Goal: Use online tool/utility: Utilize a website feature to perform a specific function

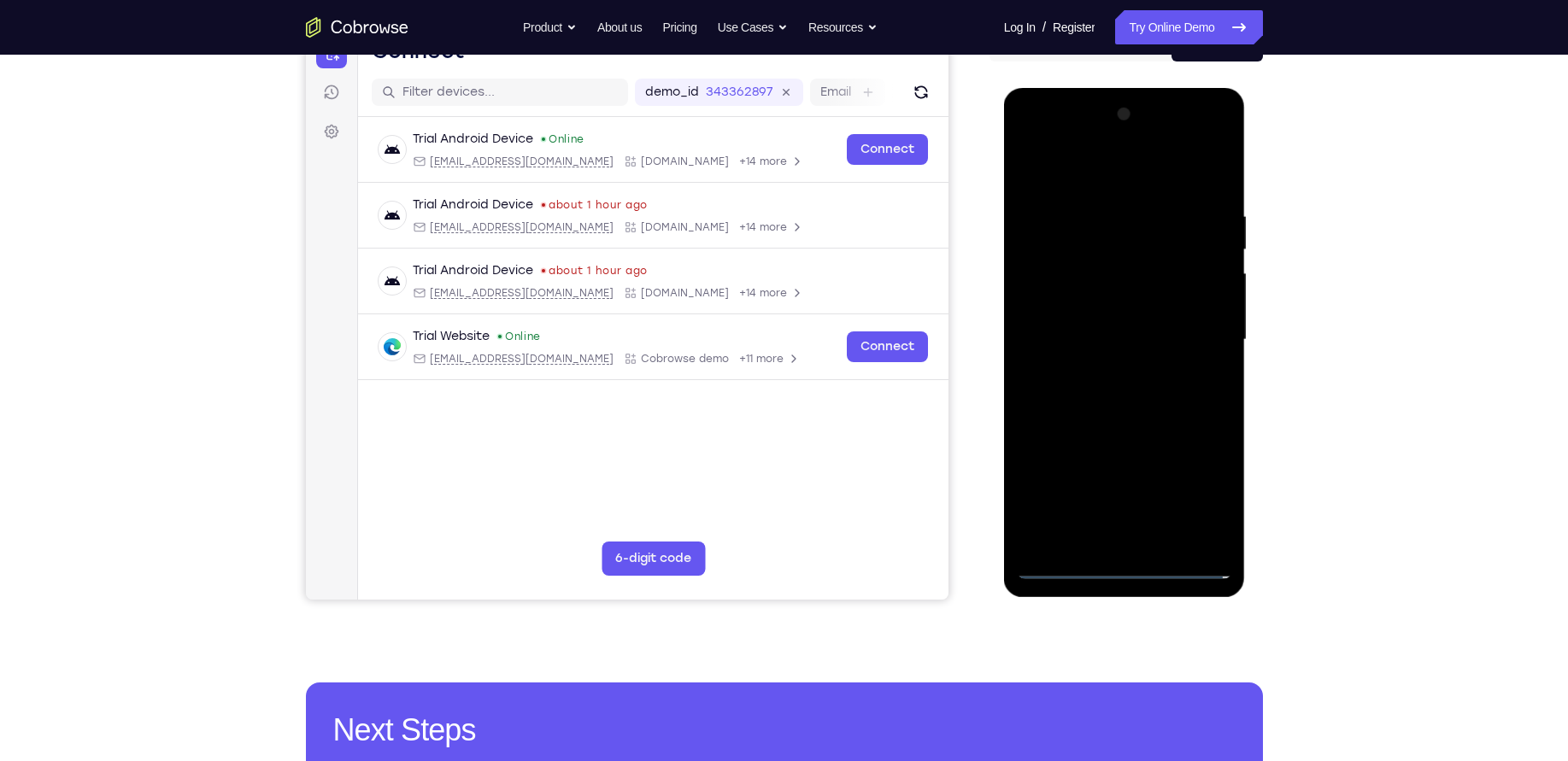
click at [1123, 560] on div at bounding box center [1124, 340] width 216 height 478
click at [1115, 571] on div at bounding box center [1124, 340] width 216 height 478
click at [1213, 503] on div at bounding box center [1124, 340] width 216 height 478
click at [1083, 171] on div at bounding box center [1124, 340] width 216 height 478
click at [1202, 337] on div at bounding box center [1124, 340] width 216 height 478
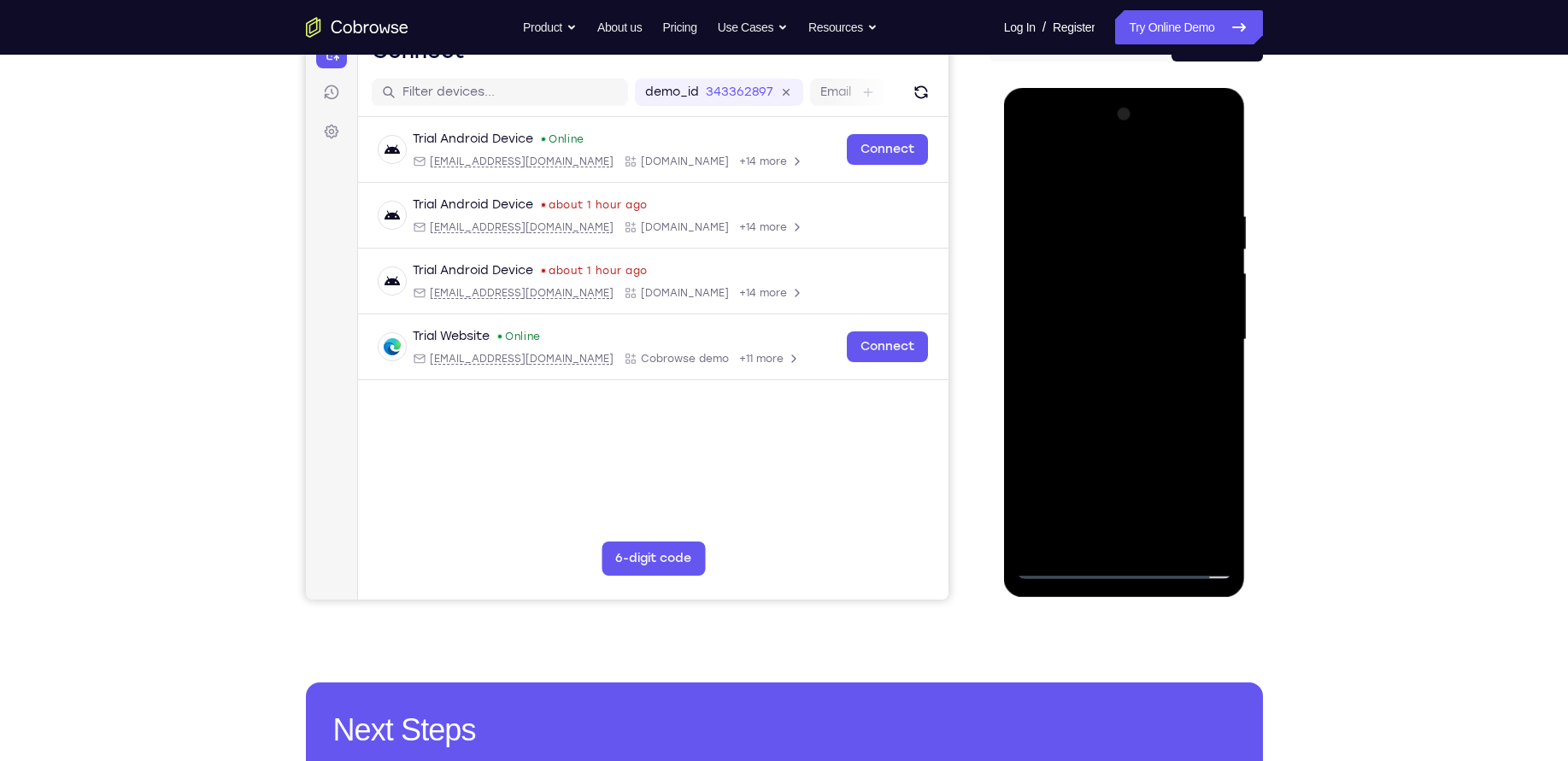
click at [1146, 541] on div at bounding box center [1124, 340] width 216 height 478
click at [1092, 329] on div at bounding box center [1124, 340] width 216 height 478
click at [1089, 302] on div at bounding box center [1124, 340] width 216 height 478
click at [1182, 344] on div at bounding box center [1124, 340] width 216 height 478
click at [1167, 404] on div at bounding box center [1124, 340] width 216 height 478
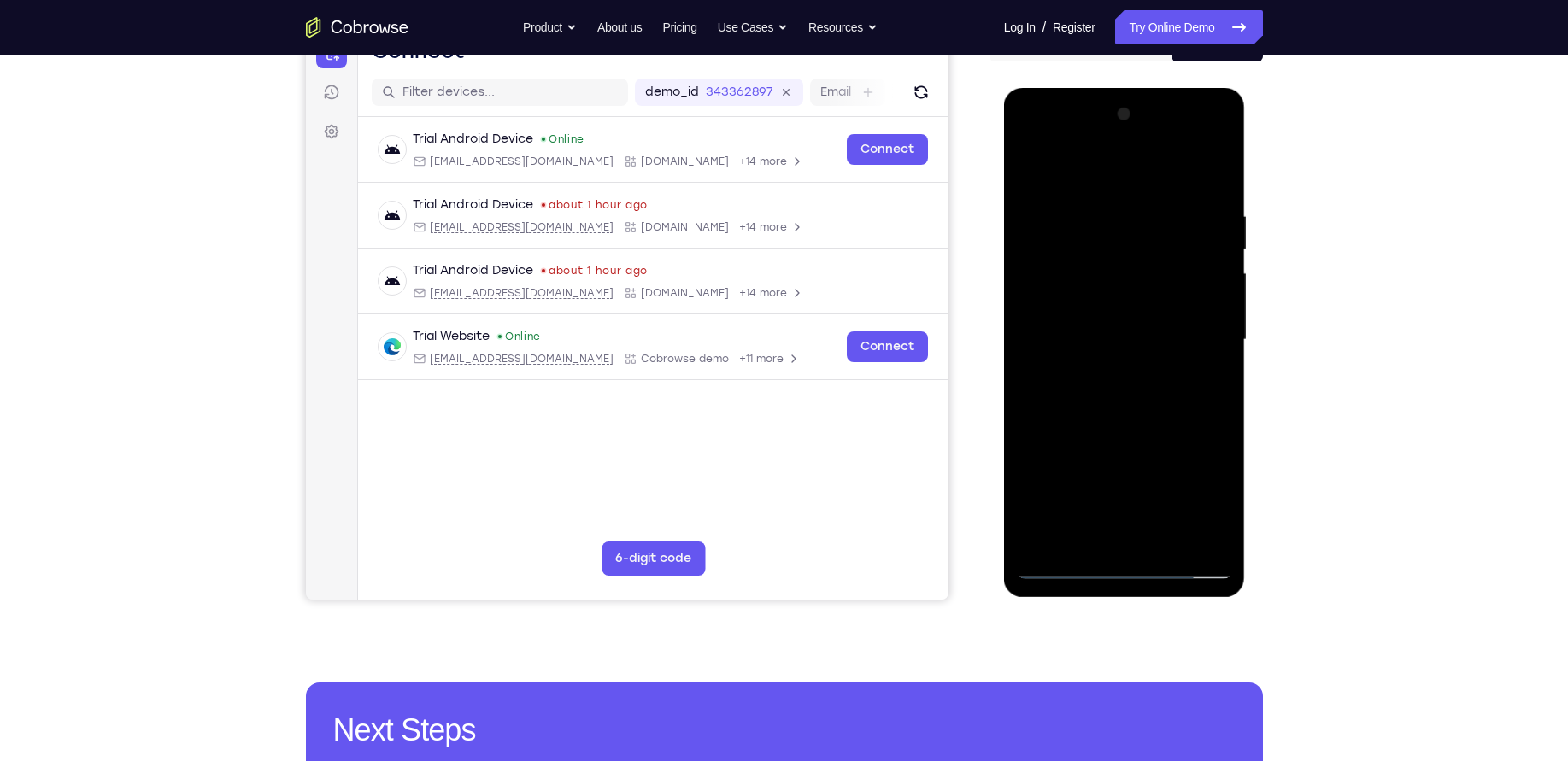
click at [1155, 384] on div at bounding box center [1124, 340] width 216 height 478
drag, startPoint x: 1141, startPoint y: 177, endPoint x: 1151, endPoint y: 113, distance: 64.8
click at [1151, 113] on div at bounding box center [1124, 340] width 216 height 478
click at [1151, 399] on div at bounding box center [1124, 340] width 216 height 478
drag, startPoint x: 160, startPoint y: 315, endPoint x: 1307, endPoint y: 362, distance: 1148.0
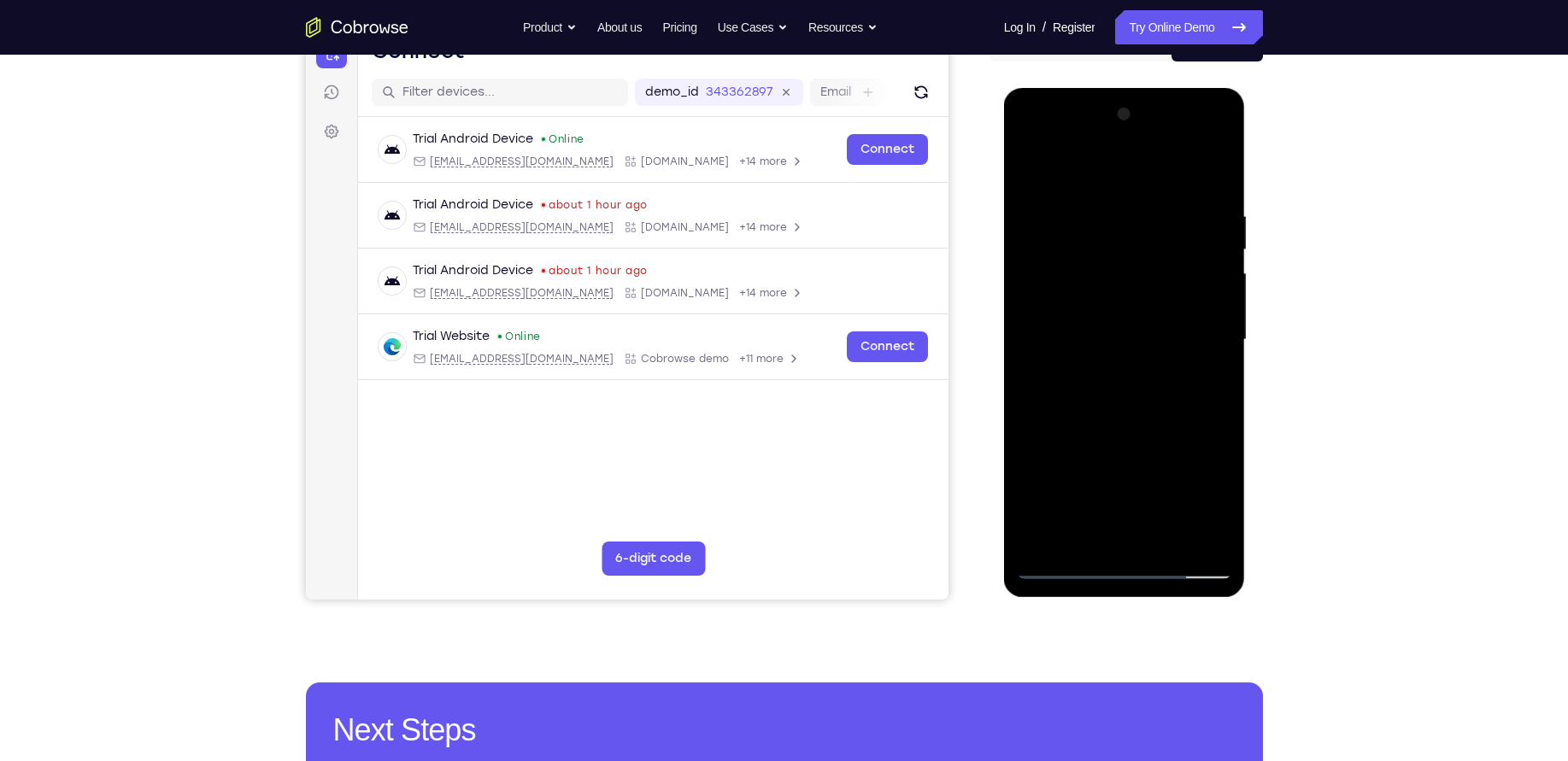
click at [1307, 362] on div "Your Support Agent Your Customer Web iOS Android Next Steps We’d be happy to gi…" at bounding box center [784, 423] width 1094 height 1126
click at [1168, 538] on div at bounding box center [1124, 340] width 216 height 478
click at [1151, 433] on div at bounding box center [1124, 340] width 216 height 478
click at [1039, 165] on div at bounding box center [1124, 340] width 216 height 478
drag, startPoint x: 1186, startPoint y: 213, endPoint x: 1113, endPoint y: 247, distance: 80.5
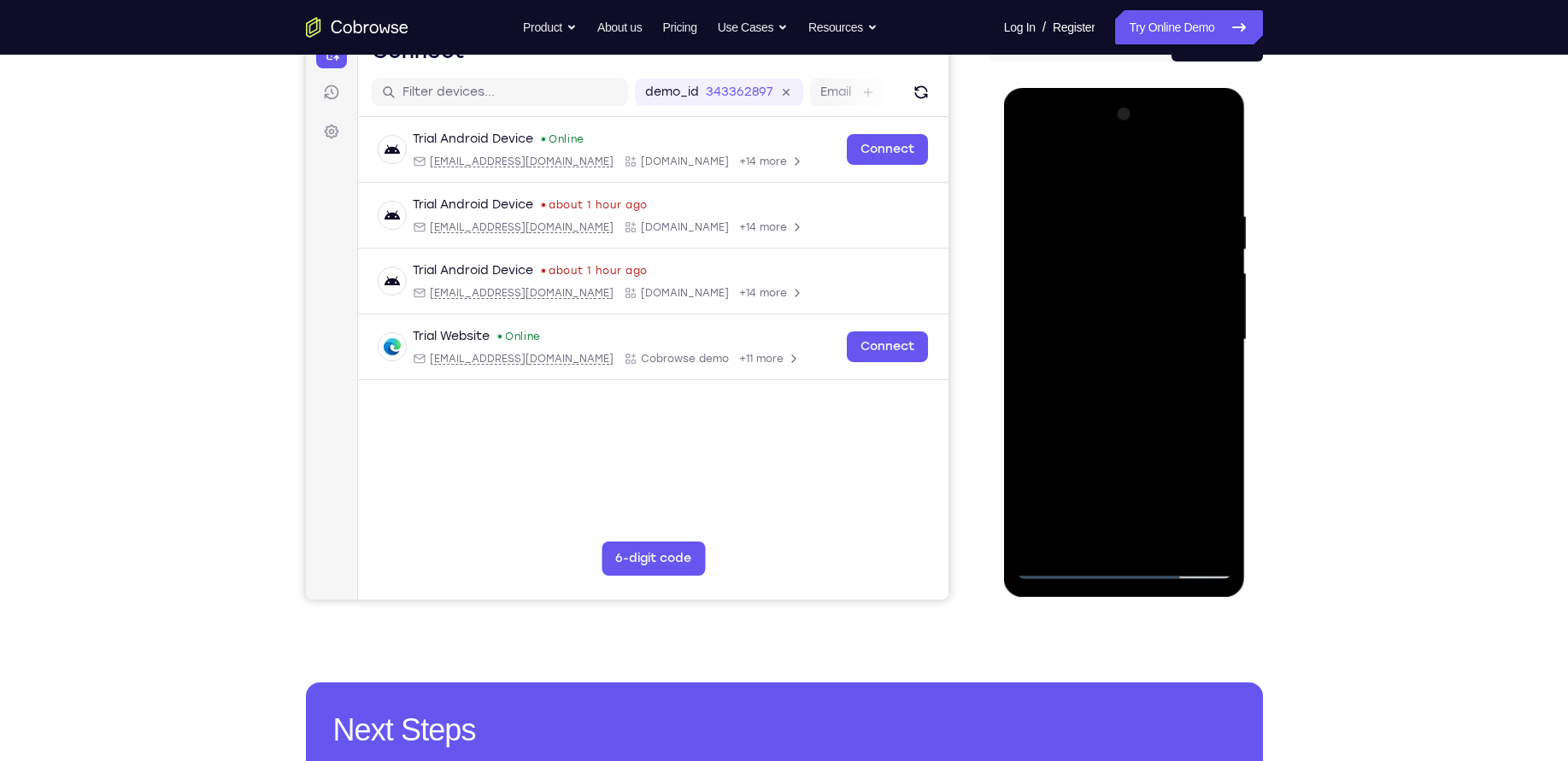
click at [1113, 247] on div at bounding box center [1124, 340] width 216 height 478
click at [1133, 213] on div at bounding box center [1124, 340] width 216 height 478
click at [1211, 174] on div at bounding box center [1124, 340] width 216 height 478
click at [1220, 167] on div at bounding box center [1124, 340] width 216 height 478
click at [1045, 543] on div at bounding box center [1124, 340] width 216 height 478
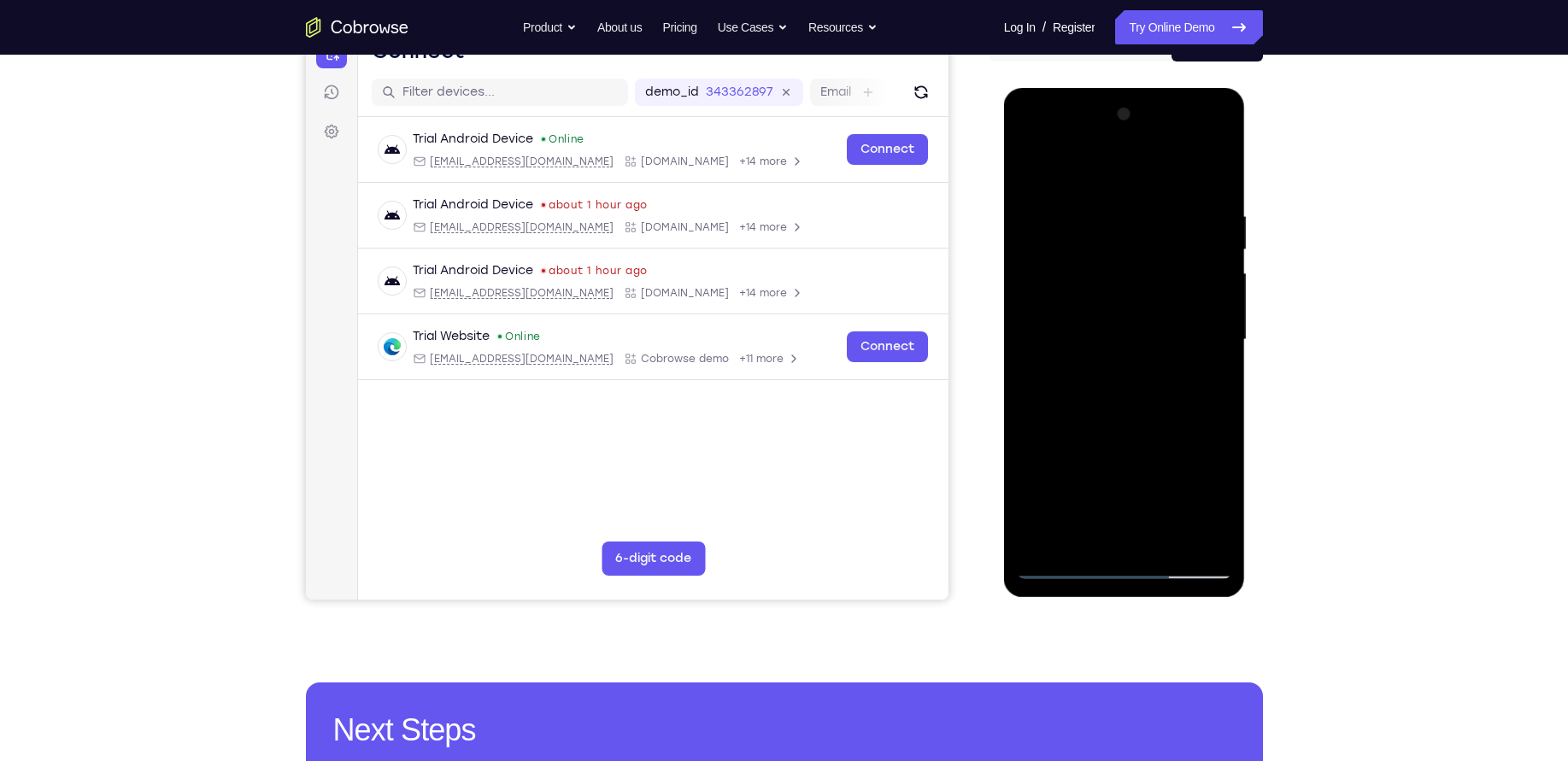
click at [1093, 220] on div at bounding box center [1124, 340] width 216 height 478
click at [1211, 174] on div at bounding box center [1124, 340] width 216 height 478
click at [1176, 535] on div at bounding box center [1124, 340] width 216 height 478
click at [1072, 566] on div at bounding box center [1124, 340] width 216 height 478
click at [1171, 536] on div at bounding box center [1124, 340] width 216 height 478
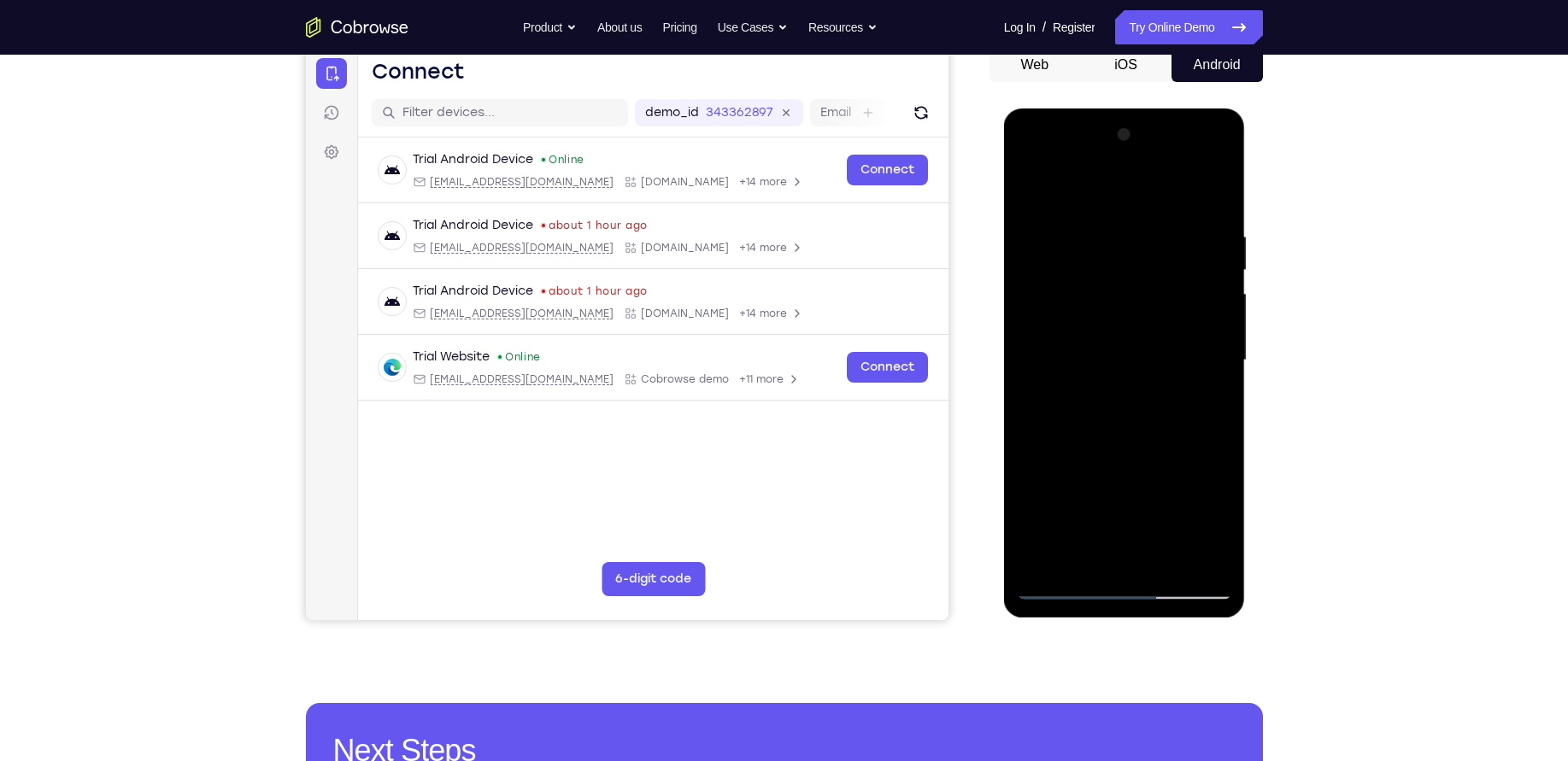
scroll to position [173, 0]
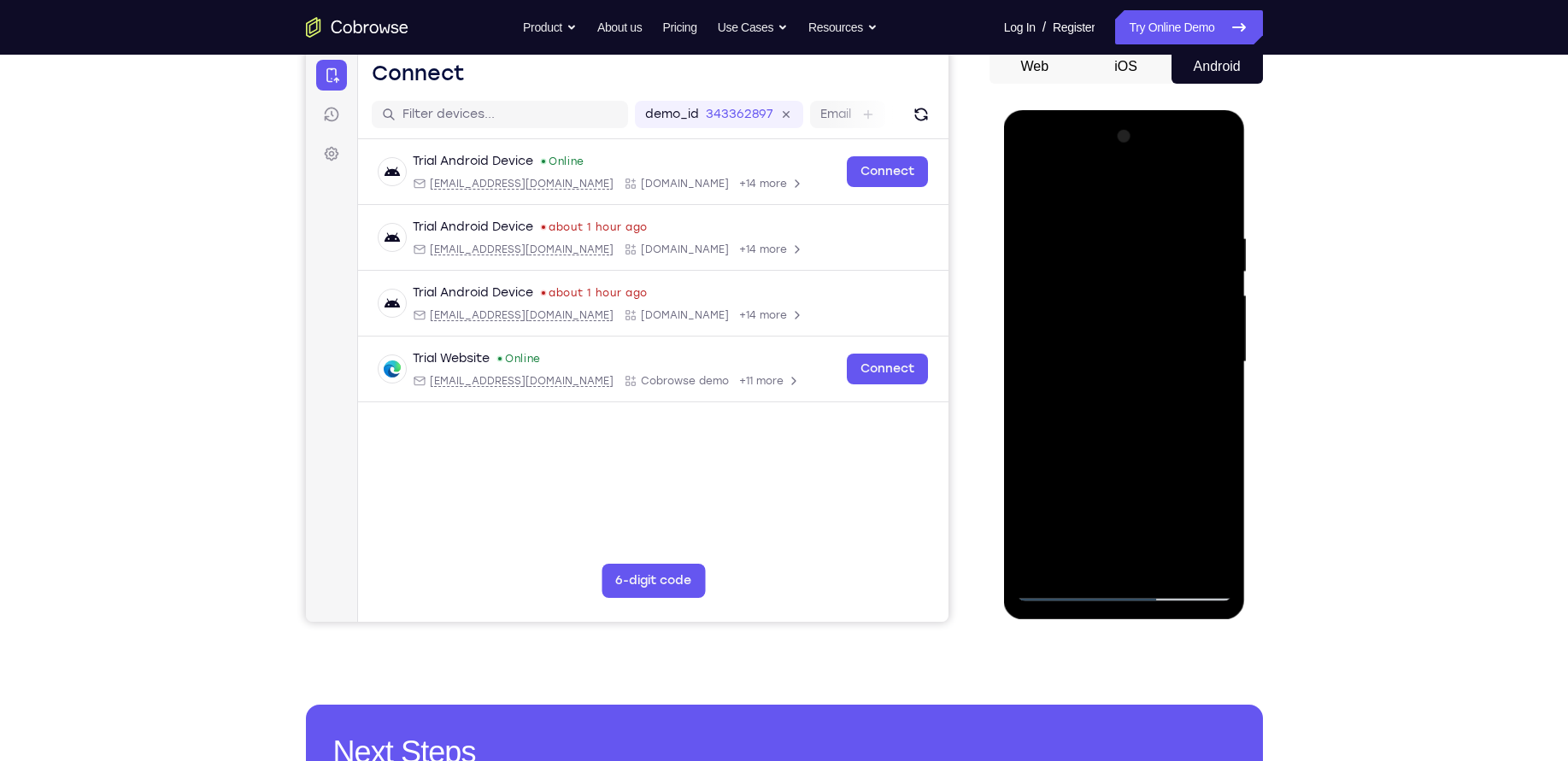
drag, startPoint x: 1151, startPoint y: 433, endPoint x: 1152, endPoint y: 314, distance: 119.0
drag, startPoint x: 148, startPoint y: 204, endPoint x: 1308, endPoint y: 355, distance: 1169.8
click at [1308, 355] on div "Your Support Agent Your Customer Web iOS Android Next Steps We’d be happy to gi…" at bounding box center [784, 445] width 1094 height 1126
drag, startPoint x: 1156, startPoint y: 487, endPoint x: 1161, endPoint y: 416, distance: 71.2
click at [1161, 416] on div at bounding box center [1124, 362] width 216 height 478
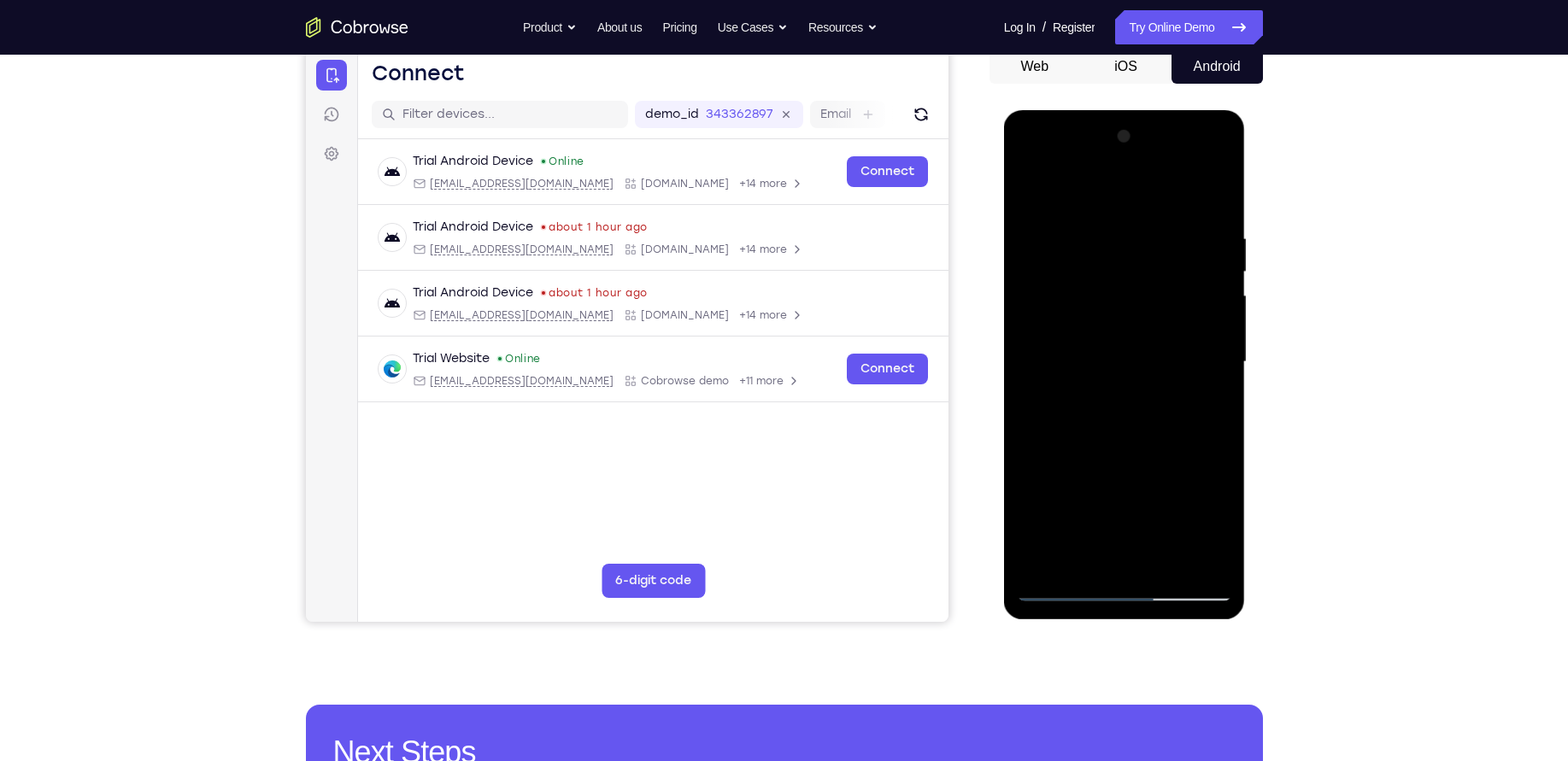
drag, startPoint x: 1162, startPoint y: 488, endPoint x: 1155, endPoint y: 402, distance: 86.3
click at [1155, 402] on div at bounding box center [1124, 362] width 216 height 478
drag, startPoint x: 1131, startPoint y: 516, endPoint x: 1119, endPoint y: 630, distance: 114.6
drag, startPoint x: 115, startPoint y: 519, endPoint x: 1274, endPoint y: 120, distance: 1225.8
click at [1274, 120] on div "Your Support Agent Your Customer Web iOS Android Next Steps We’d be happy to gi…" at bounding box center [784, 445] width 1094 height 1126
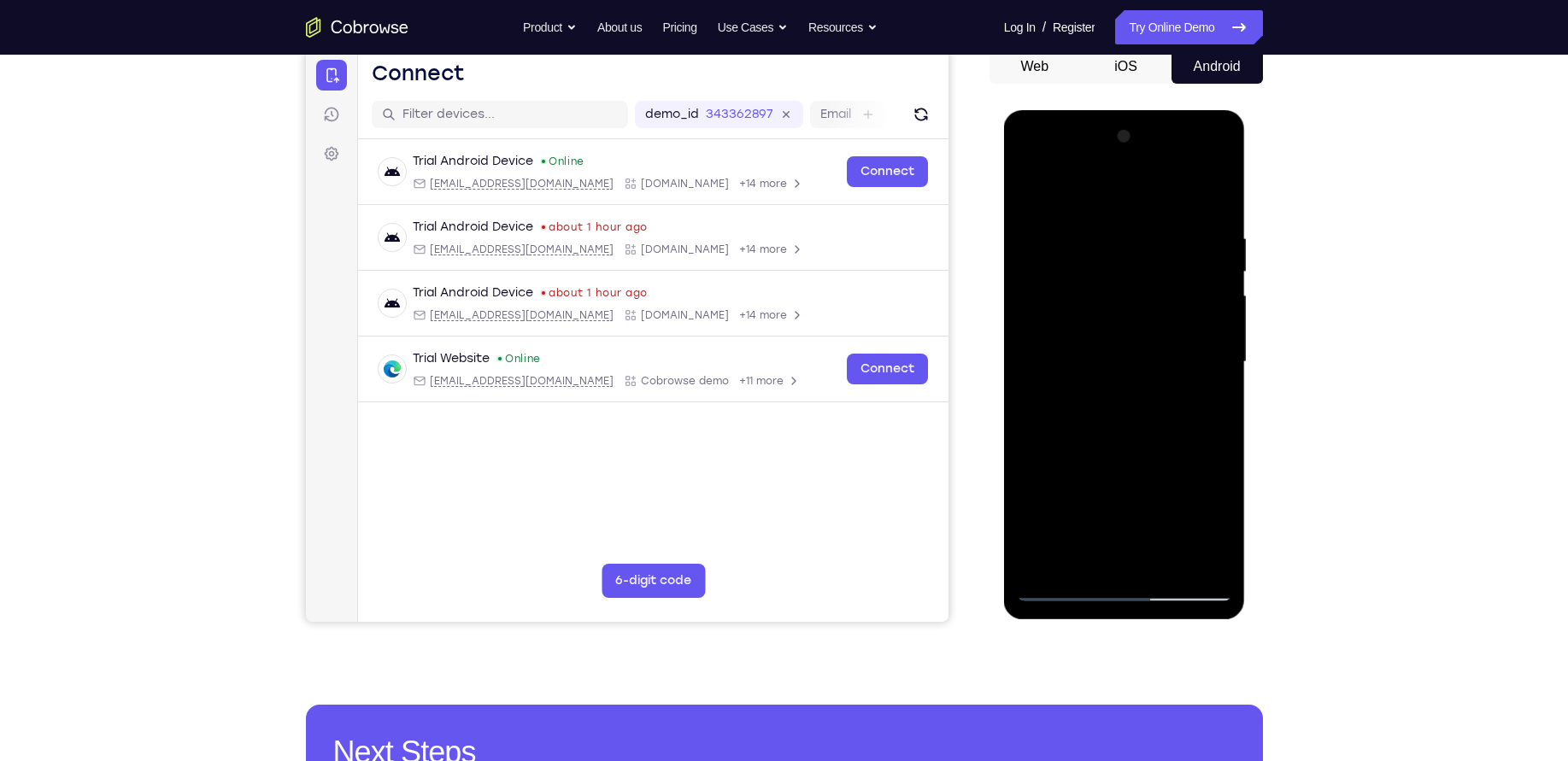
drag, startPoint x: 1108, startPoint y: 426, endPoint x: 1099, endPoint y: 572, distance: 146.3
click at [1099, 572] on div at bounding box center [1124, 362] width 216 height 478
drag, startPoint x: 1121, startPoint y: 417, endPoint x: 1108, endPoint y: 557, distance: 140.6
drag, startPoint x: 104, startPoint y: 446, endPoint x: 975, endPoint y: 231, distance: 897.1
click at [975, 231] on div "Your Support Agent Your Customer Web iOS Android" at bounding box center [784, 307] width 957 height 631
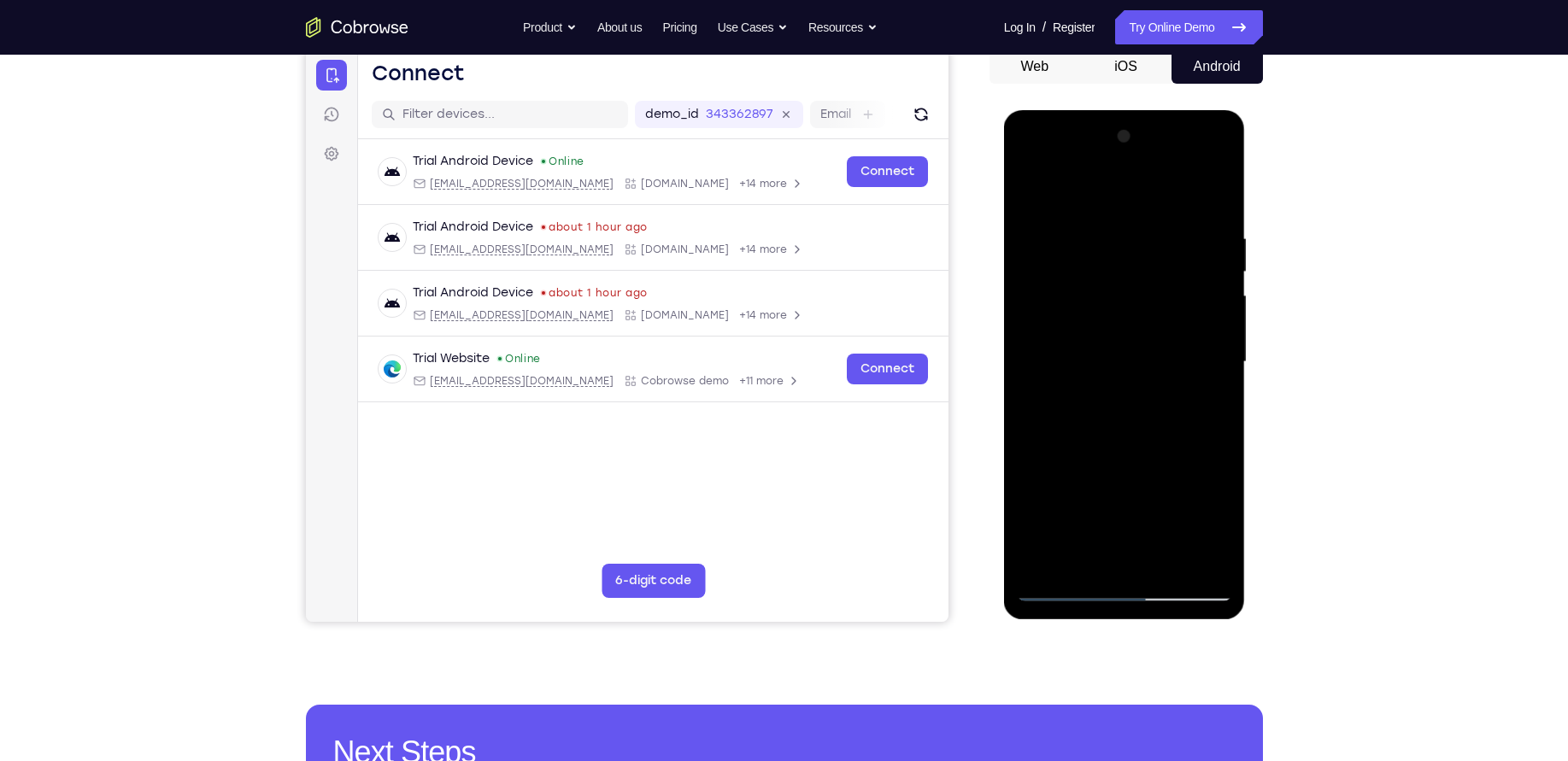
drag, startPoint x: 1106, startPoint y: 511, endPoint x: 1104, endPoint y: 488, distance: 23.1
drag, startPoint x: 100, startPoint y: 378, endPoint x: 1319, endPoint y: 474, distance: 1222.8
click at [1319, 474] on div "Your Support Agent Your Customer Web iOS Android Next Steps We’d be happy to gi…" at bounding box center [784, 445] width 1094 height 1126
click at [1110, 557] on div at bounding box center [1124, 362] width 216 height 478
click at [1058, 192] on div at bounding box center [1124, 362] width 216 height 478
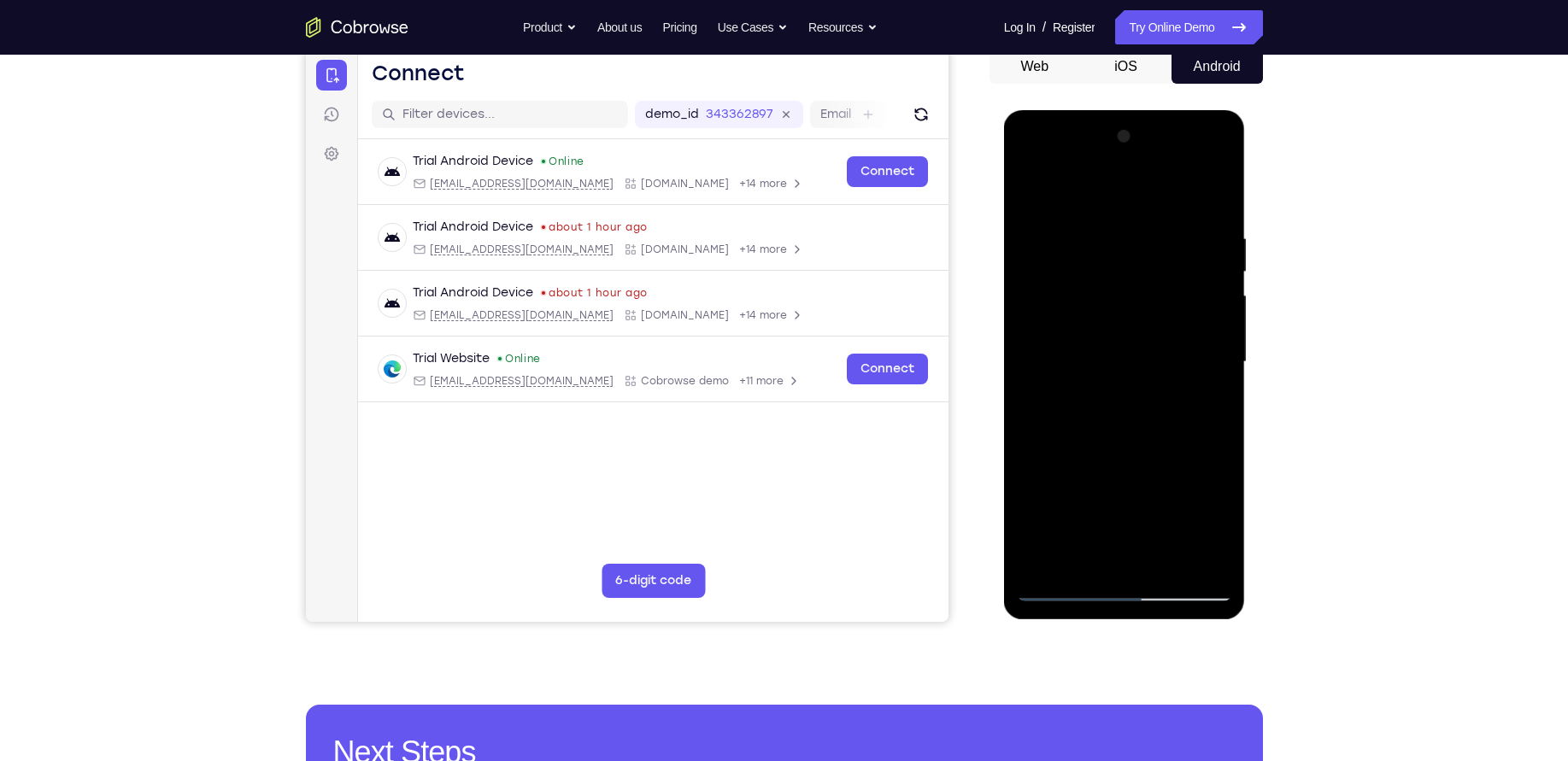
click at [1065, 472] on div at bounding box center [1124, 362] width 216 height 478
drag, startPoint x: 1154, startPoint y: 475, endPoint x: 1151, endPoint y: 380, distance: 95.0
click at [1151, 380] on div at bounding box center [1124, 362] width 216 height 478
click at [1041, 459] on div at bounding box center [1124, 362] width 216 height 478
drag, startPoint x: 1124, startPoint y: 375, endPoint x: 1118, endPoint y: 552, distance: 177.1
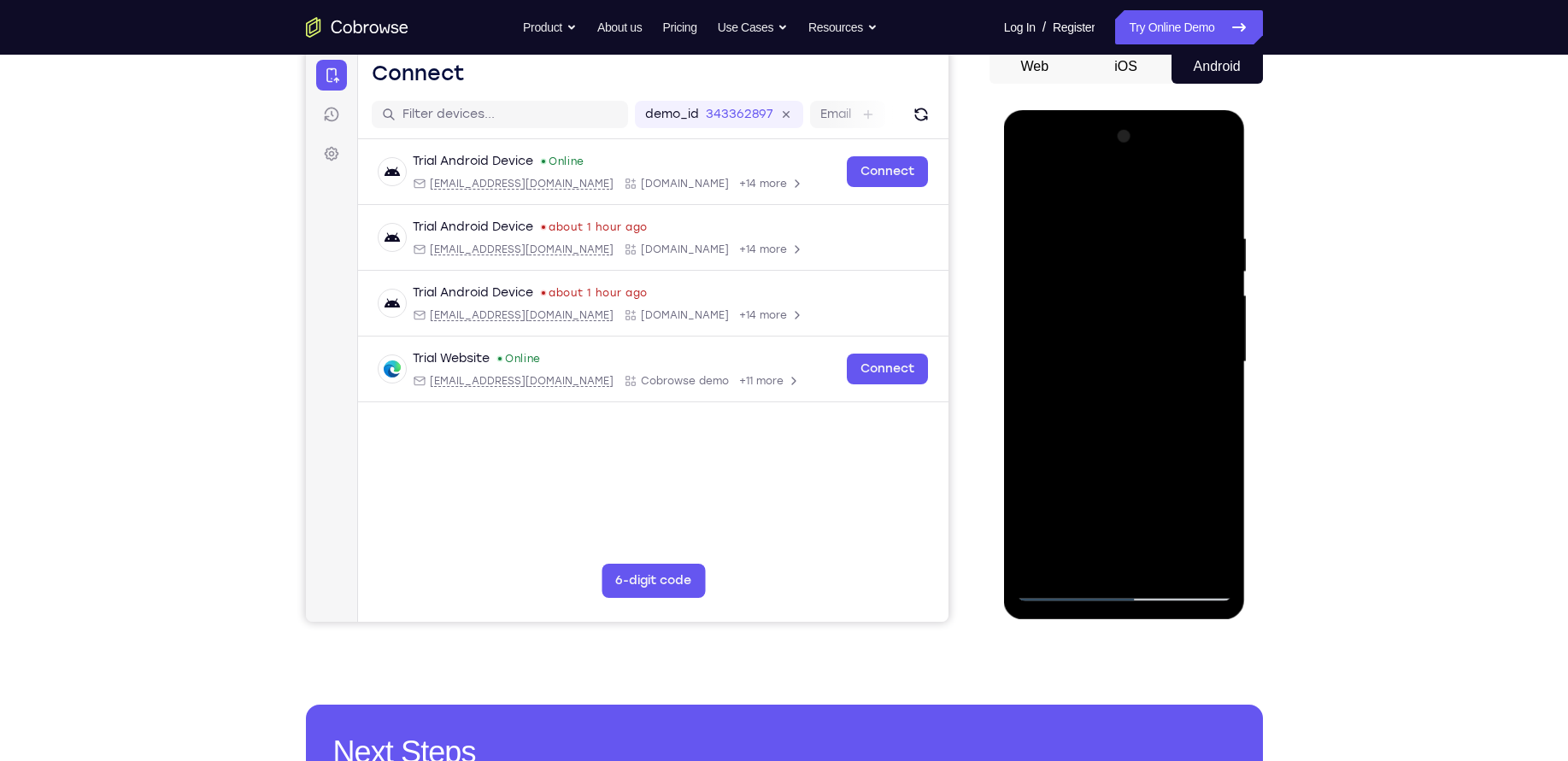
drag, startPoint x: 114, startPoint y: 442, endPoint x: 980, endPoint y: 368, distance: 869.2
click at [980, 368] on div "Your Support Agent Your Customer Web iOS Android" at bounding box center [784, 307] width 957 height 631
drag, startPoint x: 1091, startPoint y: 440, endPoint x: 1085, endPoint y: 346, distance: 94.2
click at [1085, 346] on div at bounding box center [1124, 362] width 216 height 478
drag, startPoint x: 1097, startPoint y: 435, endPoint x: 1091, endPoint y: 335, distance: 100.2
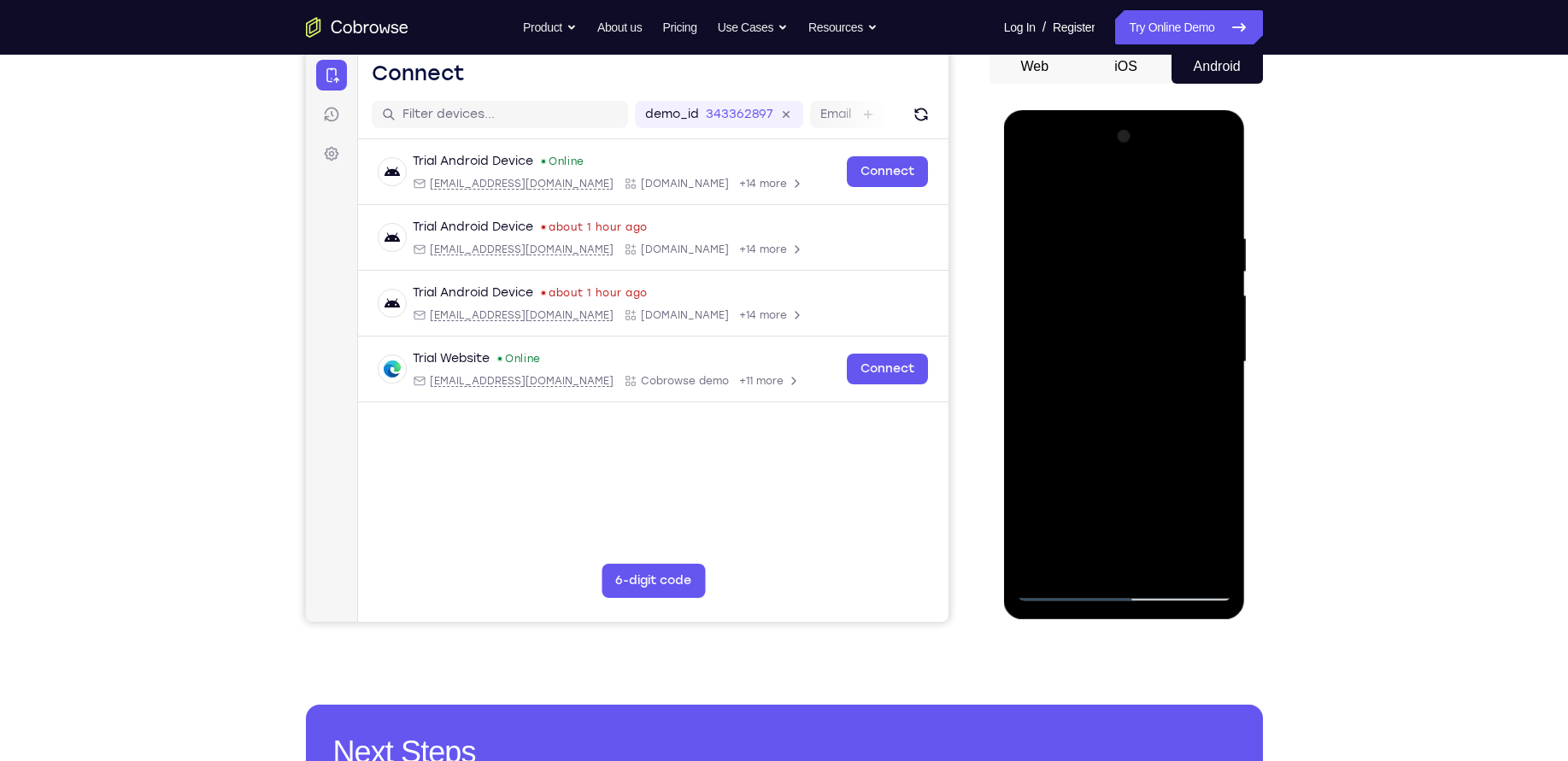
click at [1091, 335] on div at bounding box center [1124, 362] width 216 height 478
drag, startPoint x: 1110, startPoint y: 435, endPoint x: 1092, endPoint y: 310, distance: 126.3
click at [1092, 310] on div at bounding box center [1124, 362] width 216 height 478
drag, startPoint x: 1110, startPoint y: 463, endPoint x: 1103, endPoint y: 335, distance: 128.2
click at [1103, 335] on div at bounding box center [1124, 362] width 216 height 478
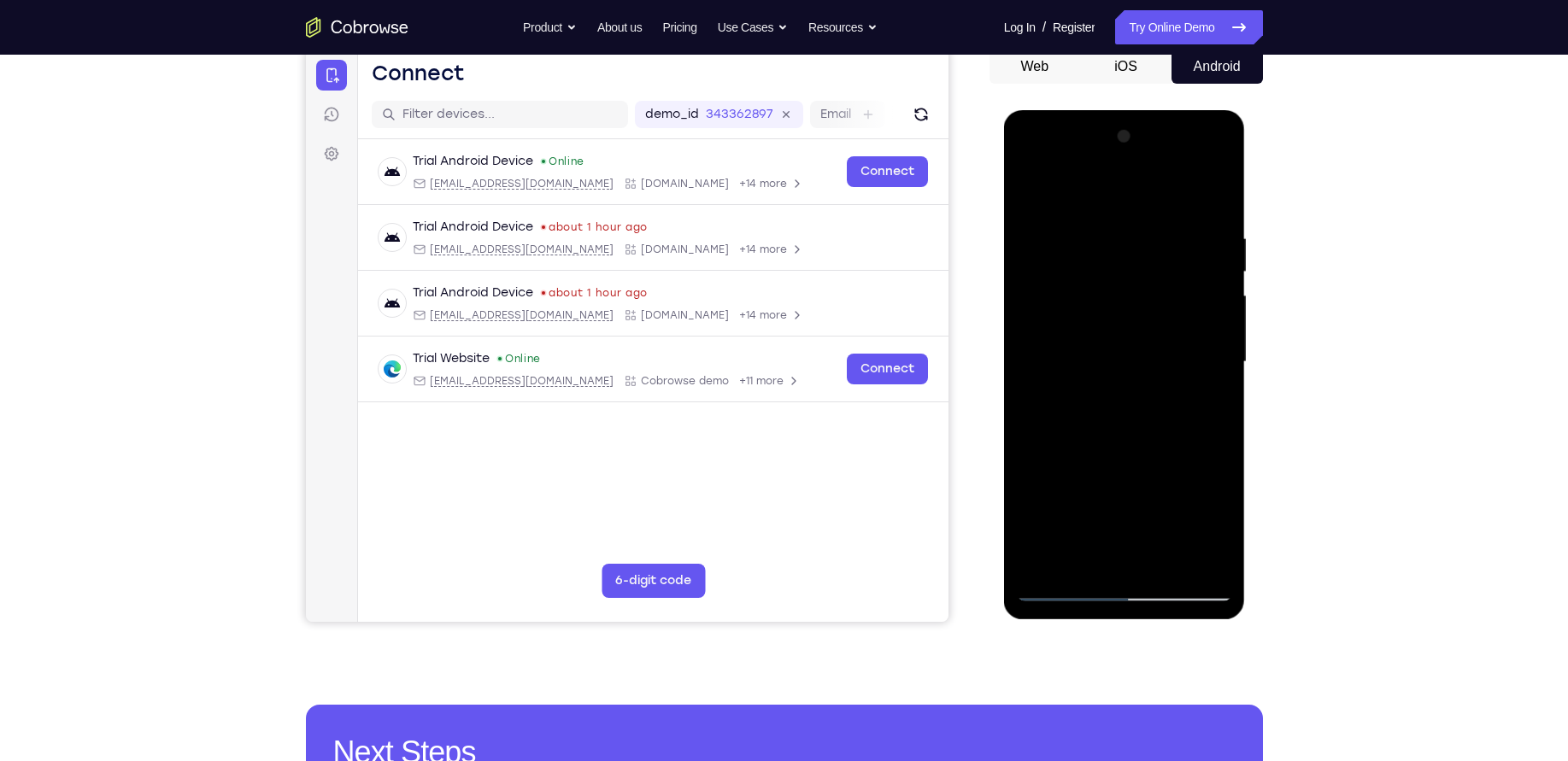
drag, startPoint x: 1124, startPoint y: 436, endPoint x: 1111, endPoint y: 325, distance: 111.8
click at [1111, 325] on div at bounding box center [1124, 362] width 216 height 478
drag, startPoint x: 1122, startPoint y: 435, endPoint x: 1122, endPoint y: 381, distance: 54.0
click at [1122, 381] on div at bounding box center [1124, 362] width 216 height 478
drag, startPoint x: 1123, startPoint y: 446, endPoint x: 1125, endPoint y: 375, distance: 71.0
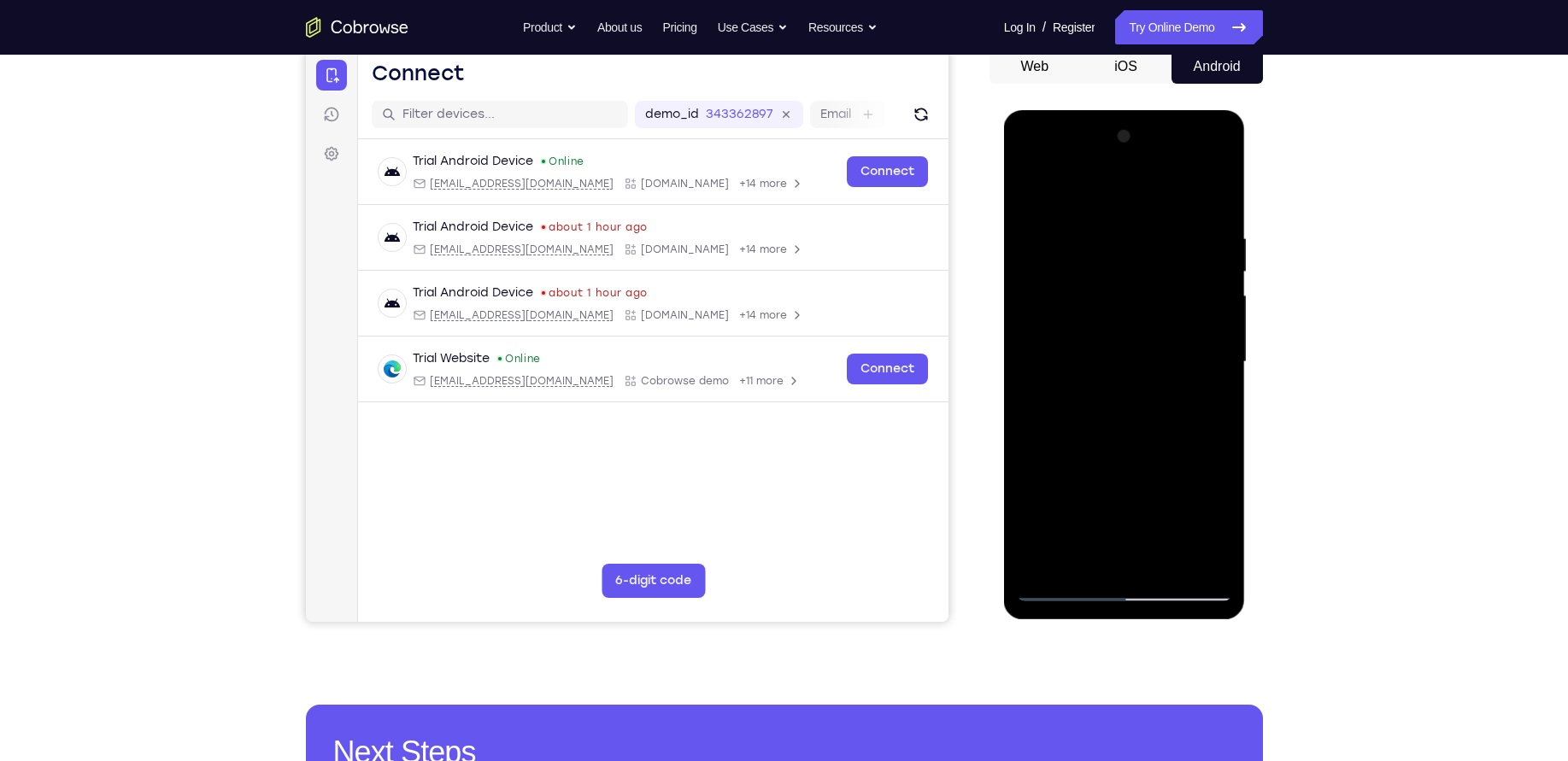
click at [1125, 375] on div at bounding box center [1124, 362] width 216 height 478
drag, startPoint x: 1132, startPoint y: 462, endPoint x: 1128, endPoint y: 350, distance: 112.1
click at [1128, 350] on div at bounding box center [1124, 362] width 216 height 478
drag, startPoint x: 1151, startPoint y: 442, endPoint x: 1143, endPoint y: 335, distance: 107.3
click at [1143, 335] on div at bounding box center [1124, 362] width 216 height 478
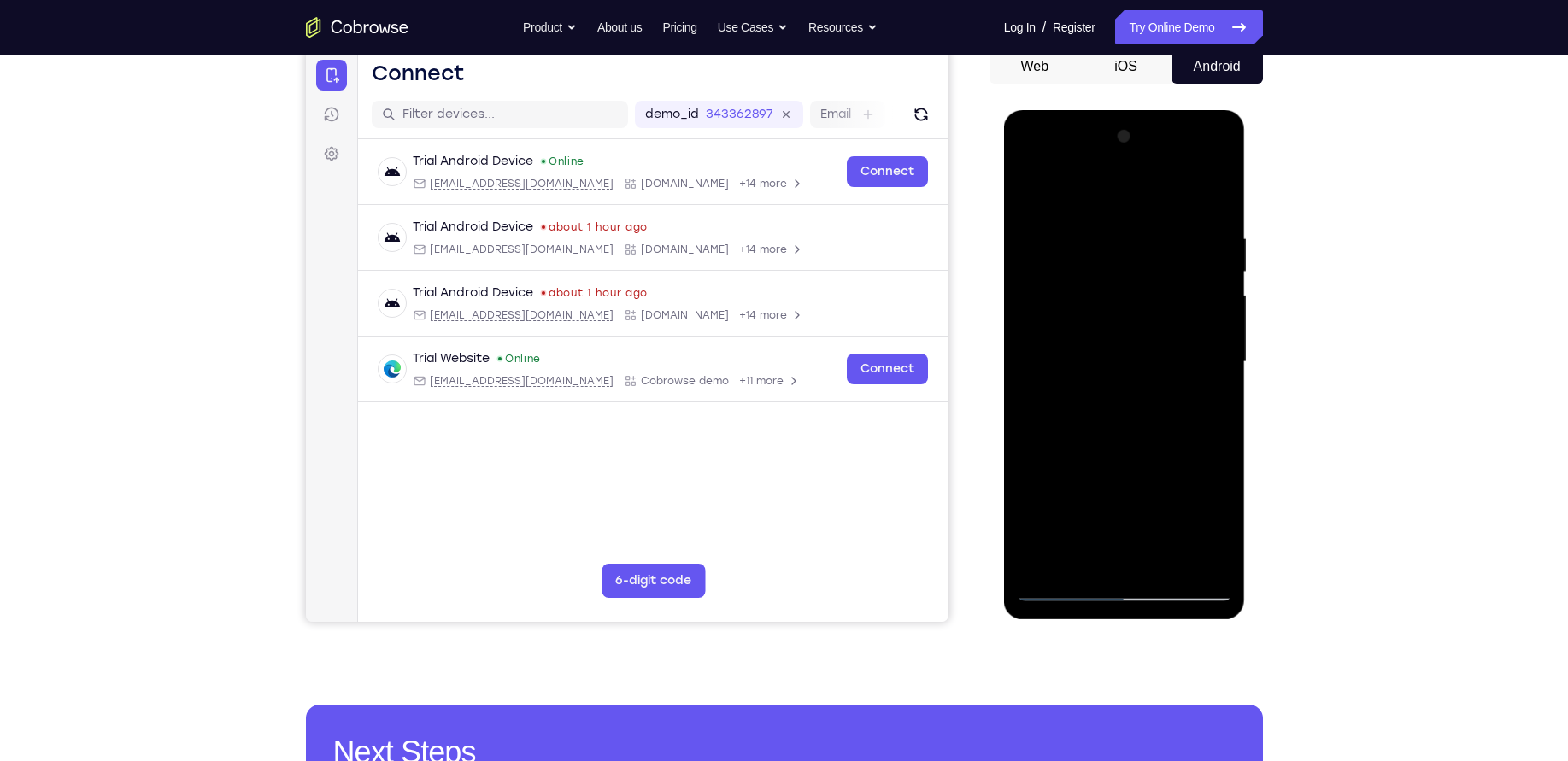
drag, startPoint x: 1143, startPoint y: 433, endPoint x: 1140, endPoint y: 331, distance: 102.0
click at [1140, 331] on div at bounding box center [1124, 362] width 216 height 478
drag, startPoint x: 1139, startPoint y: 421, endPoint x: 1134, endPoint y: 313, distance: 108.1
click at [1134, 313] on div at bounding box center [1124, 362] width 216 height 478
drag, startPoint x: 1134, startPoint y: 435, endPoint x: 1120, endPoint y: 312, distance: 123.8
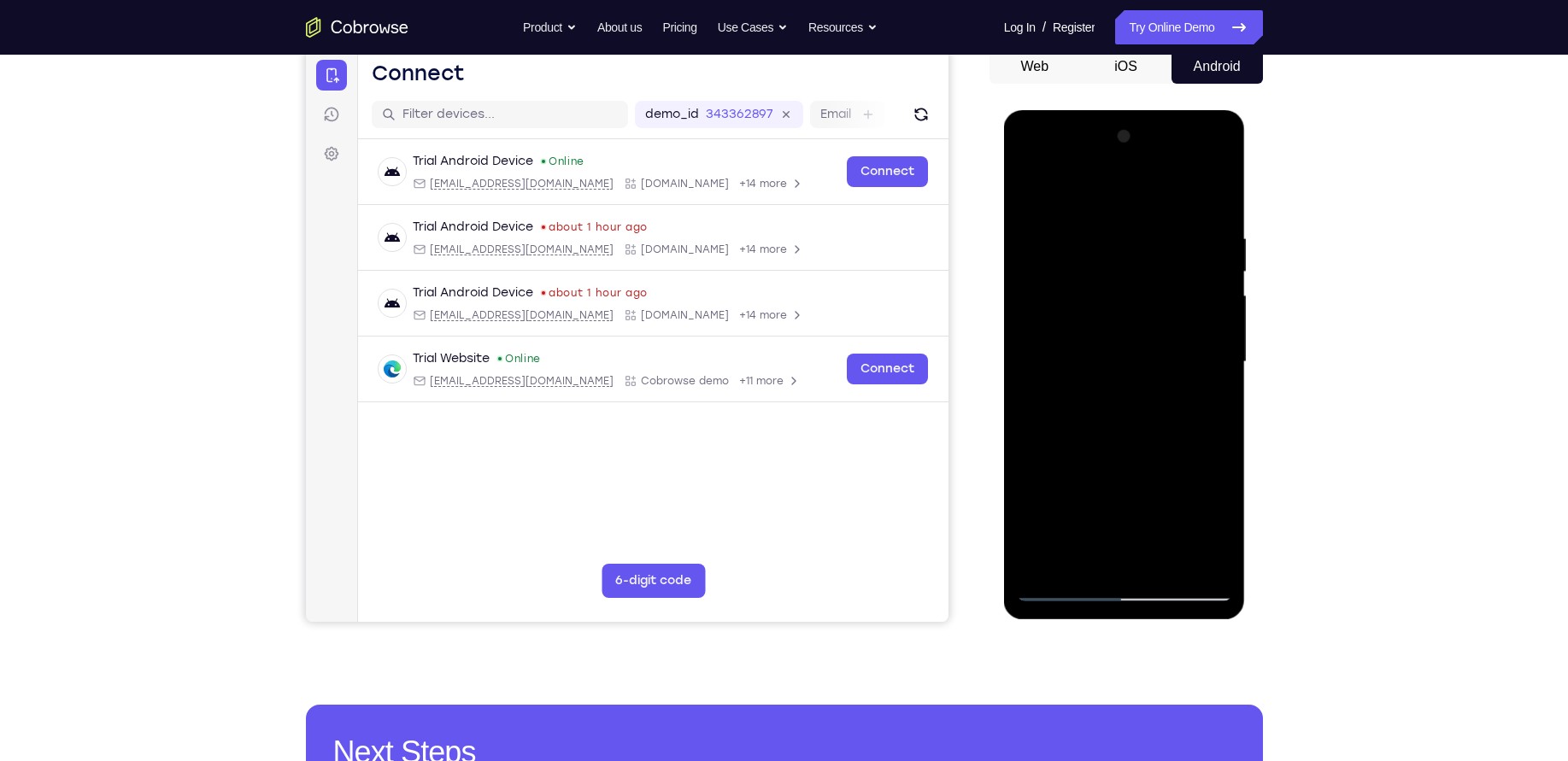
click at [1120, 312] on div at bounding box center [1124, 362] width 216 height 478
drag, startPoint x: 1123, startPoint y: 406, endPoint x: 1121, endPoint y: 345, distance: 61.0
click at [1121, 345] on div at bounding box center [1124, 362] width 216 height 478
drag, startPoint x: 1123, startPoint y: 468, endPoint x: 1121, endPoint y: 352, distance: 116.0
click at [1121, 352] on div at bounding box center [1124, 362] width 216 height 478
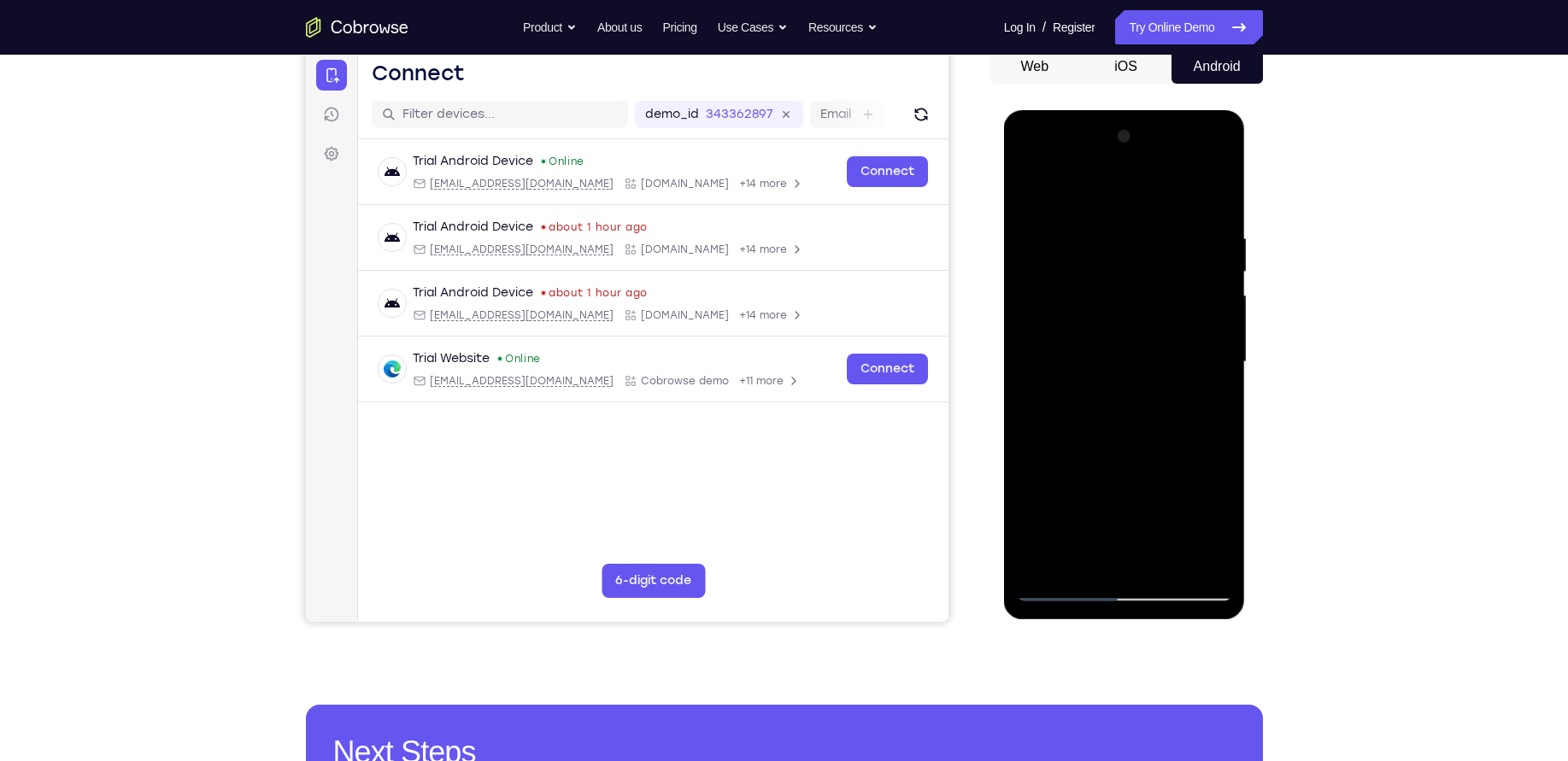
drag, startPoint x: 1129, startPoint y: 442, endPoint x: 1119, endPoint y: 335, distance: 107.5
click at [1119, 335] on div at bounding box center [1124, 362] width 216 height 478
drag, startPoint x: 1141, startPoint y: 459, endPoint x: 1119, endPoint y: 320, distance: 140.7
click at [1119, 320] on div at bounding box center [1124, 362] width 216 height 478
drag
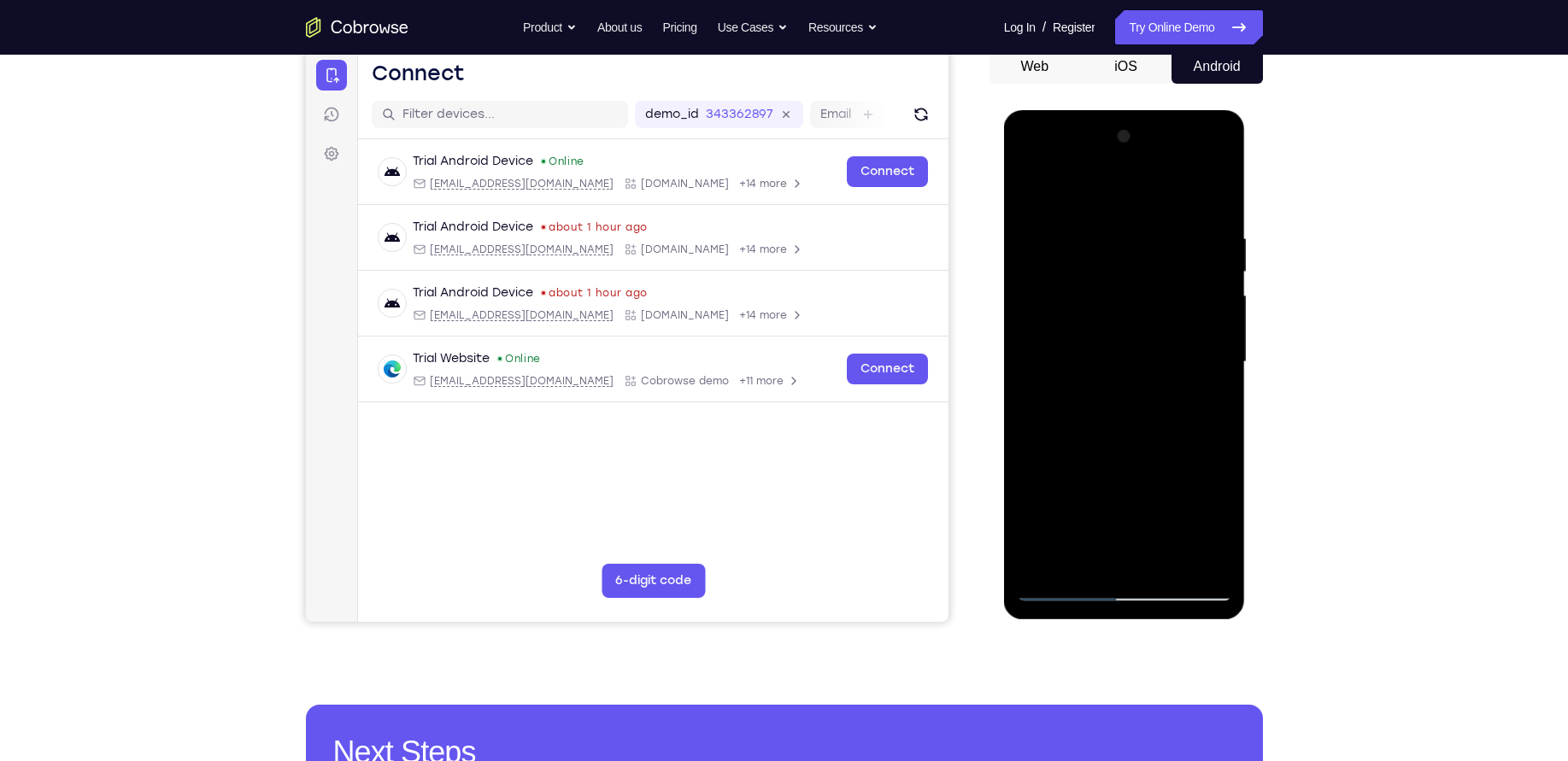
click at [1143, 360] on div at bounding box center [1124, 362] width 216 height 478
click at [1042, 568] on div at bounding box center [1124, 362] width 216 height 478
drag, startPoint x: 1161, startPoint y: 502, endPoint x: 1140, endPoint y: 339, distance: 164.3
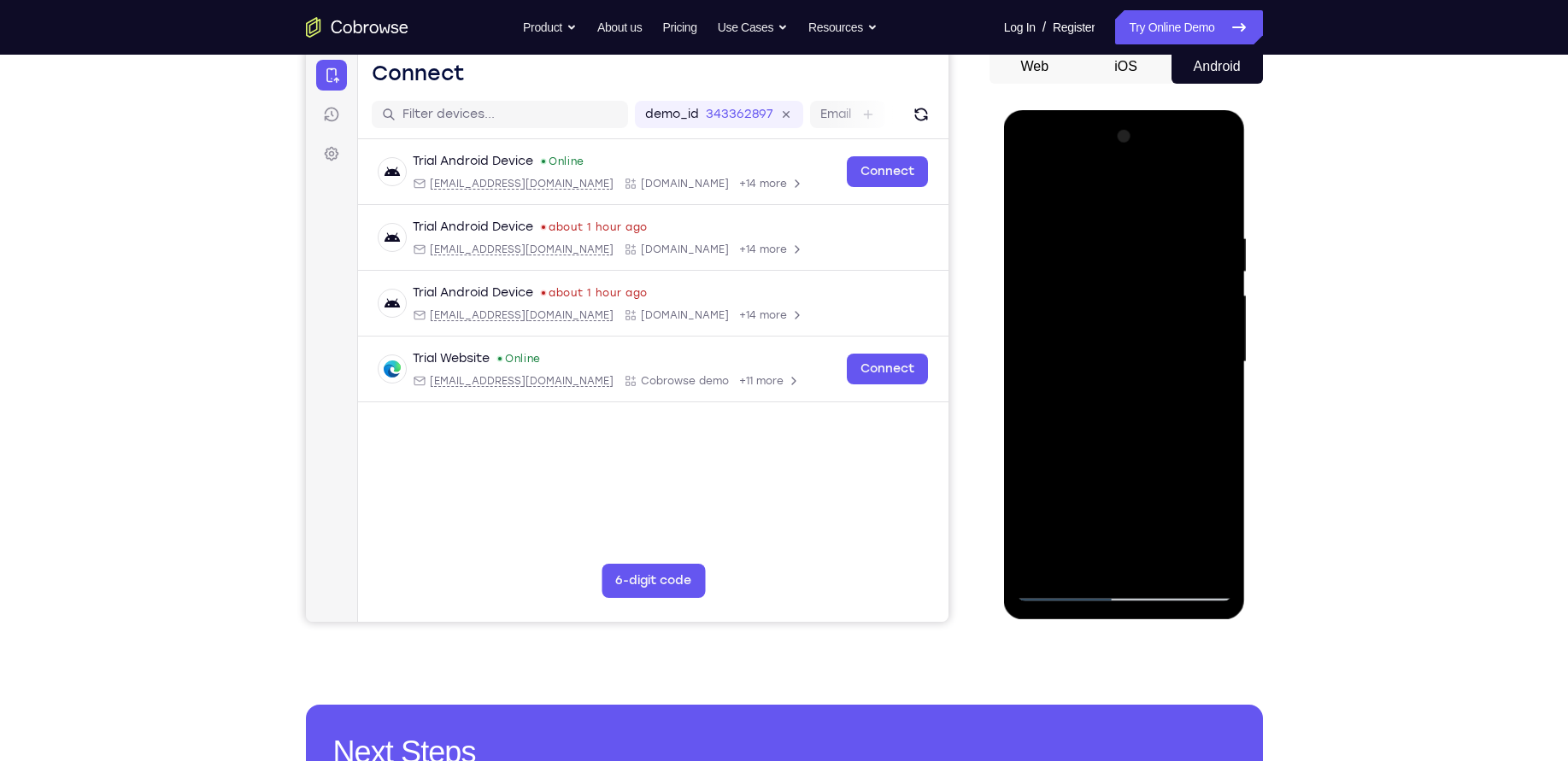
click at [1140, 339] on div at bounding box center [1124, 362] width 216 height 478
drag, startPoint x: 1158, startPoint y: 408, endPoint x: 1154, endPoint y: 309, distance: 99.1
click at [1154, 309] on div at bounding box center [1124, 362] width 216 height 478
drag, startPoint x: 1161, startPoint y: 363, endPoint x: 1156, endPoint y: 203, distance: 160.1
click at [1156, 203] on div at bounding box center [1124, 362] width 216 height 478
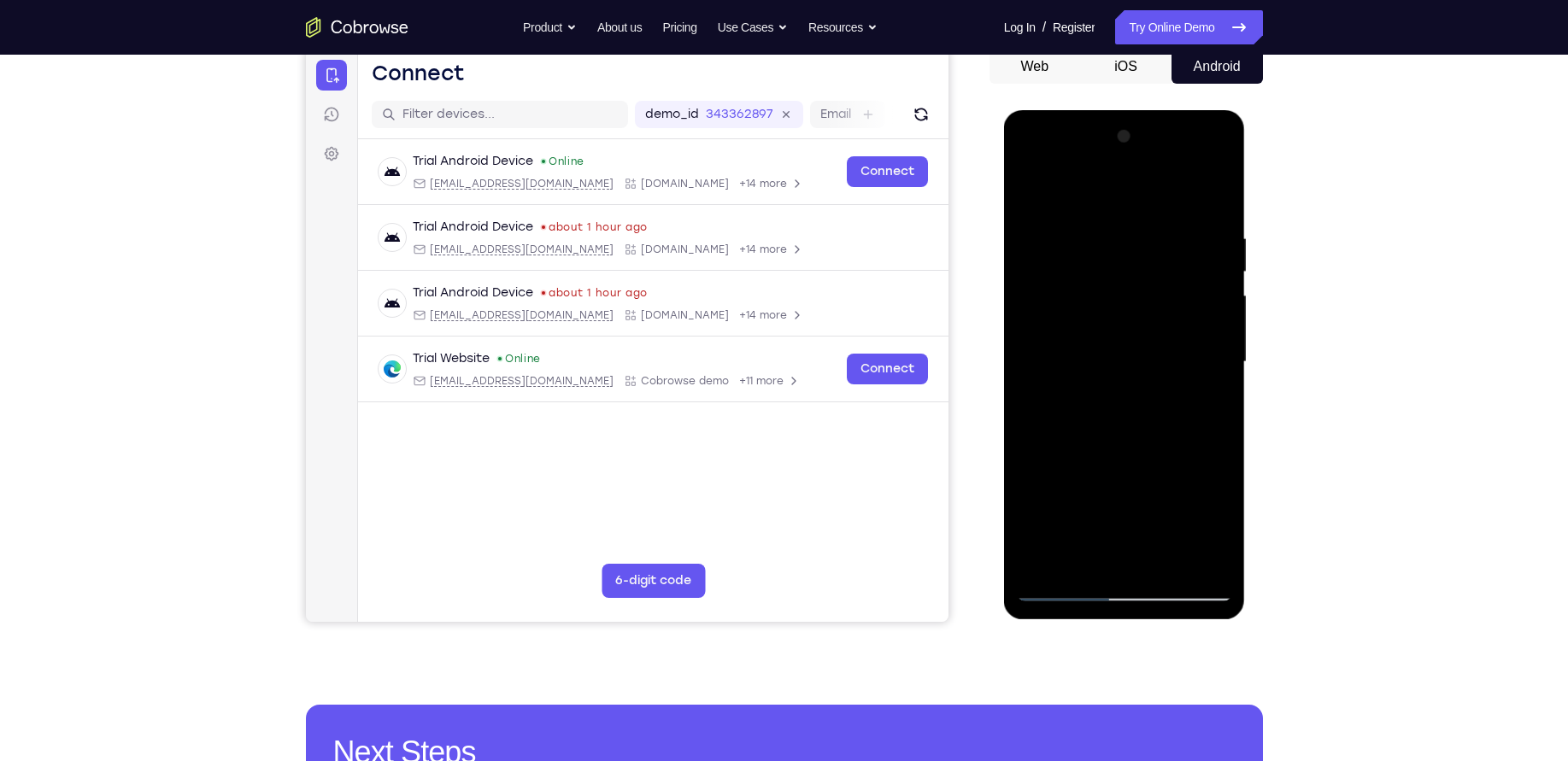
drag, startPoint x: 1182, startPoint y: 415, endPoint x: 1182, endPoint y: 316, distance: 99.0
click at [1182, 316] on div at bounding box center [1124, 362] width 216 height 478
click at [1179, 311] on div at bounding box center [1124, 362] width 216 height 478
drag, startPoint x: 1186, startPoint y: 412, endPoint x: 1182, endPoint y: 257, distance: 155.1
click at [1182, 257] on div at bounding box center [1124, 362] width 216 height 478
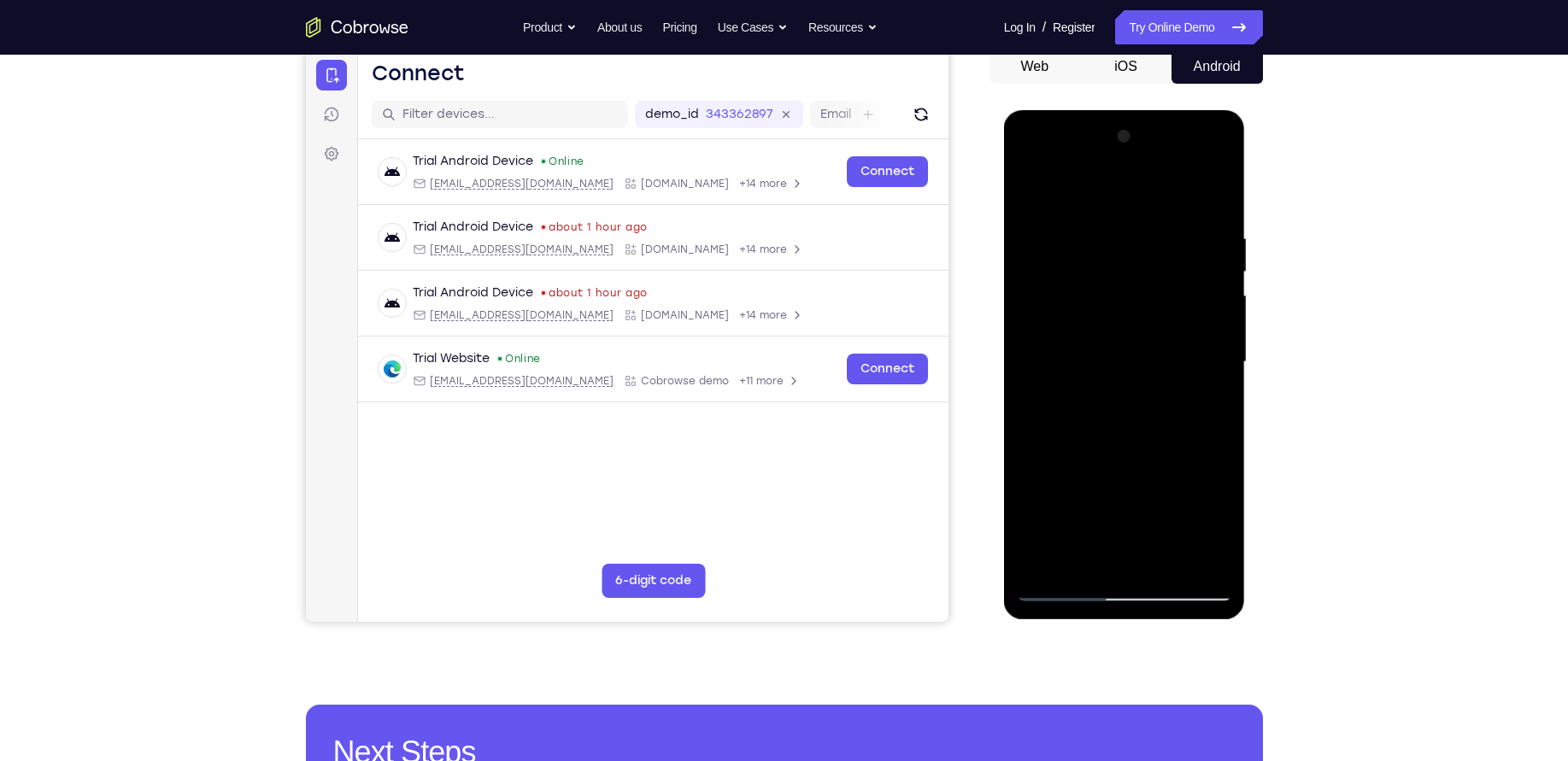
click at [1171, 260] on div at bounding box center [1124, 362] width 216 height 478
click at [1176, 239] on div at bounding box center [1124, 362] width 216 height 478
click at [1173, 295] on div at bounding box center [1124, 362] width 216 height 478
click at [1171, 376] on div at bounding box center [1124, 362] width 216 height 478
click at [1168, 335] on div at bounding box center [1124, 362] width 216 height 478
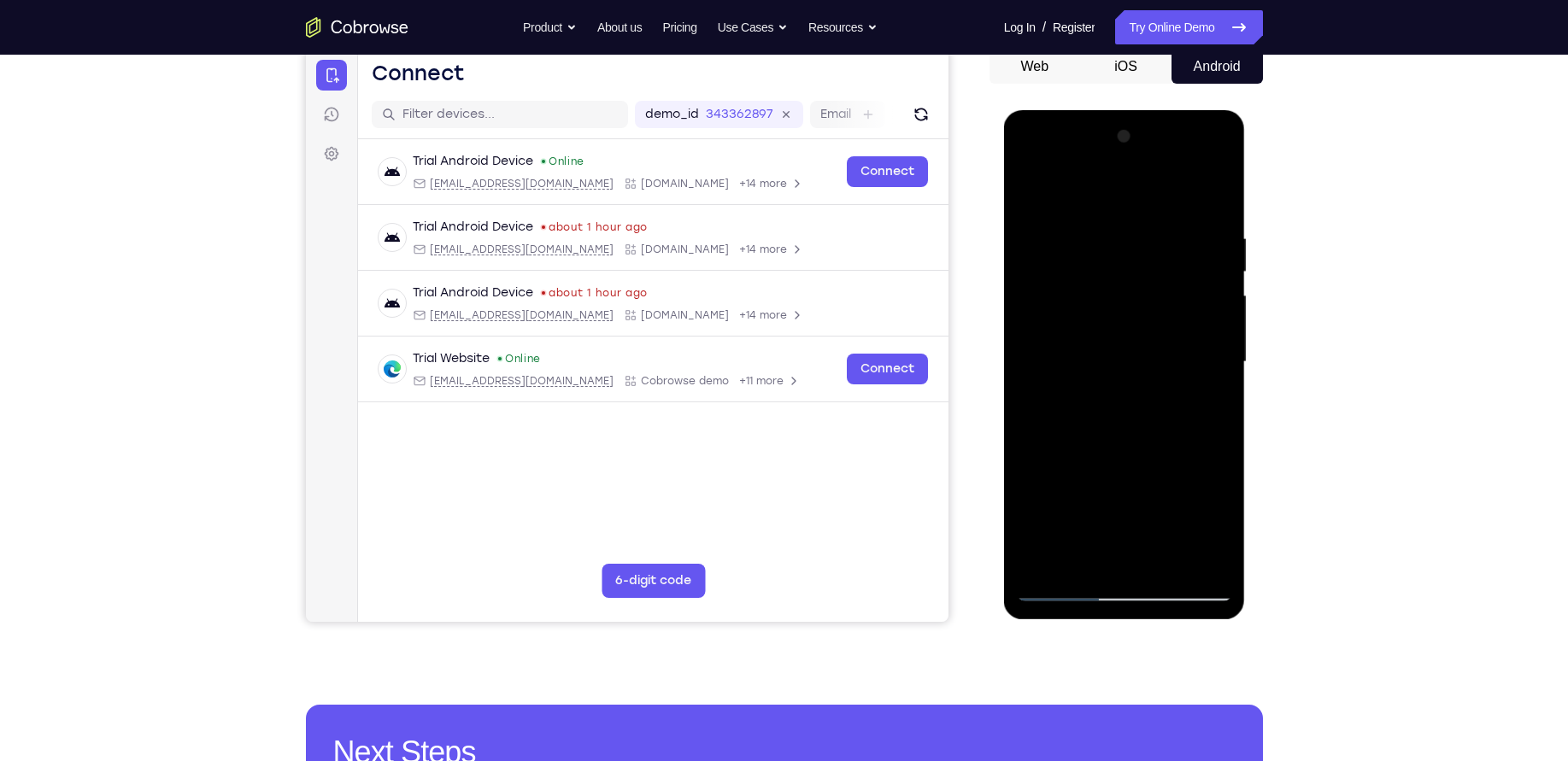
click at [1160, 273] on div at bounding box center [1124, 362] width 216 height 478
click at [1152, 249] on div at bounding box center [1124, 362] width 216 height 478
click at [1150, 225] on div at bounding box center [1124, 362] width 216 height 478
click at [1164, 294] on div at bounding box center [1124, 362] width 216 height 478
click at [1220, 333] on div at bounding box center [1124, 362] width 216 height 478
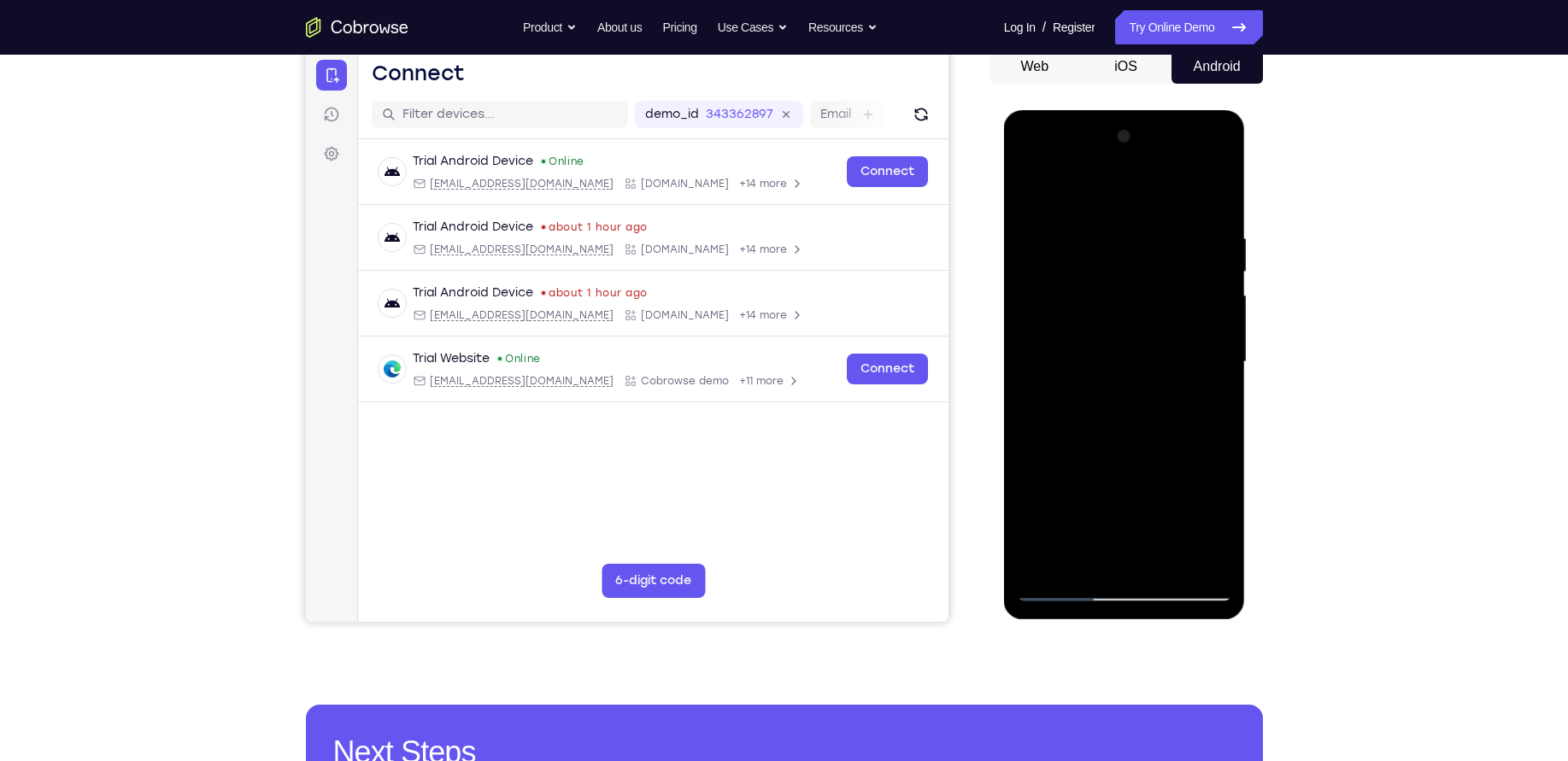
click at [1220, 333] on div at bounding box center [1124, 362] width 216 height 478
click at [1291, 451] on div "Your Support Agent Your Customer Web iOS Android Next Steps We’d be happy to gi…" at bounding box center [784, 445] width 1094 height 1126
click at [1171, 331] on div at bounding box center [1124, 362] width 216 height 478
click at [1181, 278] on div at bounding box center [1124, 362] width 216 height 478
click at [1209, 184] on div at bounding box center [1124, 362] width 216 height 478
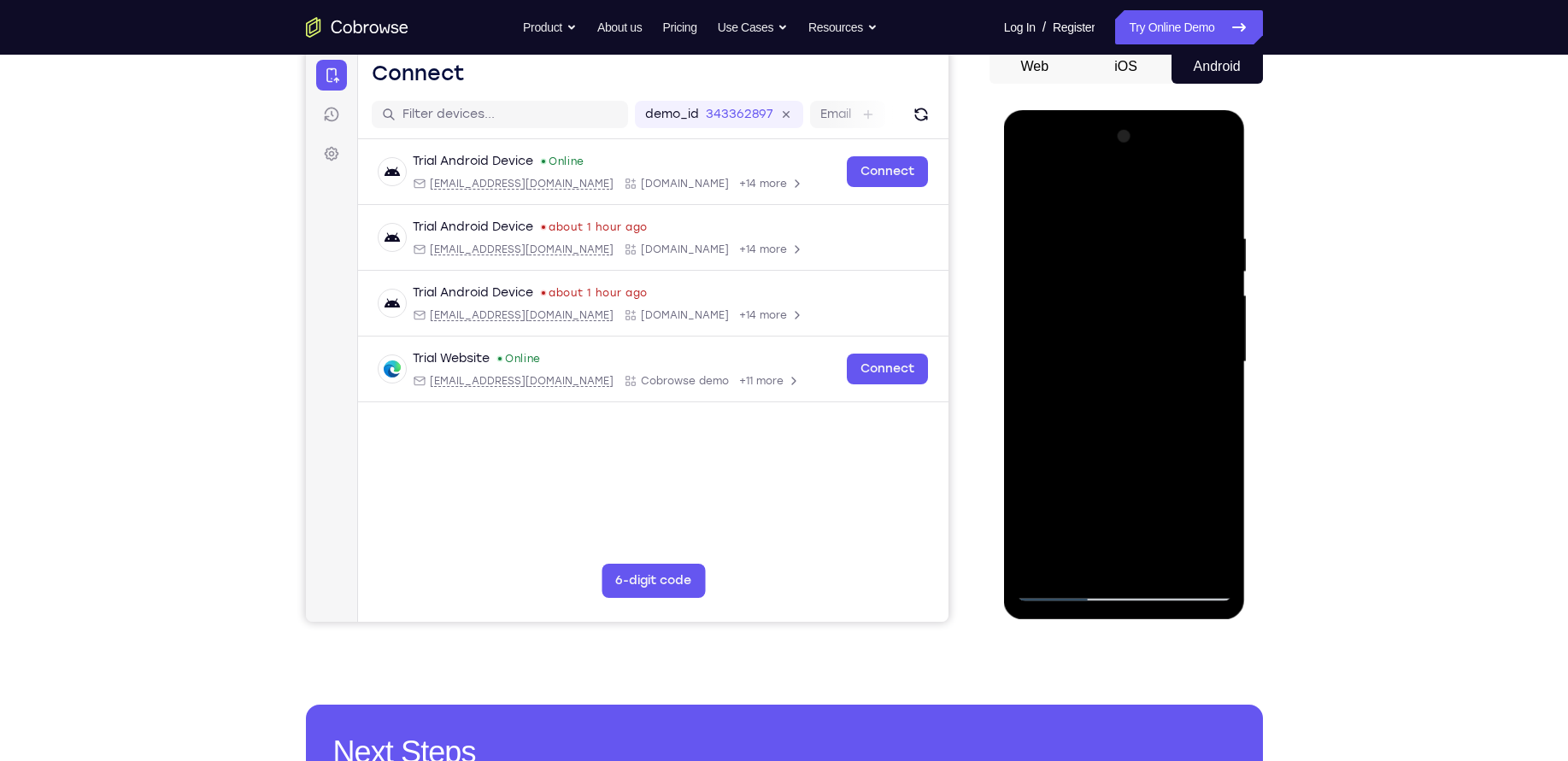
click at [1223, 183] on div at bounding box center [1124, 362] width 216 height 478
click at [1140, 376] on div at bounding box center [1124, 362] width 216 height 478
click at [1198, 560] on div at bounding box center [1124, 362] width 216 height 478
click at [1160, 556] on div at bounding box center [1124, 362] width 216 height 478
click at [1041, 255] on div at bounding box center [1124, 362] width 216 height 478
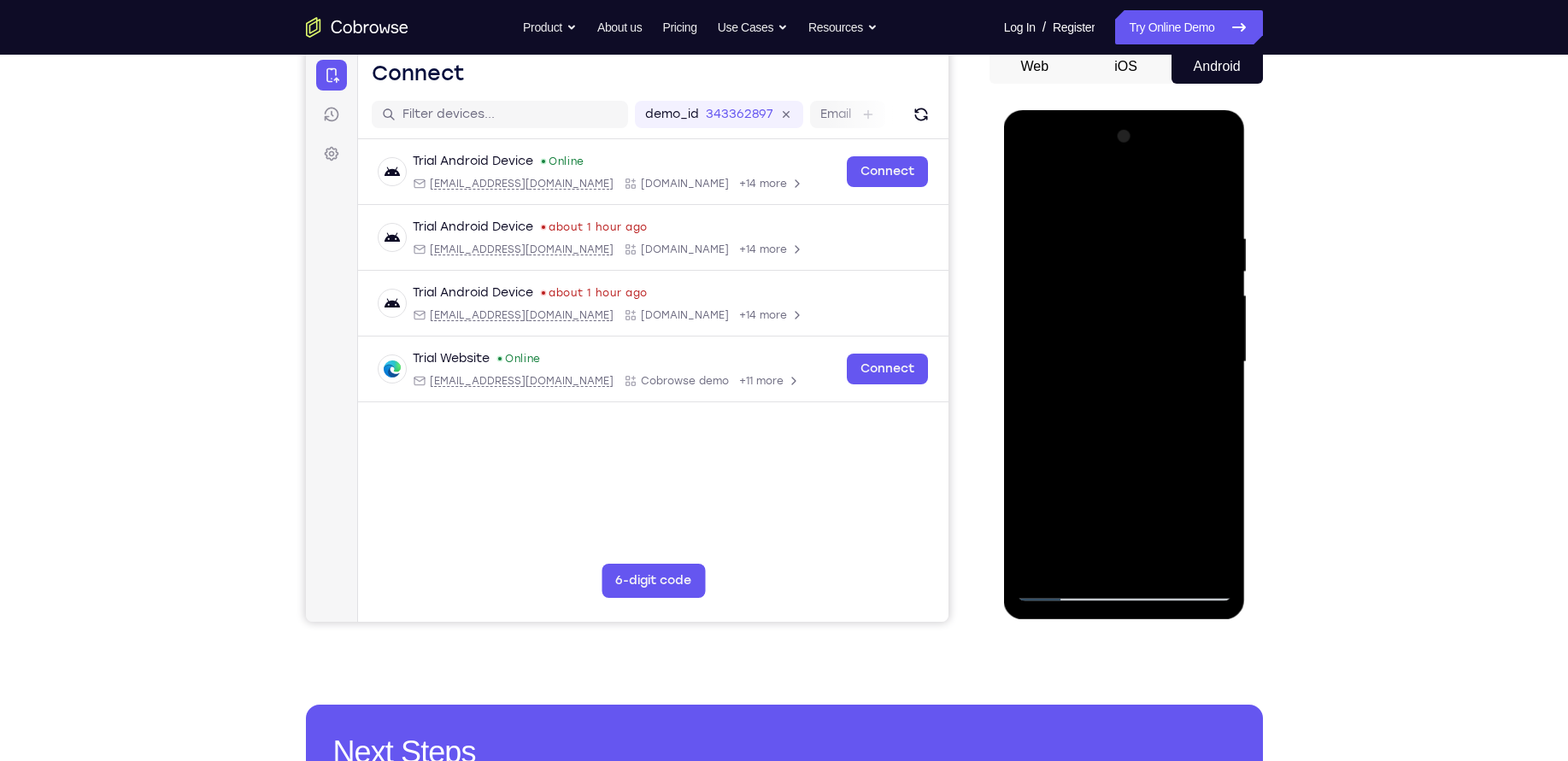
click at [1028, 194] on div at bounding box center [1124, 362] width 216 height 478
click at [1035, 195] on div at bounding box center [1124, 362] width 216 height 478
drag, startPoint x: 1153, startPoint y: 403, endPoint x: 1158, endPoint y: 313, distance: 90.1
drag, startPoint x: 154, startPoint y: 203, endPoint x: 1331, endPoint y: 380, distance: 1190.2
click at [1331, 380] on div "Your Support Agent Your Customer Web iOS Android Next Steps We’d be happy to gi…" at bounding box center [784, 445] width 1568 height 1126
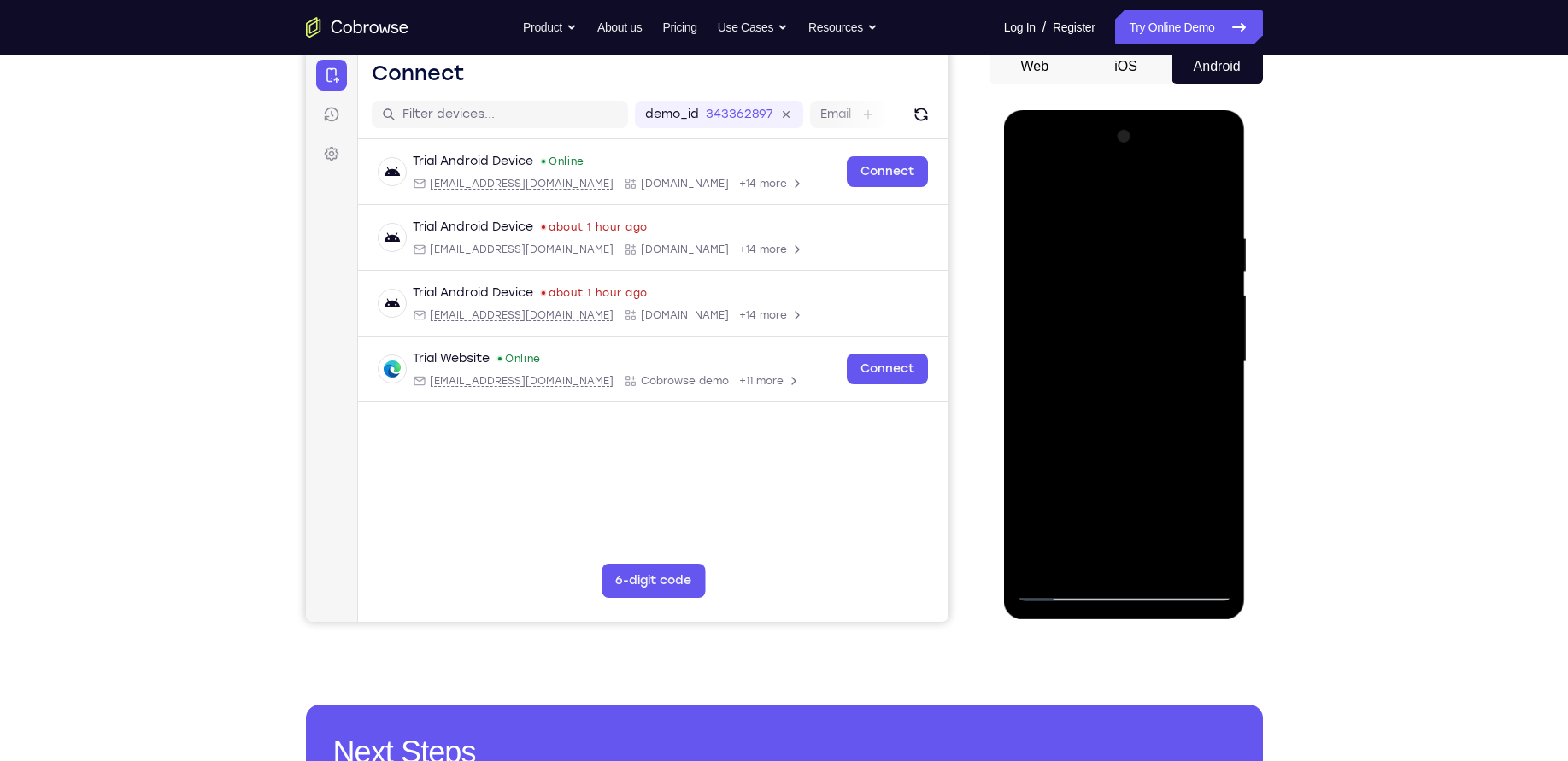
click at [1201, 566] on div at bounding box center [1124, 362] width 216 height 478
drag, startPoint x: 1129, startPoint y: 375, endPoint x: 1129, endPoint y: 476, distance: 101.0
click at [1129, 476] on div at bounding box center [1124, 362] width 216 height 478
drag, startPoint x: 1154, startPoint y: 403, endPoint x: 1161, endPoint y: 334, distance: 69.4
click at [1161, 334] on div at bounding box center [1124, 362] width 216 height 478
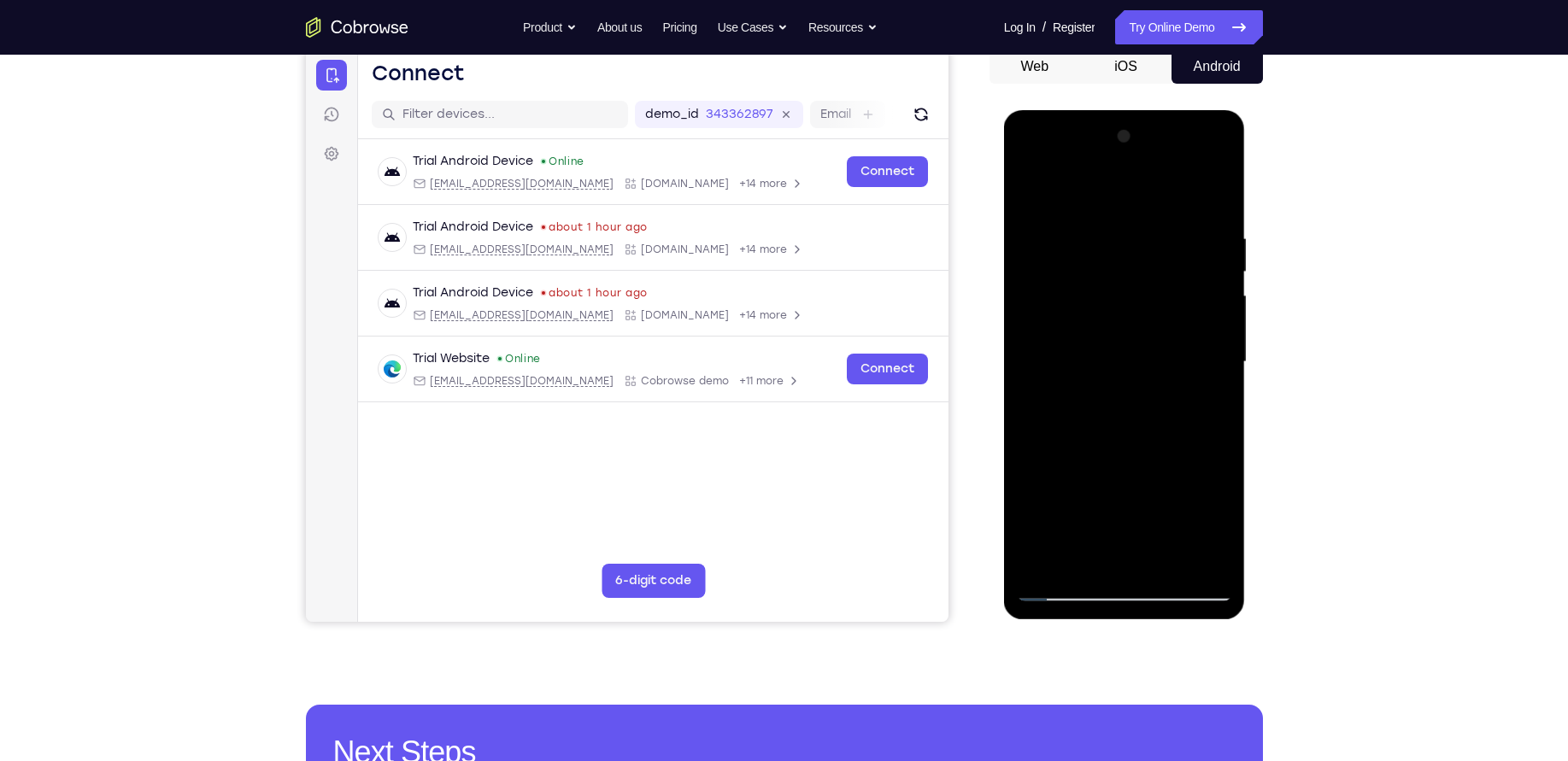
click at [1123, 409] on div at bounding box center [1124, 362] width 216 height 478
click at [1221, 273] on div at bounding box center [1124, 362] width 216 height 478
drag, startPoint x: 1225, startPoint y: 354, endPoint x: 1221, endPoint y: 401, distance: 47.2
click at [1221, 401] on div at bounding box center [1124, 362] width 216 height 478
click at [1215, 315] on div at bounding box center [1124, 362] width 216 height 478
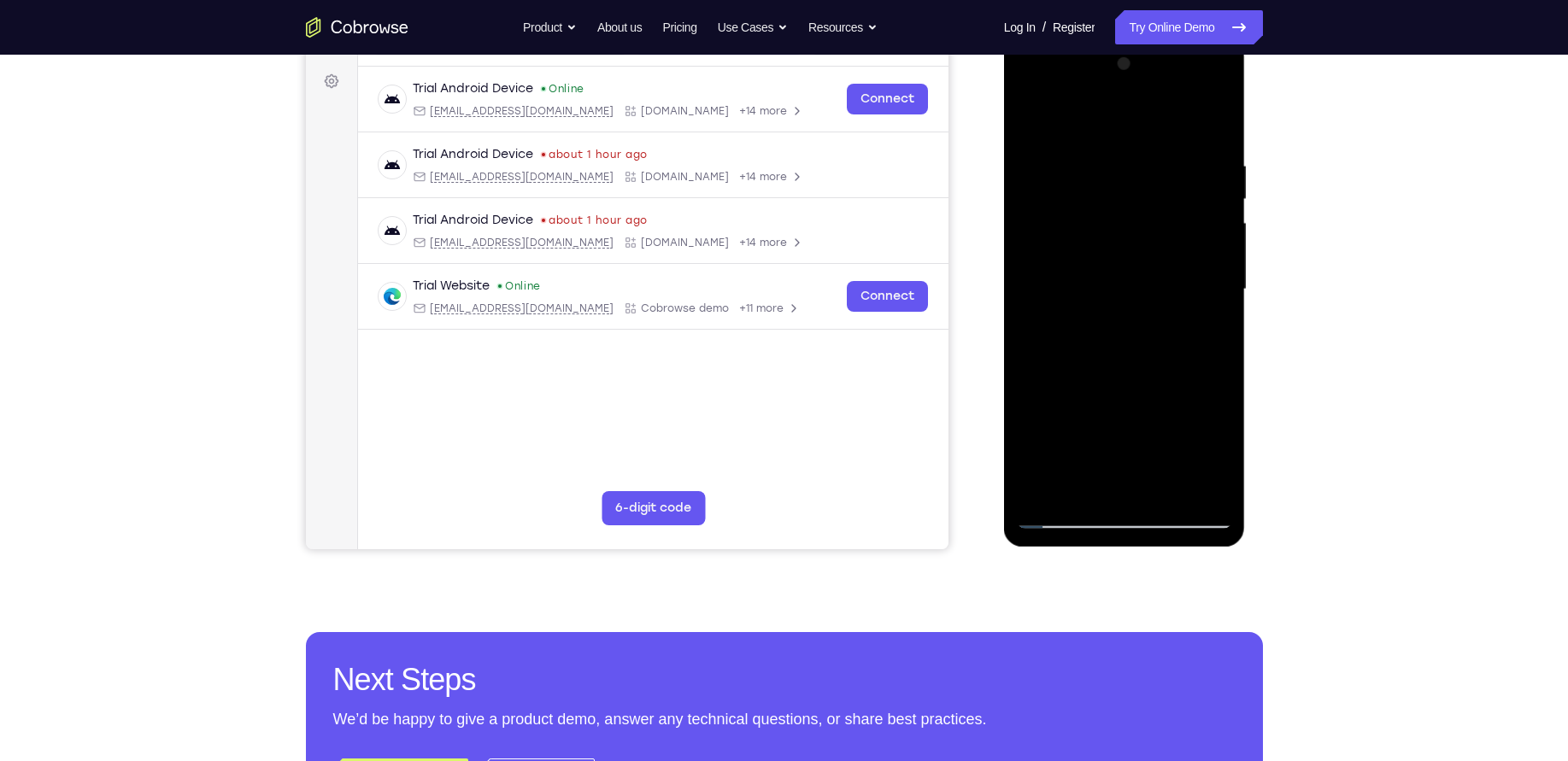
scroll to position [201, 0]
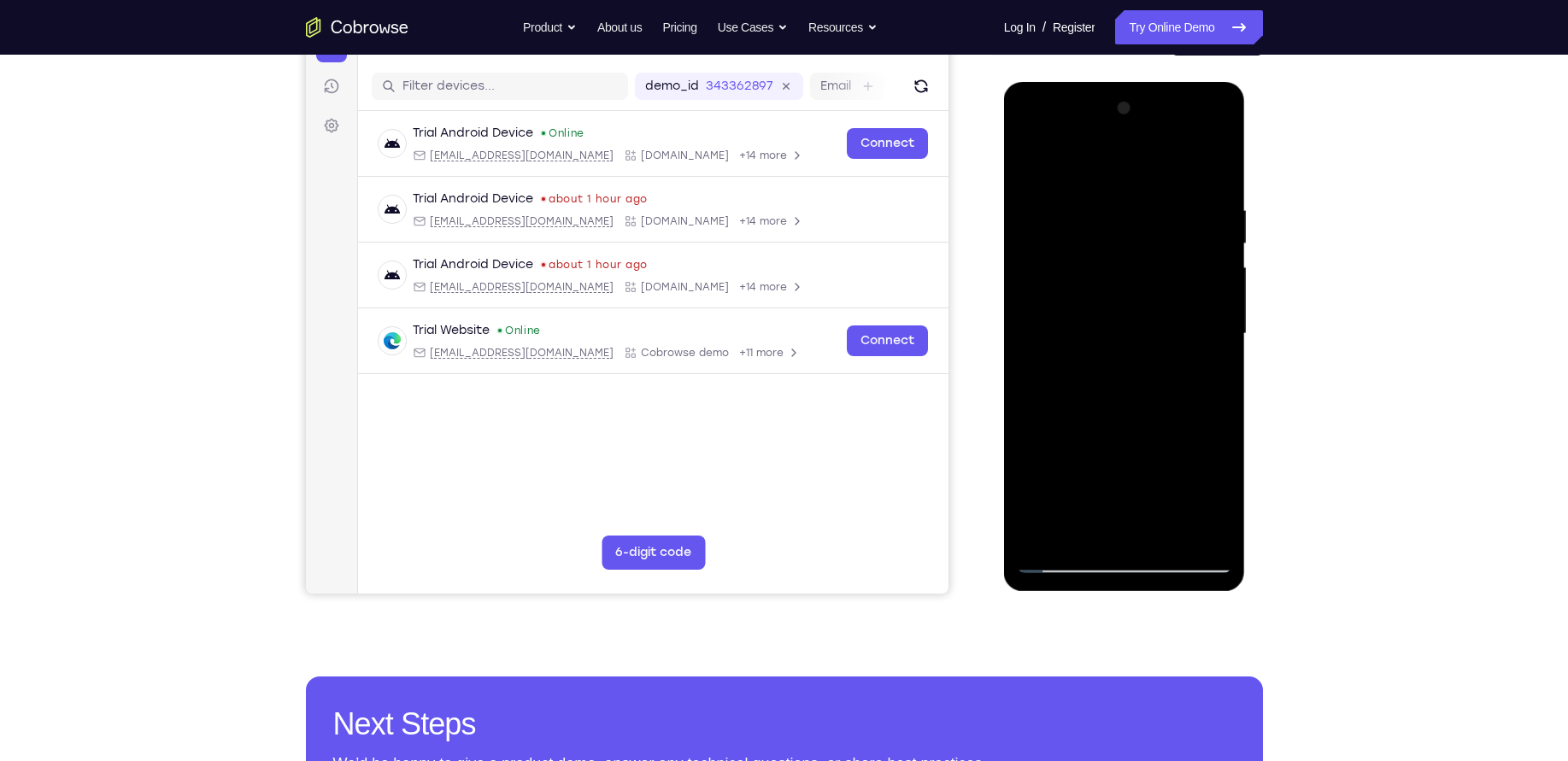
click at [1215, 293] on div at bounding box center [1124, 334] width 216 height 478
click at [1220, 291] on div at bounding box center [1124, 334] width 216 height 478
click at [1220, 285] on div at bounding box center [1124, 334] width 216 height 478
click at [1220, 287] on div at bounding box center [1124, 334] width 216 height 478
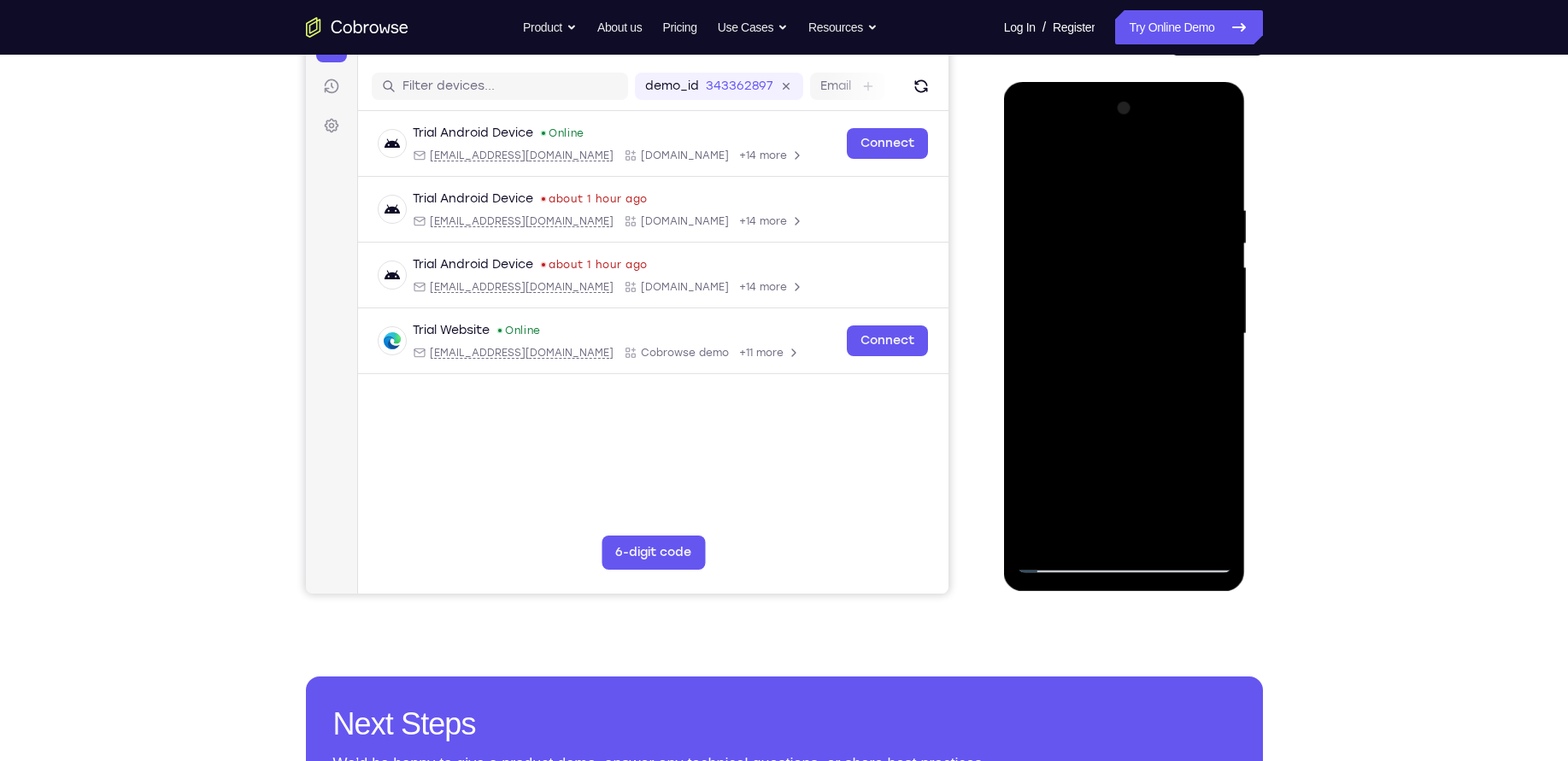
click at [1027, 280] on div at bounding box center [1124, 334] width 216 height 478
click at [1027, 282] on div at bounding box center [1124, 334] width 216 height 478
click at [1029, 158] on div at bounding box center [1124, 334] width 216 height 478
drag, startPoint x: 1111, startPoint y: 333, endPoint x: 1098, endPoint y: 222, distance: 111.8
click at [1098, 222] on div at bounding box center [1124, 334] width 216 height 478
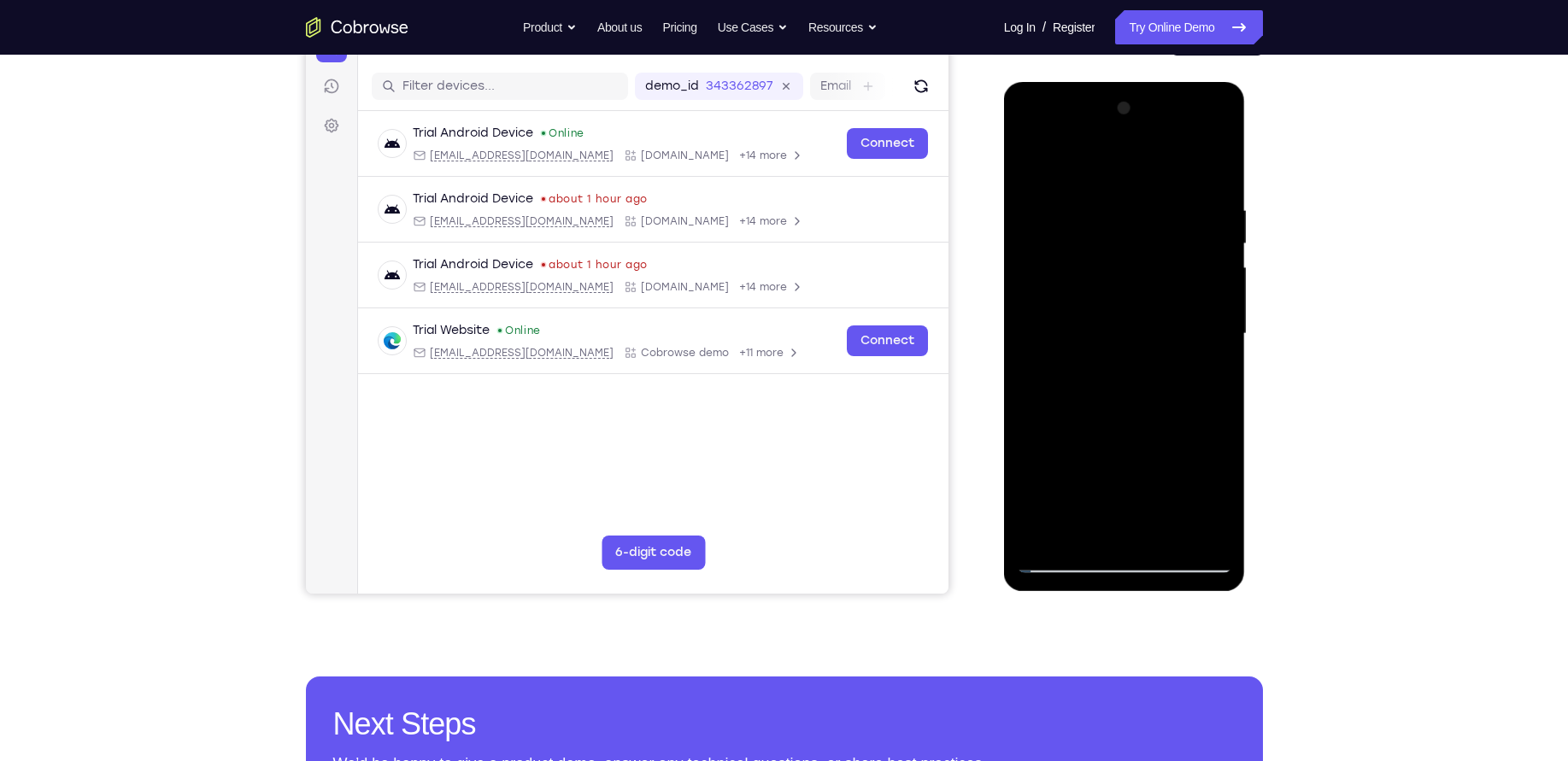
click at [1140, 395] on div at bounding box center [1124, 334] width 216 height 478
click at [1221, 238] on div at bounding box center [1124, 334] width 216 height 478
click at [1224, 240] on div at bounding box center [1124, 334] width 216 height 478
drag, startPoint x: 1224, startPoint y: 240, endPoint x: 1220, endPoint y: 342, distance: 102.1
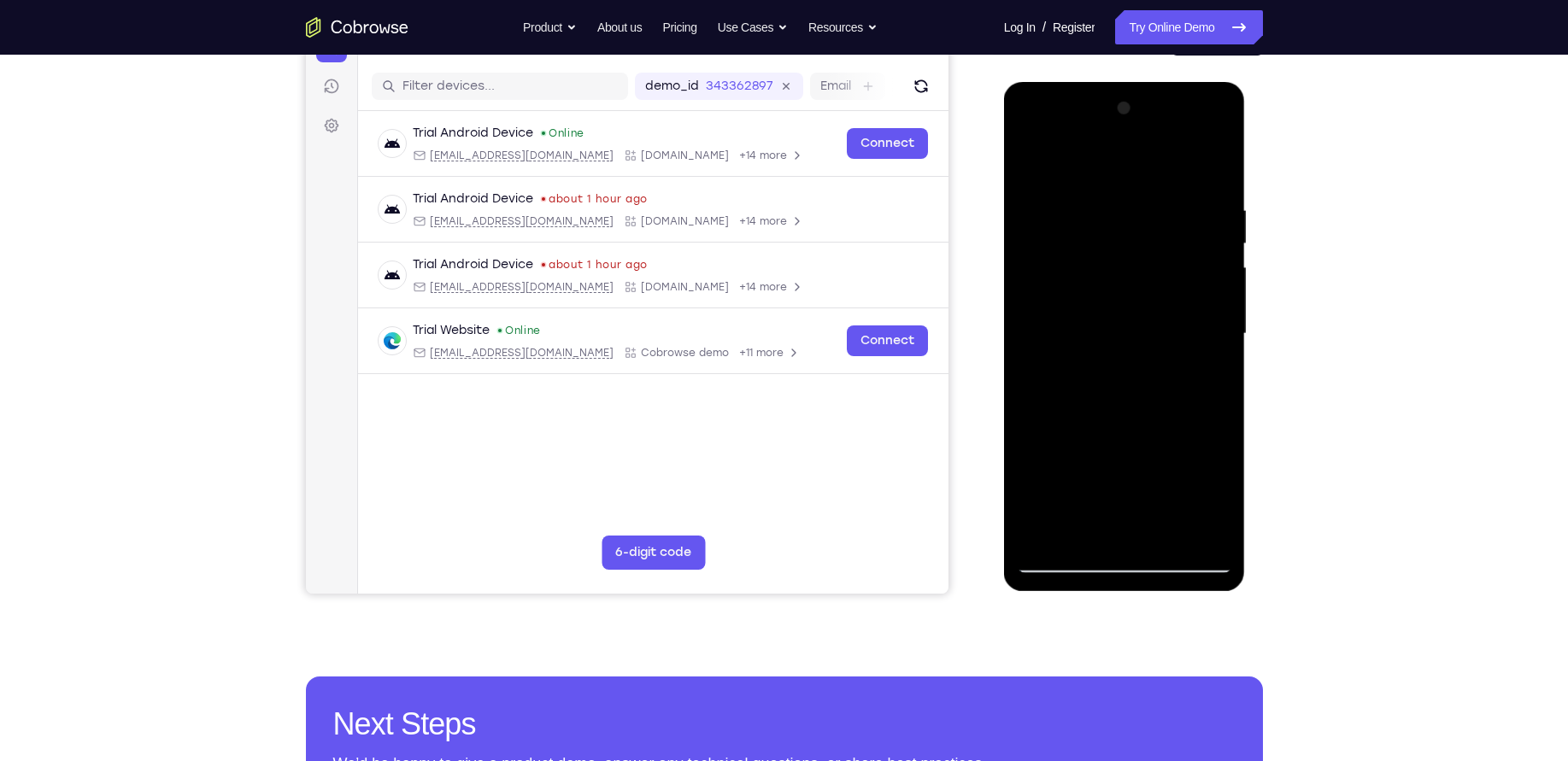
click at [1220, 342] on div at bounding box center [1124, 334] width 216 height 478
click at [1027, 165] on div at bounding box center [1124, 334] width 216 height 478
drag, startPoint x: 1111, startPoint y: 342, endPoint x: 1102, endPoint y: 200, distance: 142.3
click at [1102, 200] on div at bounding box center [1124, 334] width 216 height 478
click at [1135, 82] on div at bounding box center [1125, 82] width 242 height 0
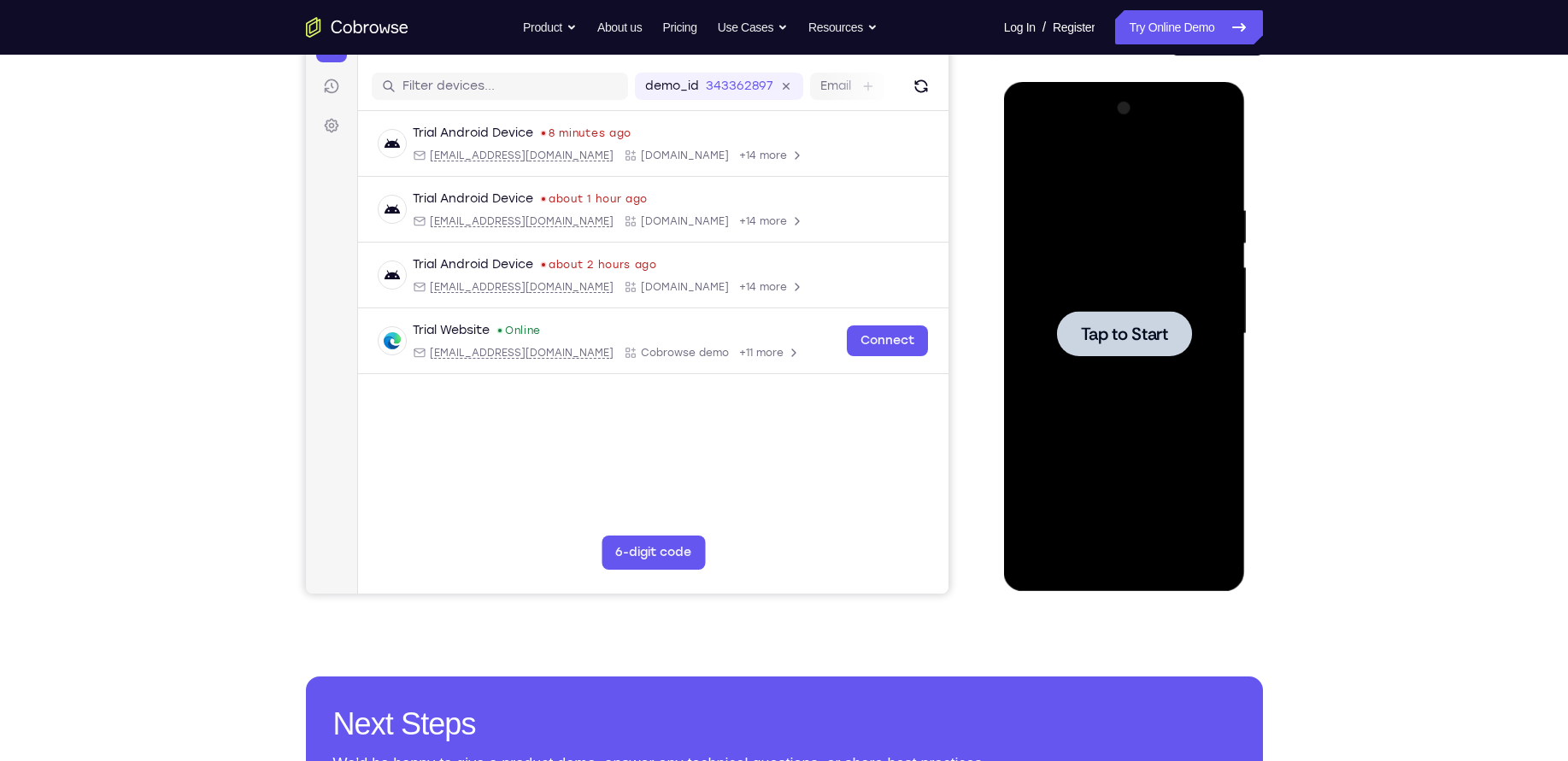
click at [1179, 365] on div at bounding box center [1124, 334] width 216 height 478
click at [1128, 560] on div at bounding box center [1124, 334] width 216 height 478
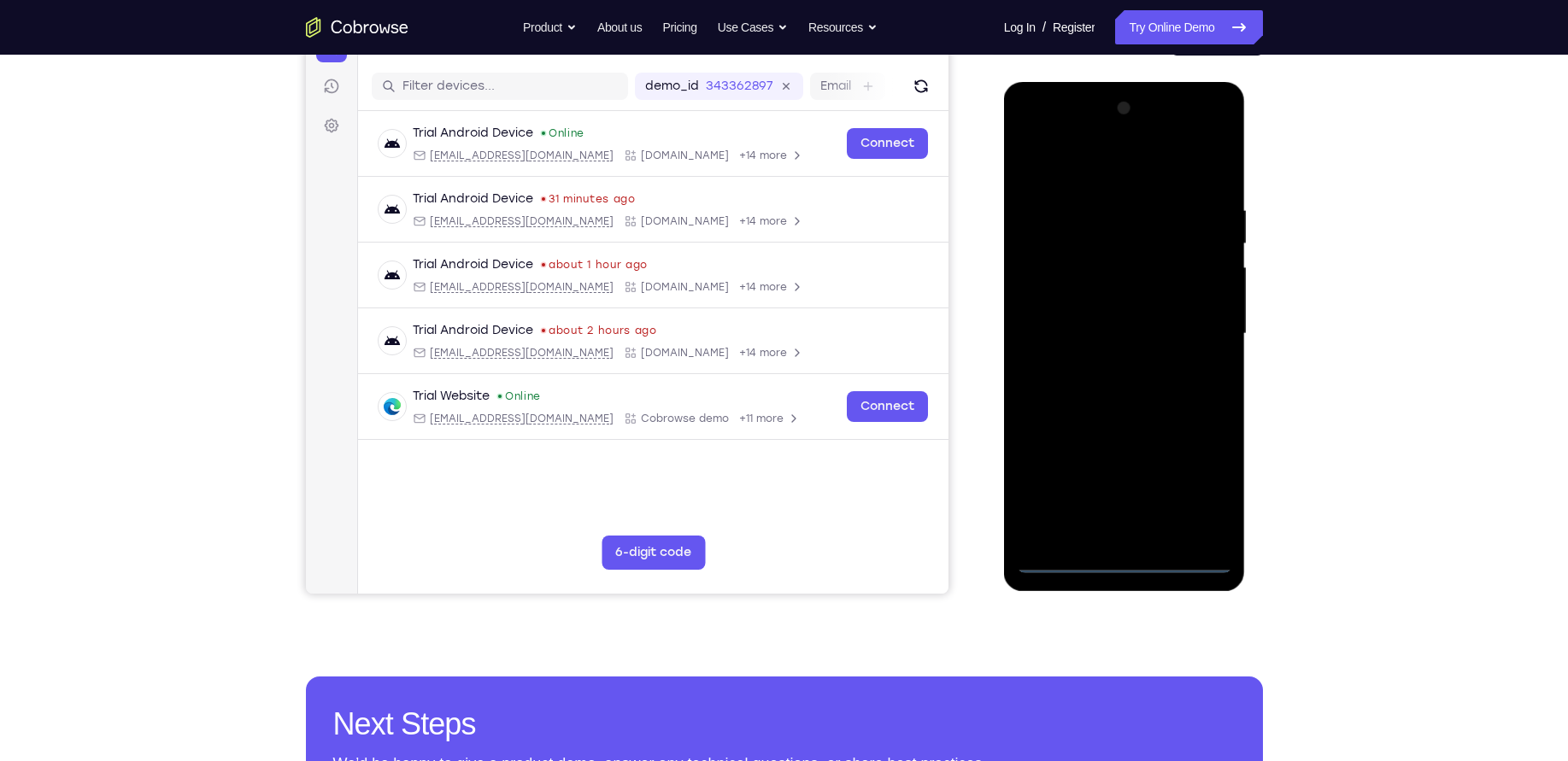
click at [1197, 496] on div at bounding box center [1124, 334] width 216 height 478
click at [1117, 152] on div at bounding box center [1124, 334] width 216 height 478
click at [1195, 335] on div at bounding box center [1124, 334] width 216 height 478
click at [1111, 363] on div at bounding box center [1124, 334] width 216 height 478
click at [1098, 312] on div at bounding box center [1124, 334] width 216 height 478
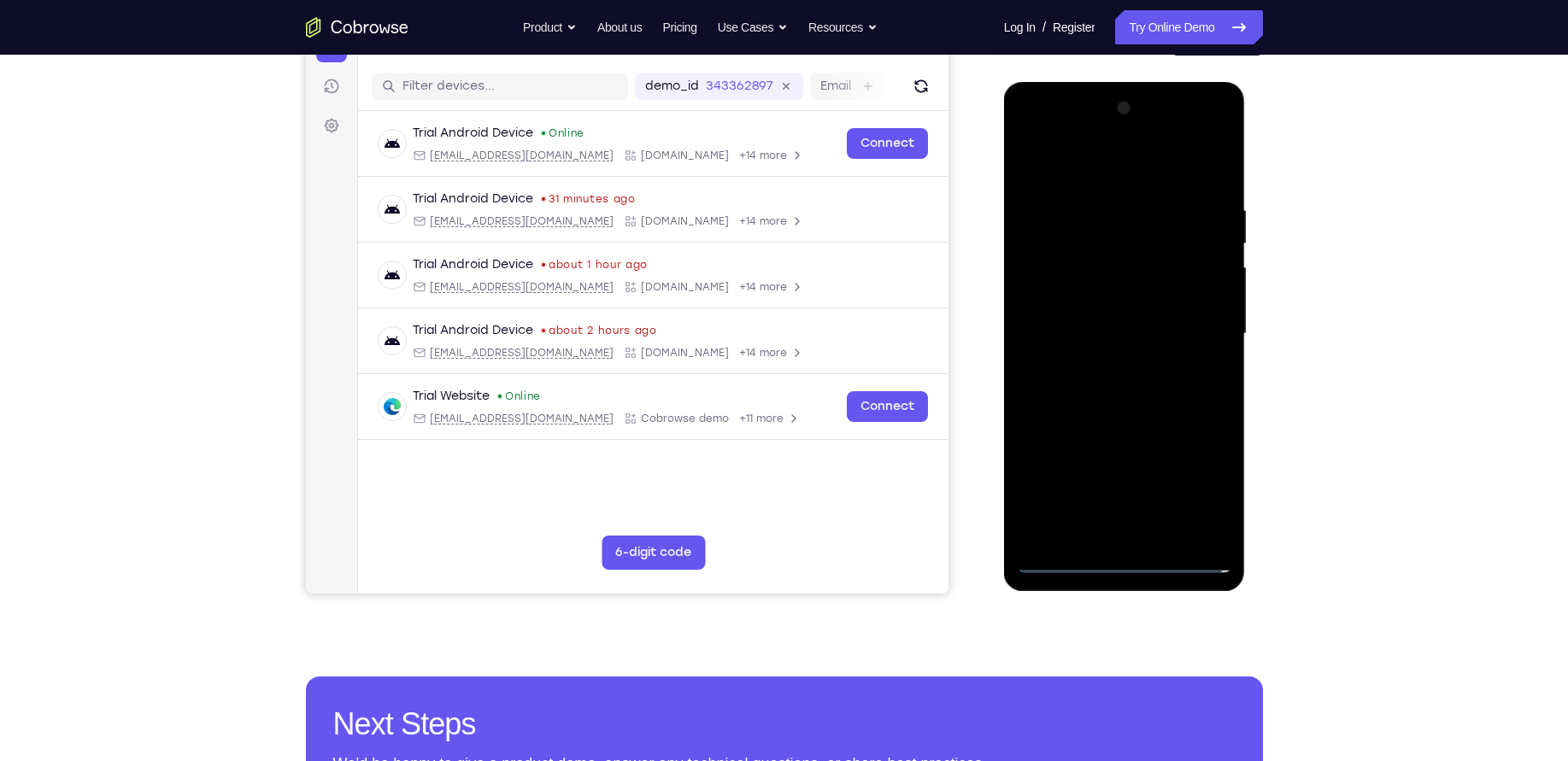
click at [1096, 298] on div at bounding box center [1124, 334] width 216 height 478
click at [1156, 342] on div at bounding box center [1124, 334] width 216 height 478
click at [1090, 396] on div at bounding box center [1124, 334] width 216 height 478
click at [1105, 375] on div at bounding box center [1124, 334] width 216 height 478
click at [1121, 386] on div at bounding box center [1124, 334] width 216 height 478
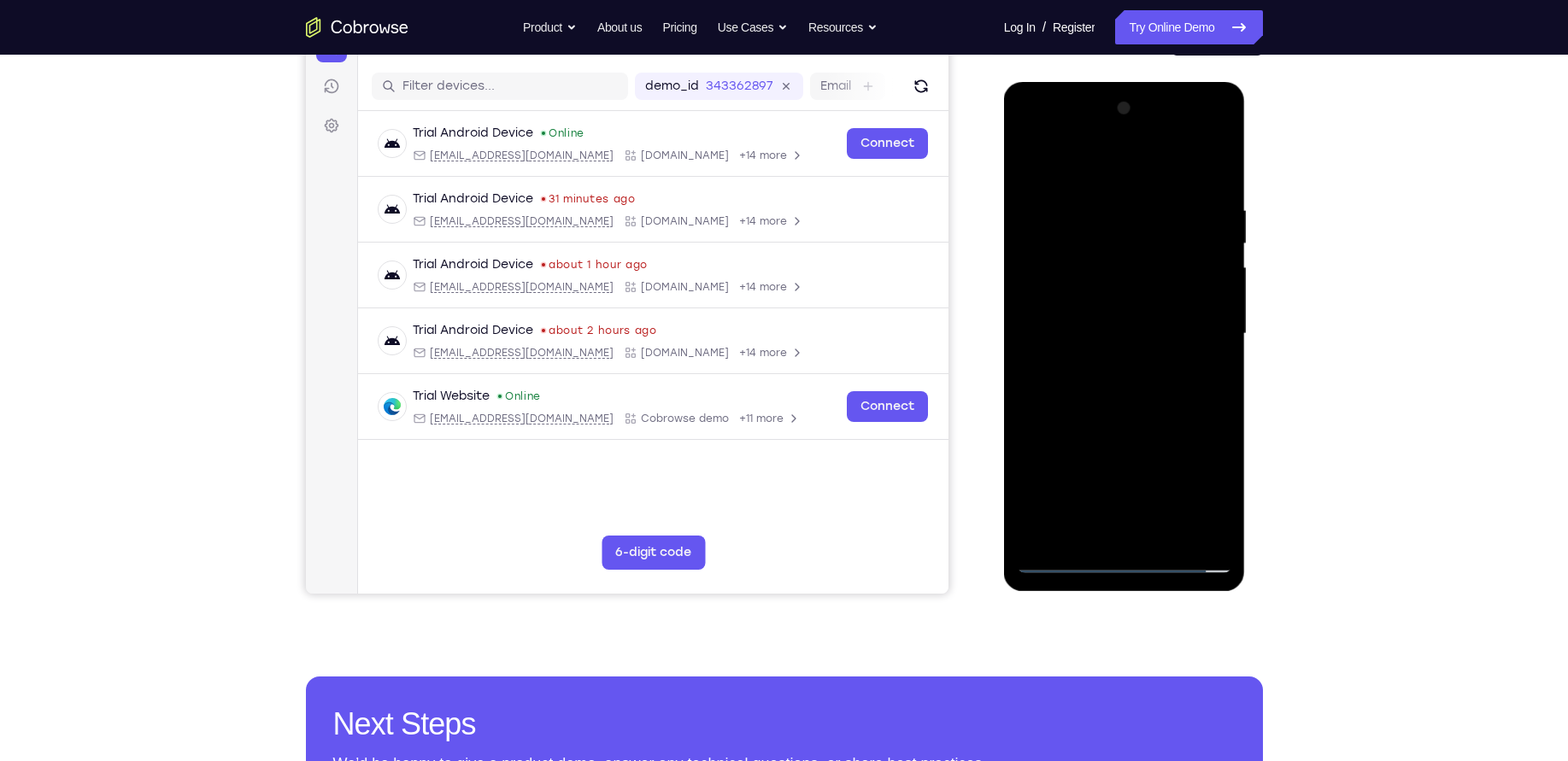
drag, startPoint x: 1122, startPoint y: 166, endPoint x: 1132, endPoint y: 92, distance: 74.7
click at [1132, 92] on div at bounding box center [1125, 336] width 242 height 509
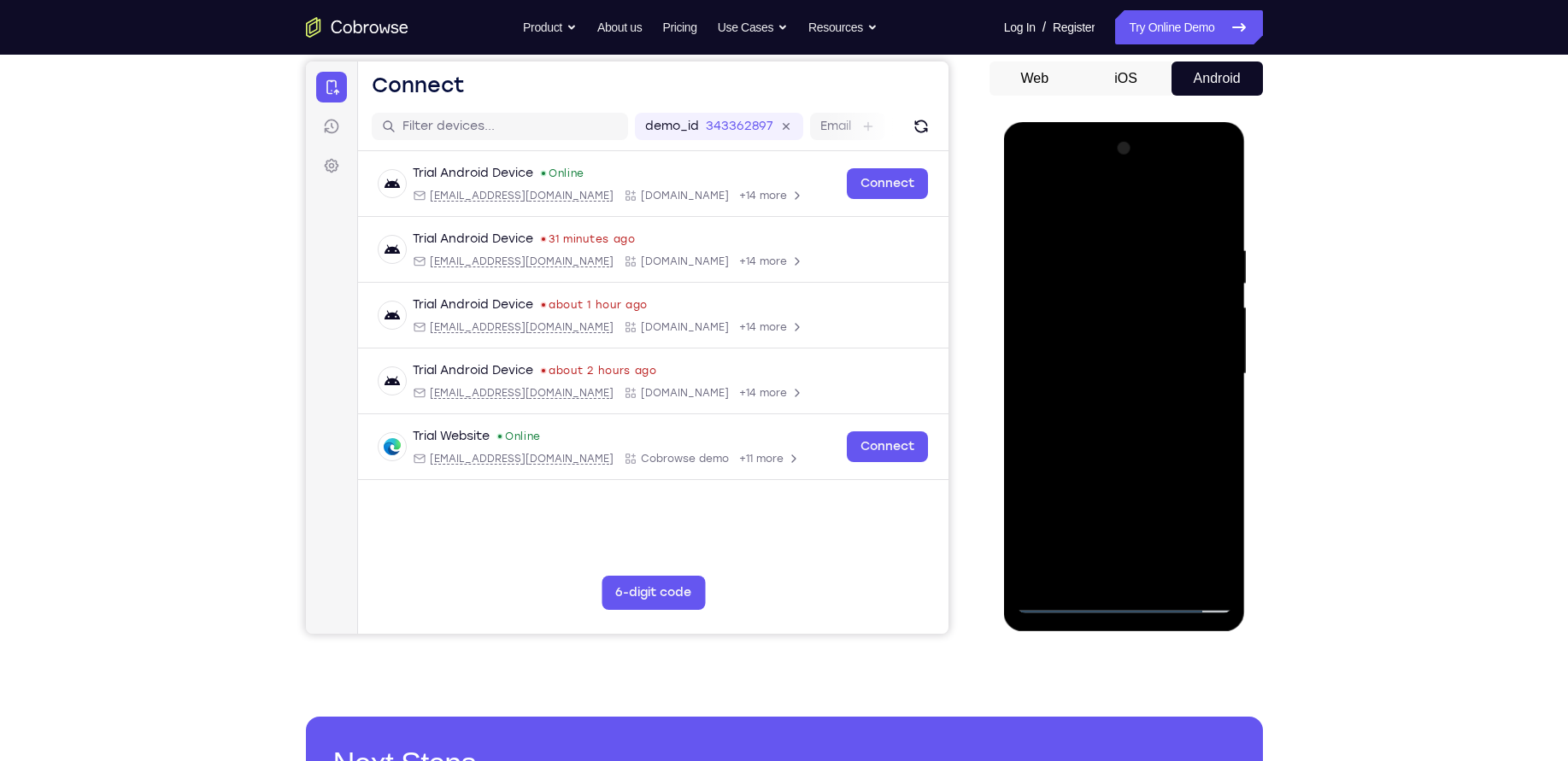
scroll to position [159, 0]
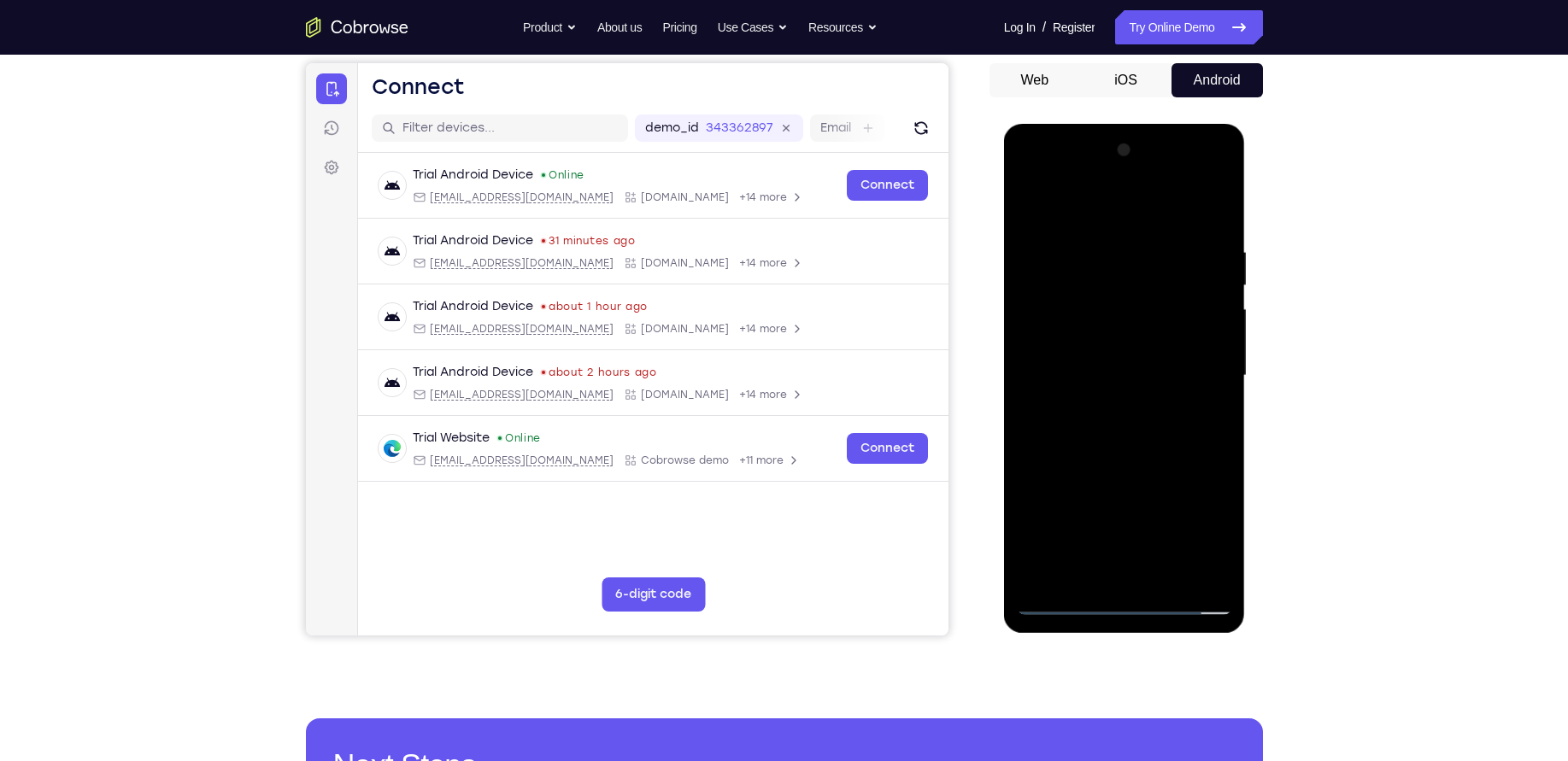
click at [1207, 398] on div at bounding box center [1124, 375] width 216 height 478
click at [1208, 347] on div at bounding box center [1124, 375] width 216 height 478
click at [1181, 367] on div at bounding box center [1124, 375] width 216 height 478
click at [1198, 180] on div at bounding box center [1124, 375] width 216 height 478
click at [1022, 173] on div at bounding box center [1124, 375] width 216 height 478
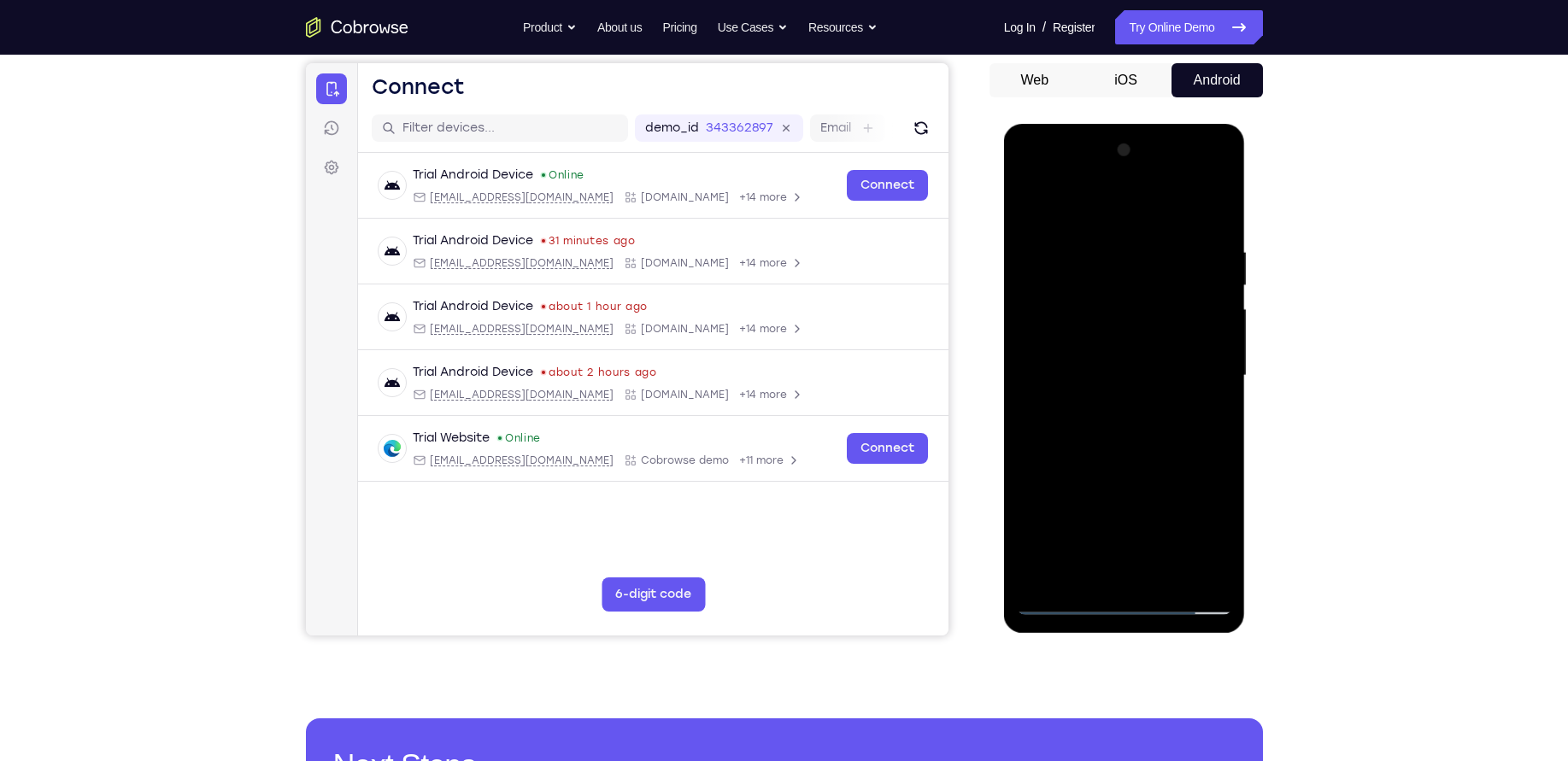
click at [1058, 320] on div at bounding box center [1124, 375] width 216 height 478
click at [1102, 407] on div at bounding box center [1124, 375] width 216 height 478
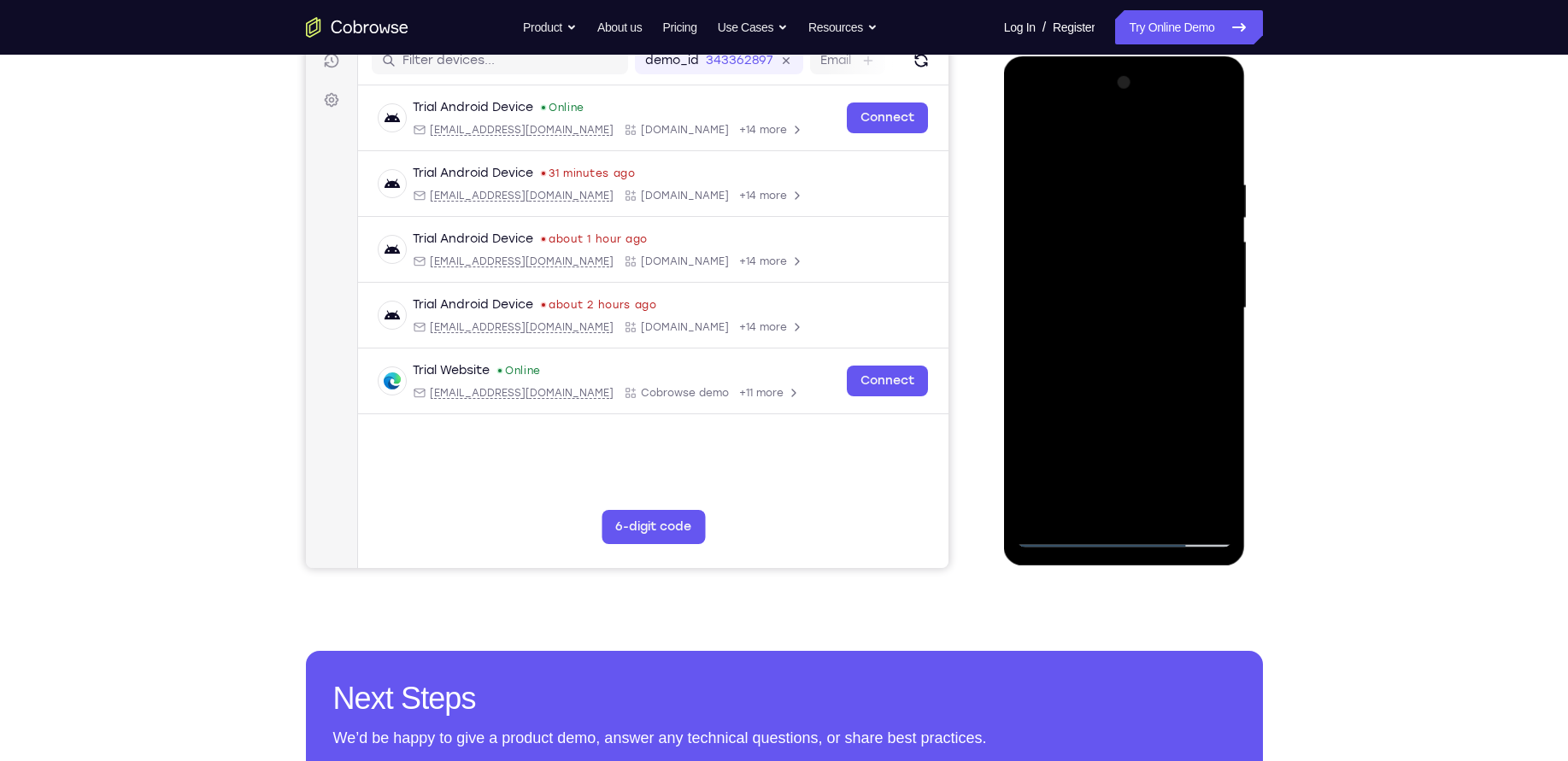
click at [1143, 380] on div at bounding box center [1124, 308] width 216 height 478
click at [1219, 506] on div at bounding box center [1124, 308] width 216 height 478
drag, startPoint x: 160, startPoint y: 450, endPoint x: 1274, endPoint y: 521, distance: 1116.3
click at [1274, 521] on div "Your Support Agent Your Customer Web iOS Android Next Steps We’d be happy to gi…" at bounding box center [784, 391] width 1094 height 1126
click at [1121, 401] on div at bounding box center [1124, 308] width 216 height 478
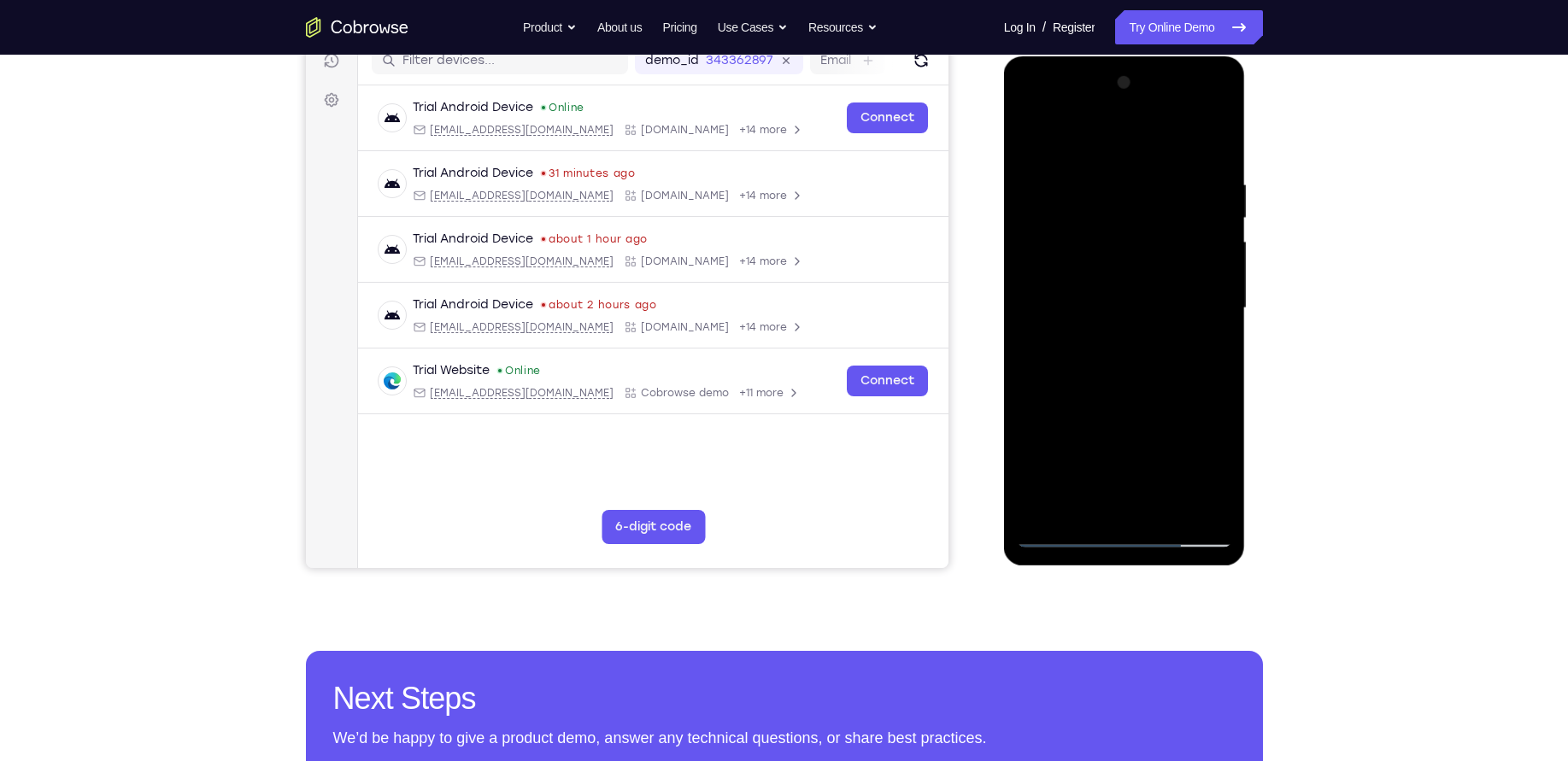
click at [1030, 140] on div at bounding box center [1124, 308] width 216 height 478
click at [1167, 505] on div at bounding box center [1124, 308] width 216 height 478
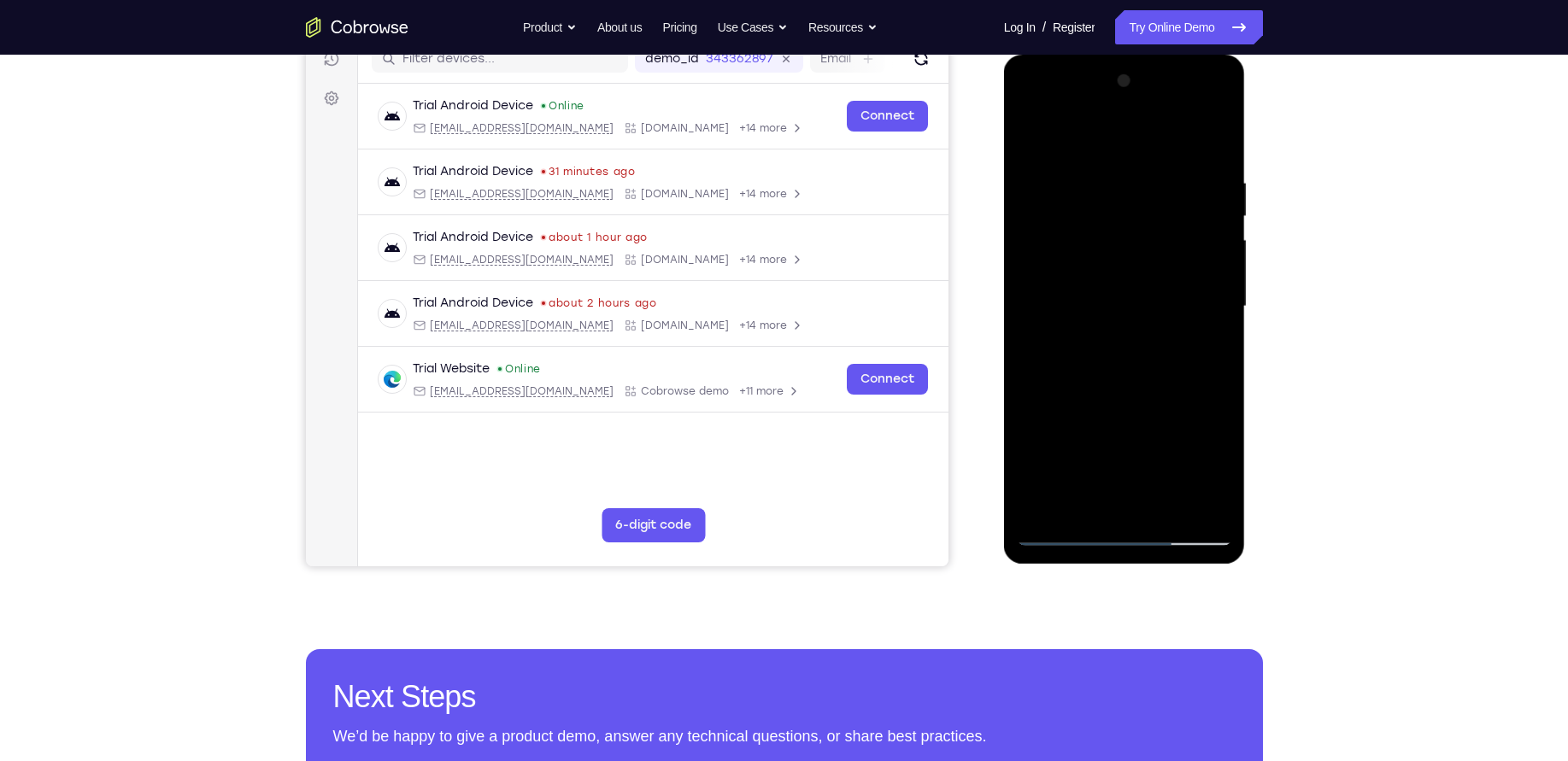
click at [1036, 131] on div at bounding box center [1124, 306] width 216 height 478
click at [1219, 135] on div at bounding box center [1124, 306] width 216 height 478
click at [1197, 155] on div at bounding box center [1124, 306] width 216 height 478
drag, startPoint x: 1089, startPoint y: 285, endPoint x: 1082, endPoint y: 195, distance: 90.3
click at [1082, 195] on div at bounding box center [1124, 306] width 216 height 478
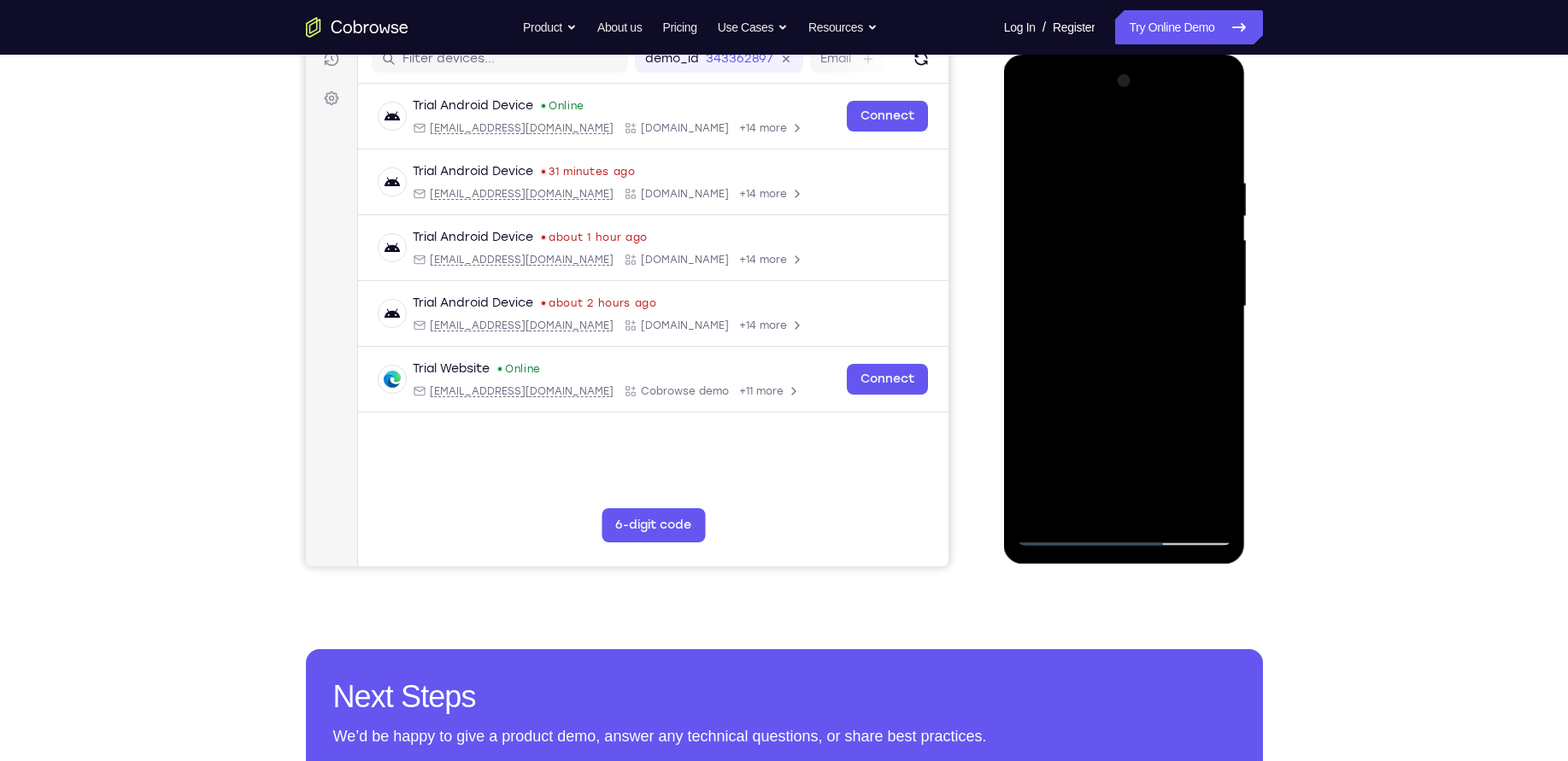
drag, startPoint x: 1081, startPoint y: 358, endPoint x: 1078, endPoint y: 225, distance: 133.0
click at [1078, 225] on div at bounding box center [1124, 306] width 216 height 478
drag, startPoint x: 1083, startPoint y: 318, endPoint x: 1083, endPoint y: 223, distance: 95.0
click at [1083, 223] on div at bounding box center [1124, 306] width 216 height 478
drag, startPoint x: 1090, startPoint y: 350, endPoint x: 1097, endPoint y: 217, distance: 133.2
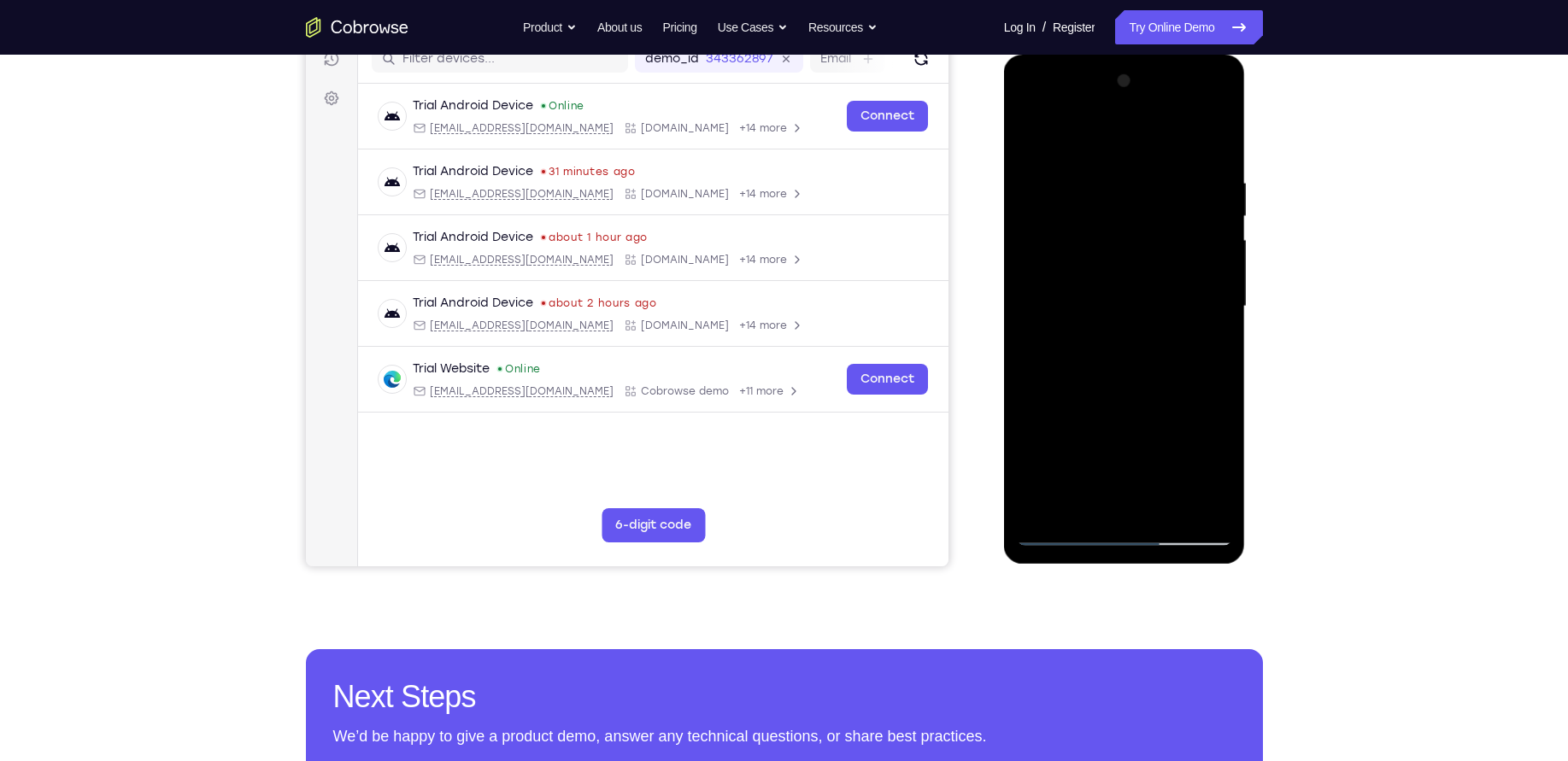
click at [1097, 217] on div at bounding box center [1124, 306] width 216 height 478
drag, startPoint x: 1107, startPoint y: 283, endPoint x: 1127, endPoint y: 193, distance: 92.2
click at [1127, 193] on div at bounding box center [1124, 306] width 216 height 478
drag, startPoint x: 1141, startPoint y: 343, endPoint x: 1143, endPoint y: 234, distance: 109.0
click at [1143, 234] on div at bounding box center [1124, 306] width 216 height 478
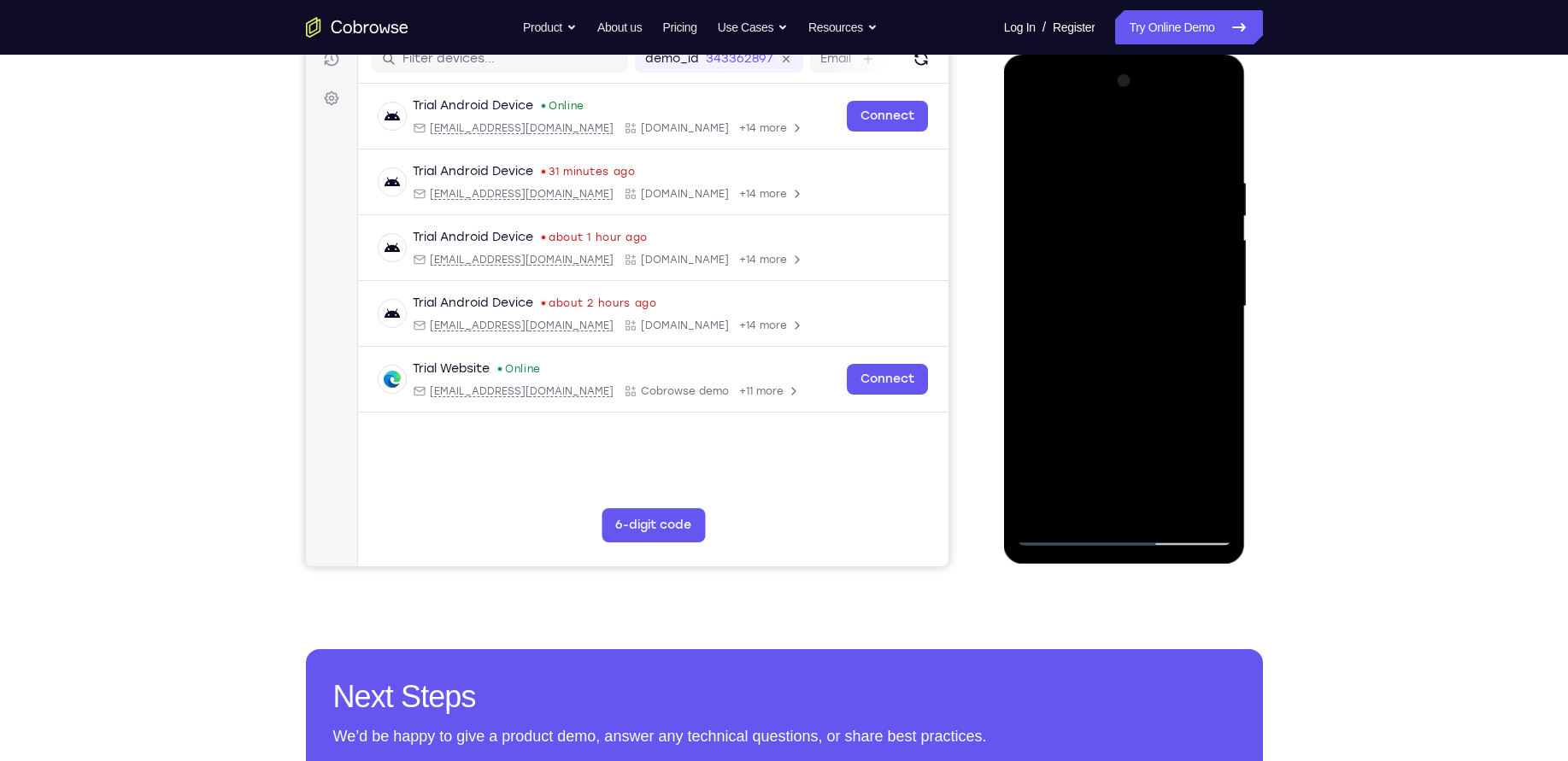
drag, startPoint x: 1130, startPoint y: 365, endPoint x: 1135, endPoint y: 279, distance: 86.1
click at [1135, 279] on div at bounding box center [1124, 306] width 216 height 478
drag, startPoint x: 1127, startPoint y: 390, endPoint x: 1126, endPoint y: 285, distance: 105.0
click at [1126, 285] on div at bounding box center [1124, 306] width 216 height 478
drag, startPoint x: 1125, startPoint y: 395, endPoint x: 1101, endPoint y: 276, distance: 121.4
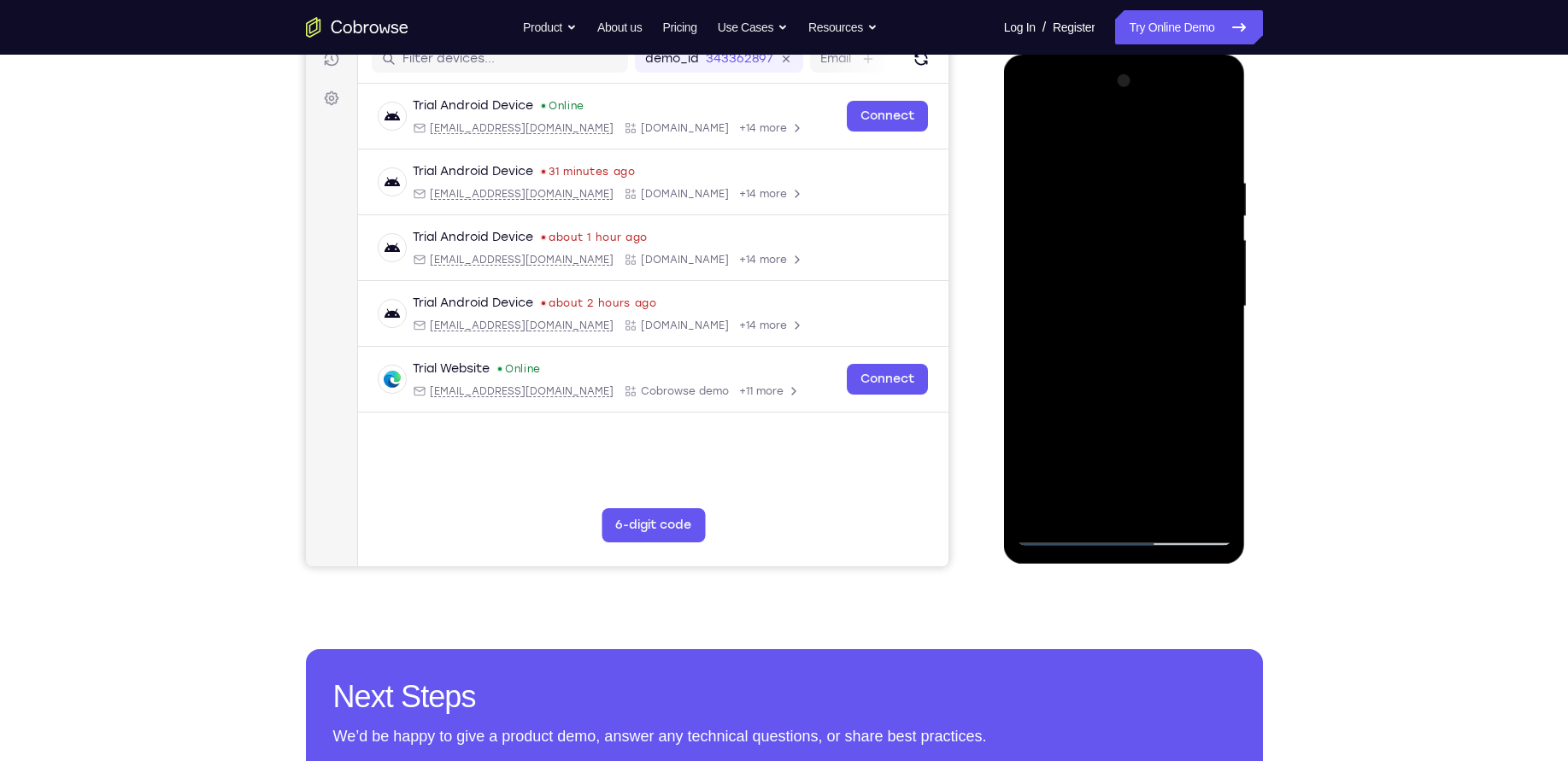
click at [1101, 276] on div at bounding box center [1124, 306] width 216 height 478
drag, startPoint x: 1115, startPoint y: 401, endPoint x: 1096, endPoint y: 242, distance: 160.1
click at [1096, 242] on div at bounding box center [1124, 306] width 216 height 478
drag, startPoint x: 1123, startPoint y: 355, endPoint x: 1108, endPoint y: 230, distance: 125.9
click at [1108, 230] on div at bounding box center [1124, 306] width 216 height 478
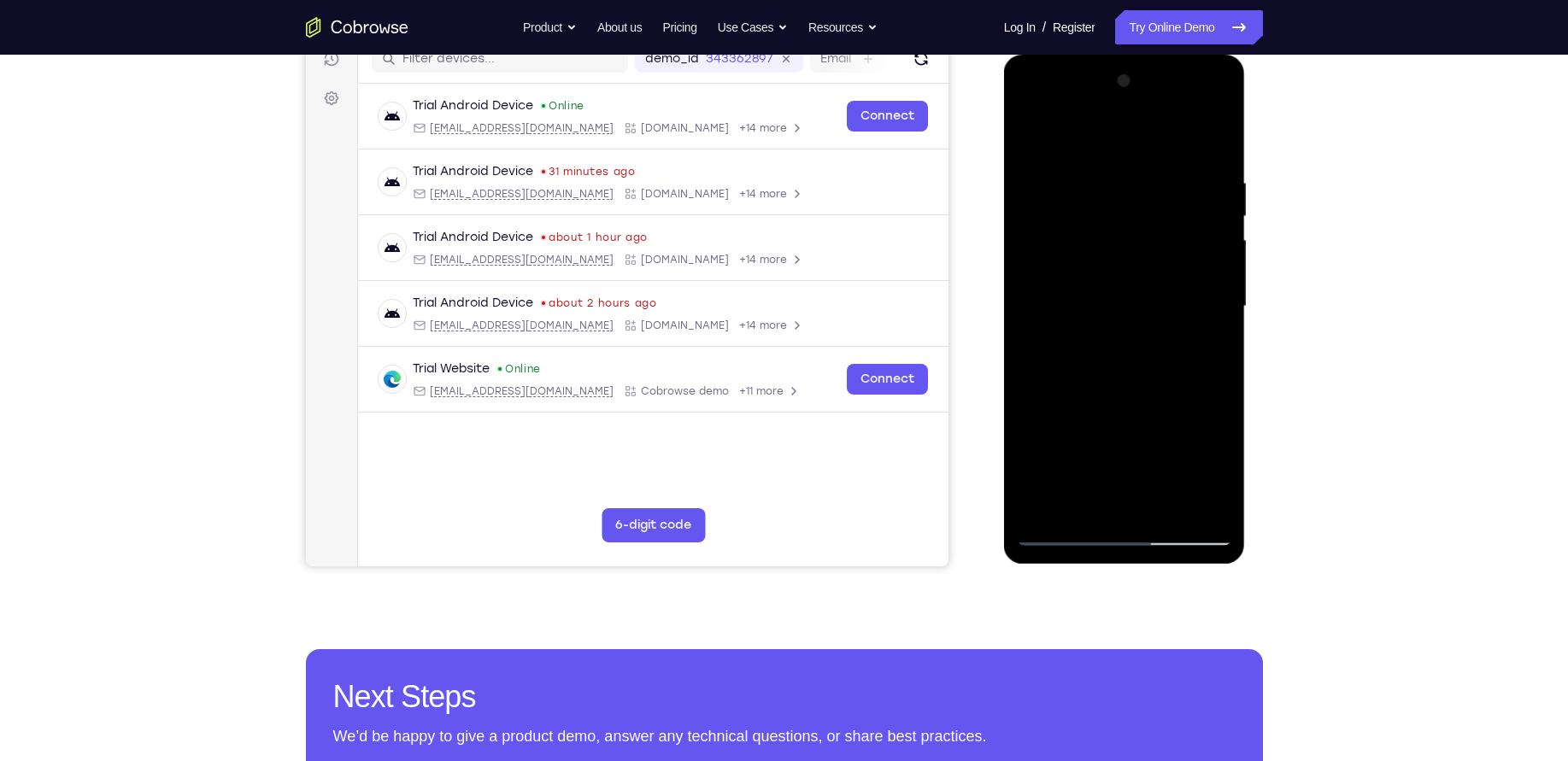
click at [1131, 460] on div at bounding box center [1124, 306] width 216 height 478
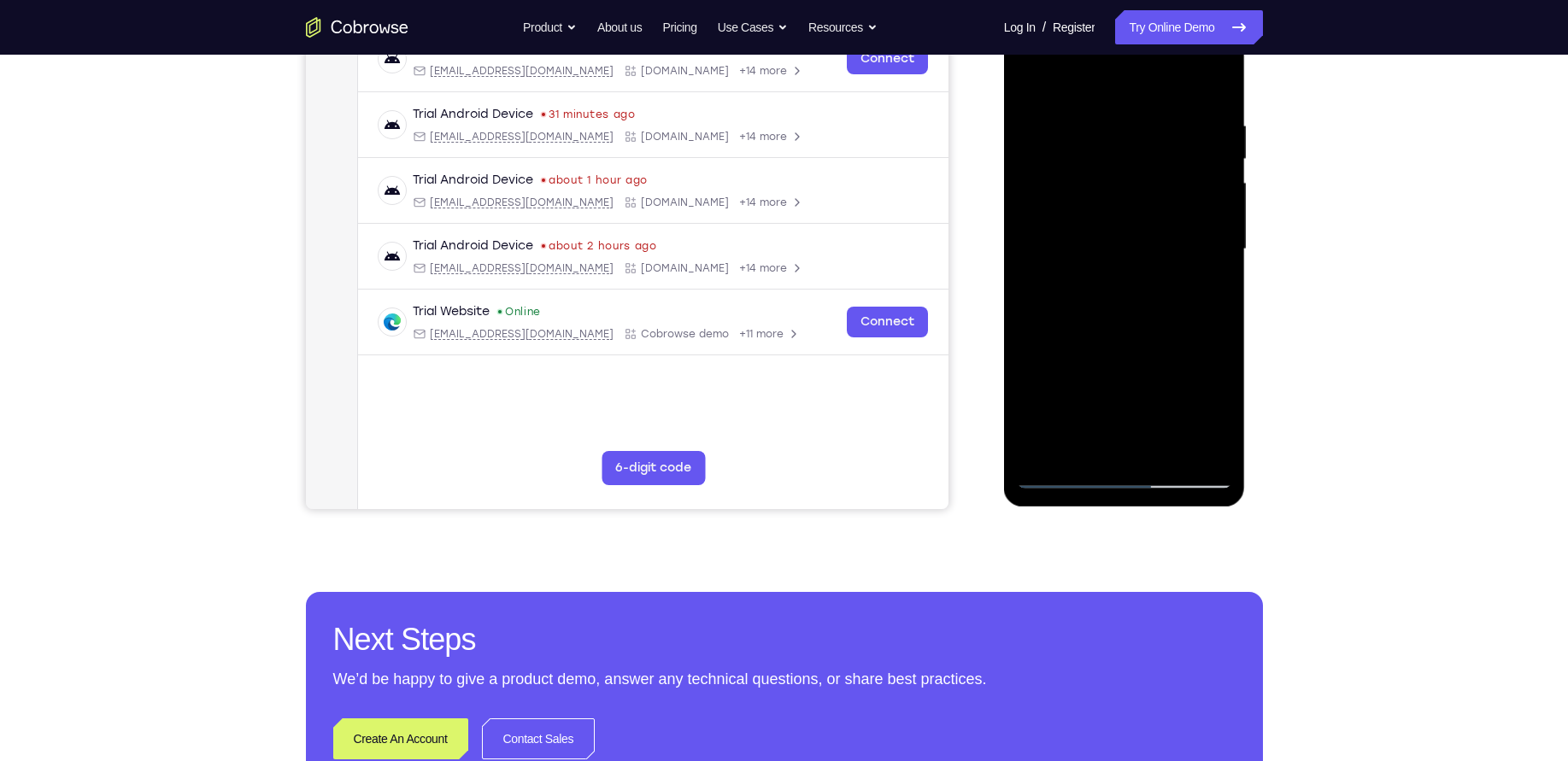
scroll to position [289, 0]
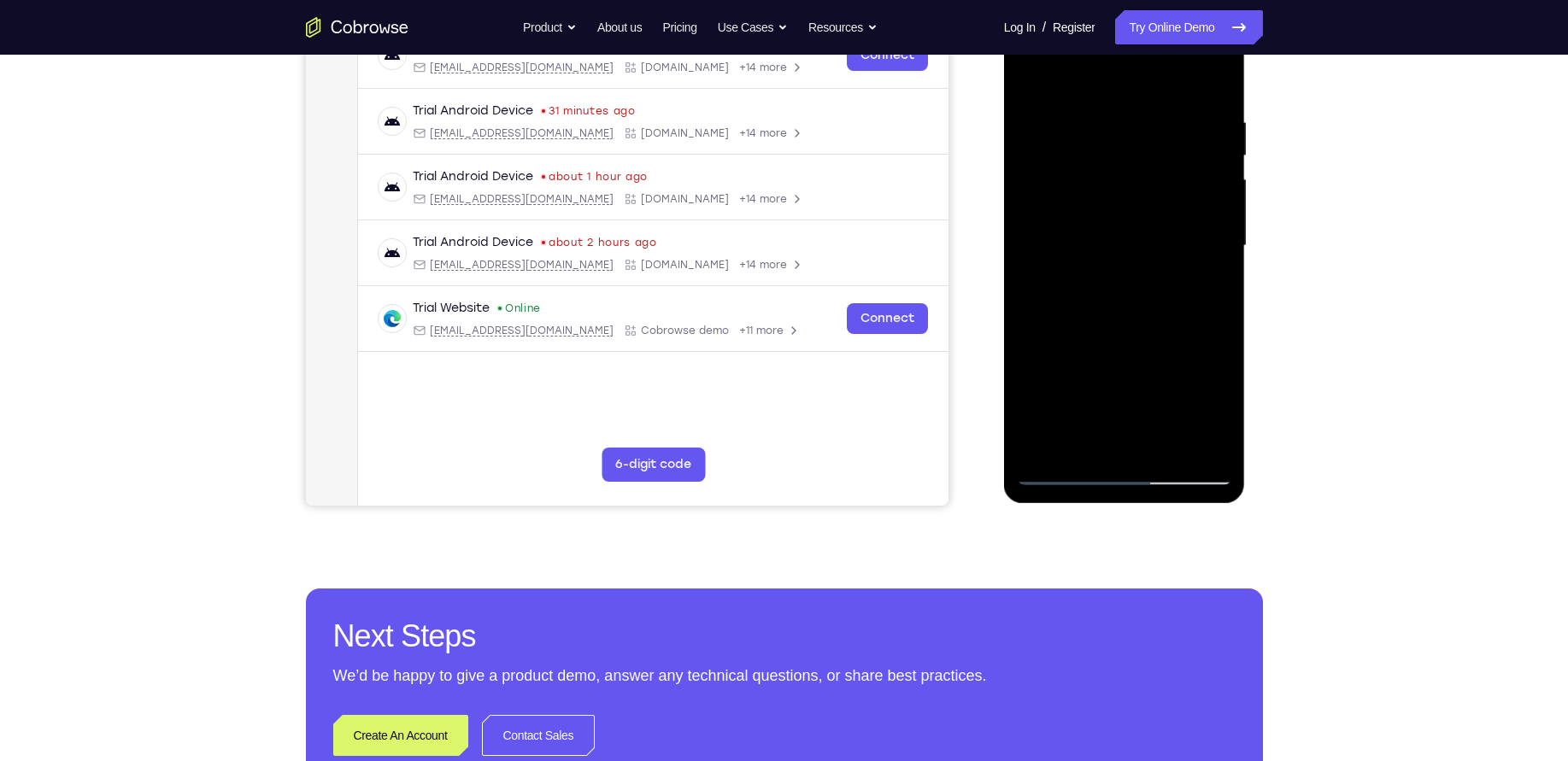
drag, startPoint x: 1121, startPoint y: 375, endPoint x: 1117, endPoint y: 248, distance: 127.1
click at [1117, 248] on div at bounding box center [1124, 246] width 216 height 478
drag, startPoint x: 1111, startPoint y: 379, endPoint x: 1096, endPoint y: 288, distance: 92.2
click at [1096, 288] on div at bounding box center [1124, 246] width 216 height 478
drag, startPoint x: 1106, startPoint y: 247, endPoint x: 1080, endPoint y: 365, distance: 120.8
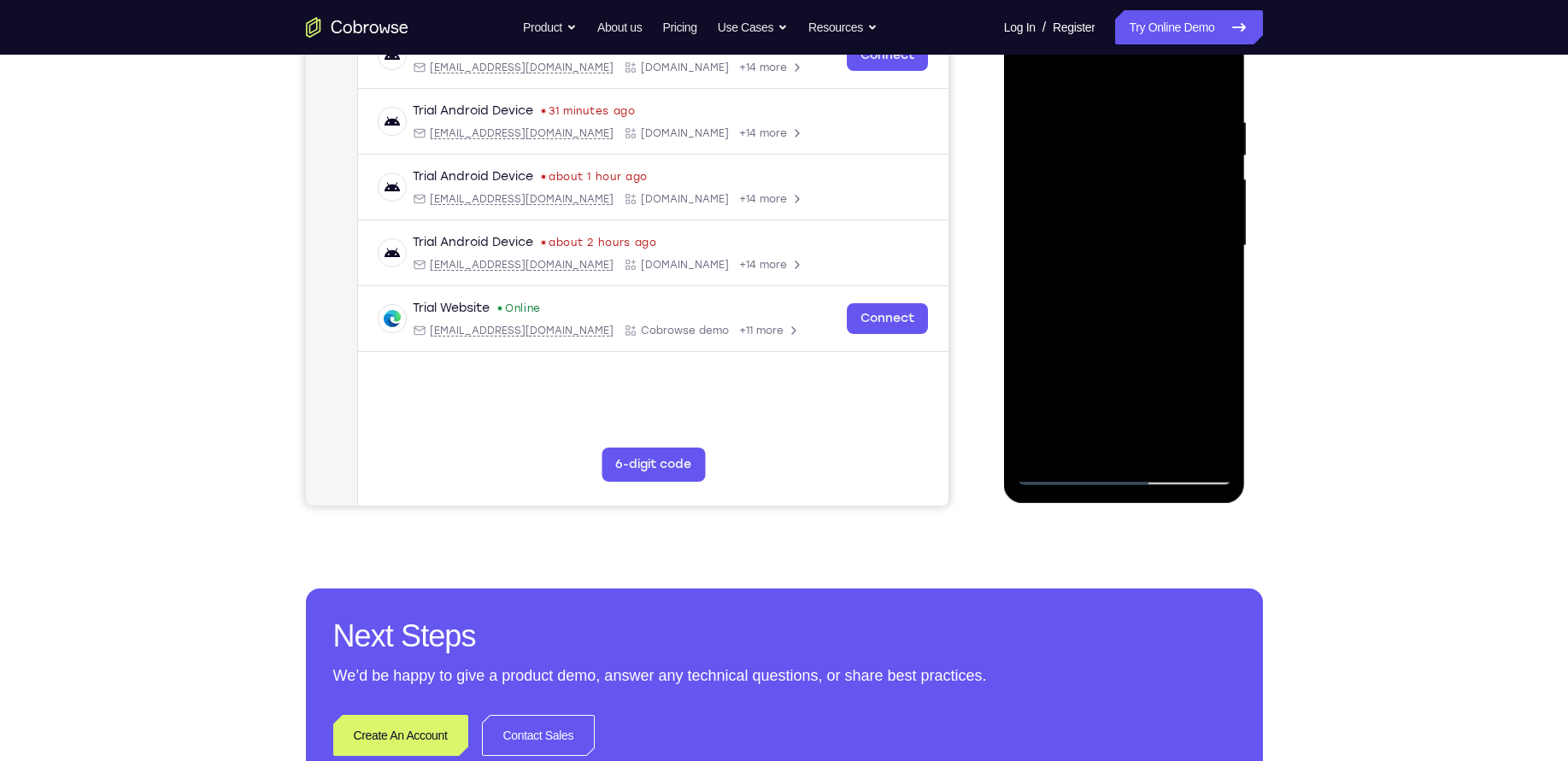
click at [1080, 365] on div at bounding box center [1124, 246] width 216 height 478
drag, startPoint x: 1101, startPoint y: 205, endPoint x: 1093, endPoint y: 306, distance: 101.3
click at [1093, 306] on div at bounding box center [1124, 246] width 216 height 478
drag, startPoint x: 1121, startPoint y: 224, endPoint x: 1100, endPoint y: 352, distance: 129.7
click at [1100, 352] on div at bounding box center [1124, 246] width 216 height 478
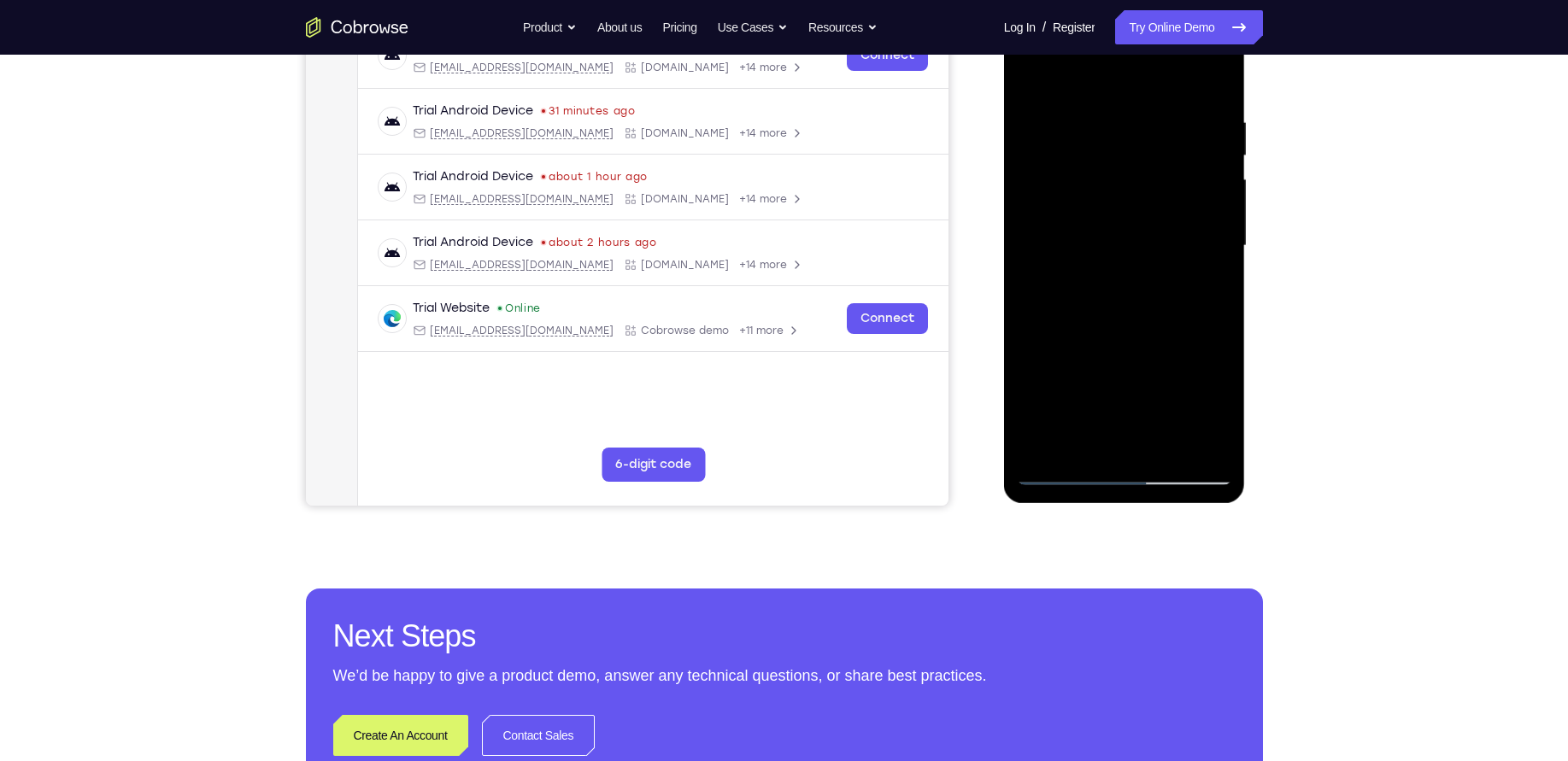
drag, startPoint x: 1104, startPoint y: 217, endPoint x: 1087, endPoint y: 378, distance: 161.9
click at [1087, 378] on div at bounding box center [1124, 246] width 216 height 478
drag, startPoint x: 1093, startPoint y: 276, endPoint x: 1083, endPoint y: 431, distance: 155.3
click at [1083, 431] on div at bounding box center [1124, 246] width 216 height 478
drag, startPoint x: 1093, startPoint y: 228, endPoint x: 1101, endPoint y: 338, distance: 110.3
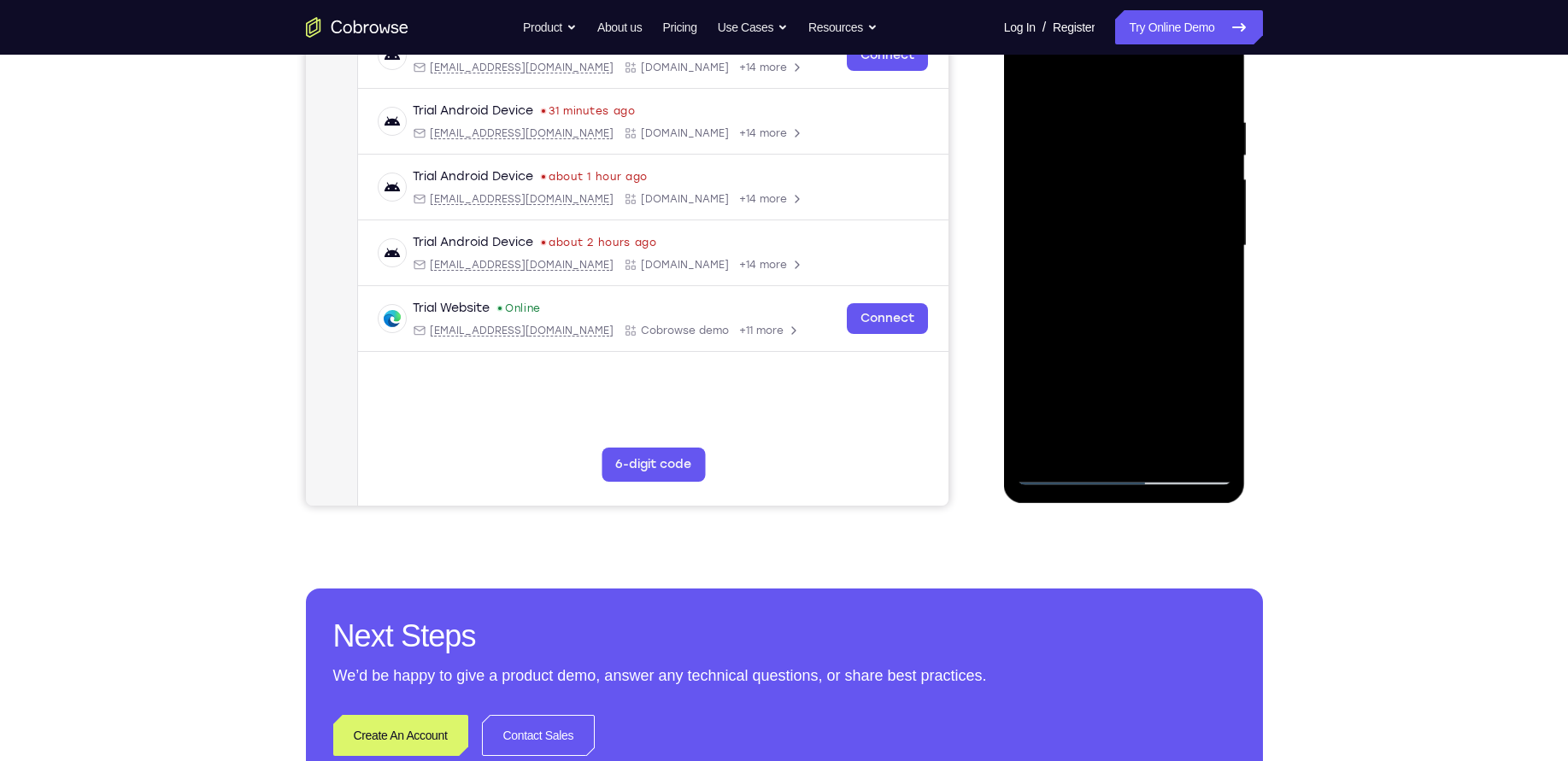
click at [1101, 338] on div at bounding box center [1124, 246] width 216 height 478
drag, startPoint x: 1121, startPoint y: 170, endPoint x: 1117, endPoint y: 290, distance: 120.1
click at [1117, 290] on div at bounding box center [1124, 246] width 216 height 478
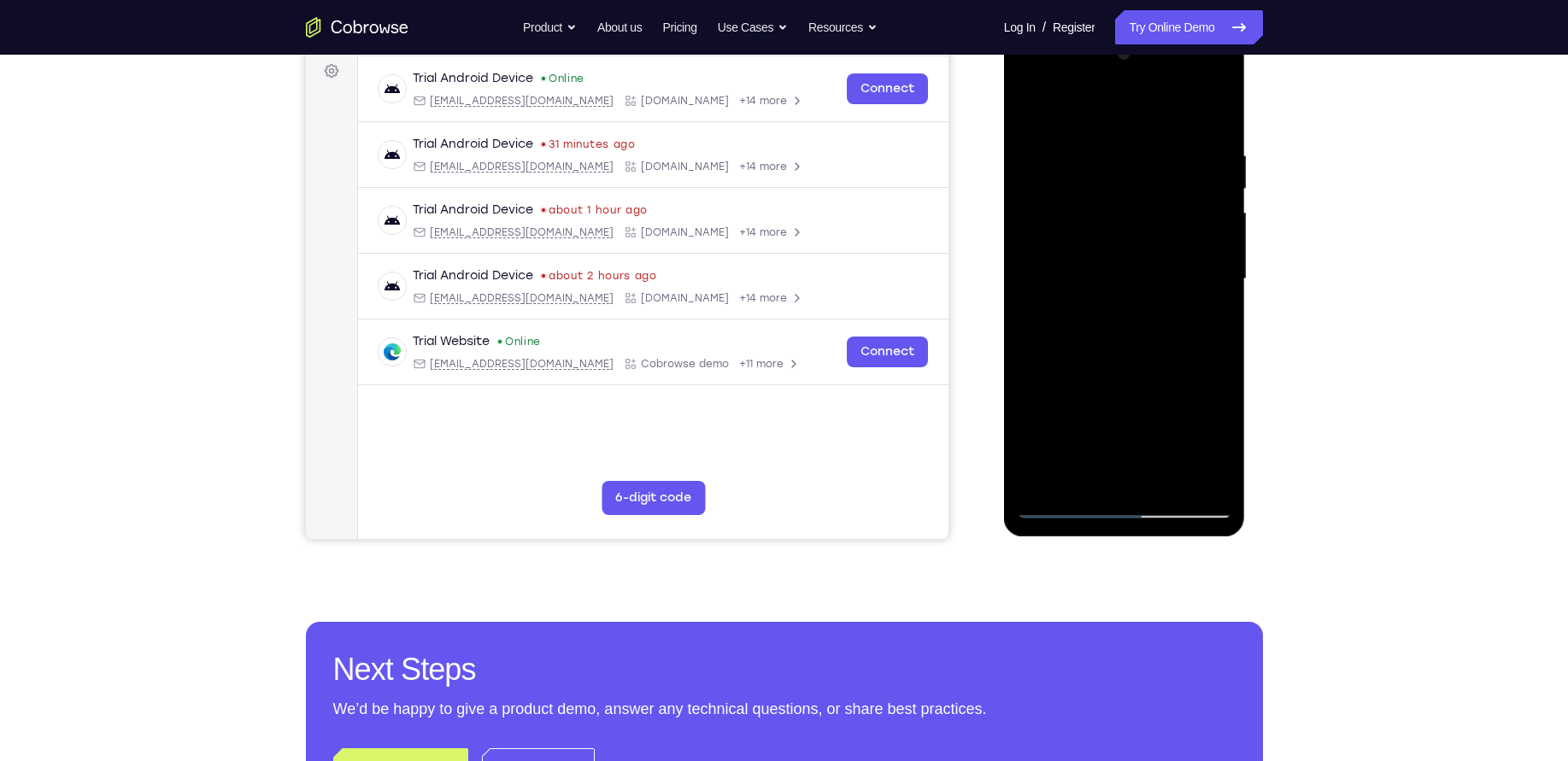
scroll to position [241, 0]
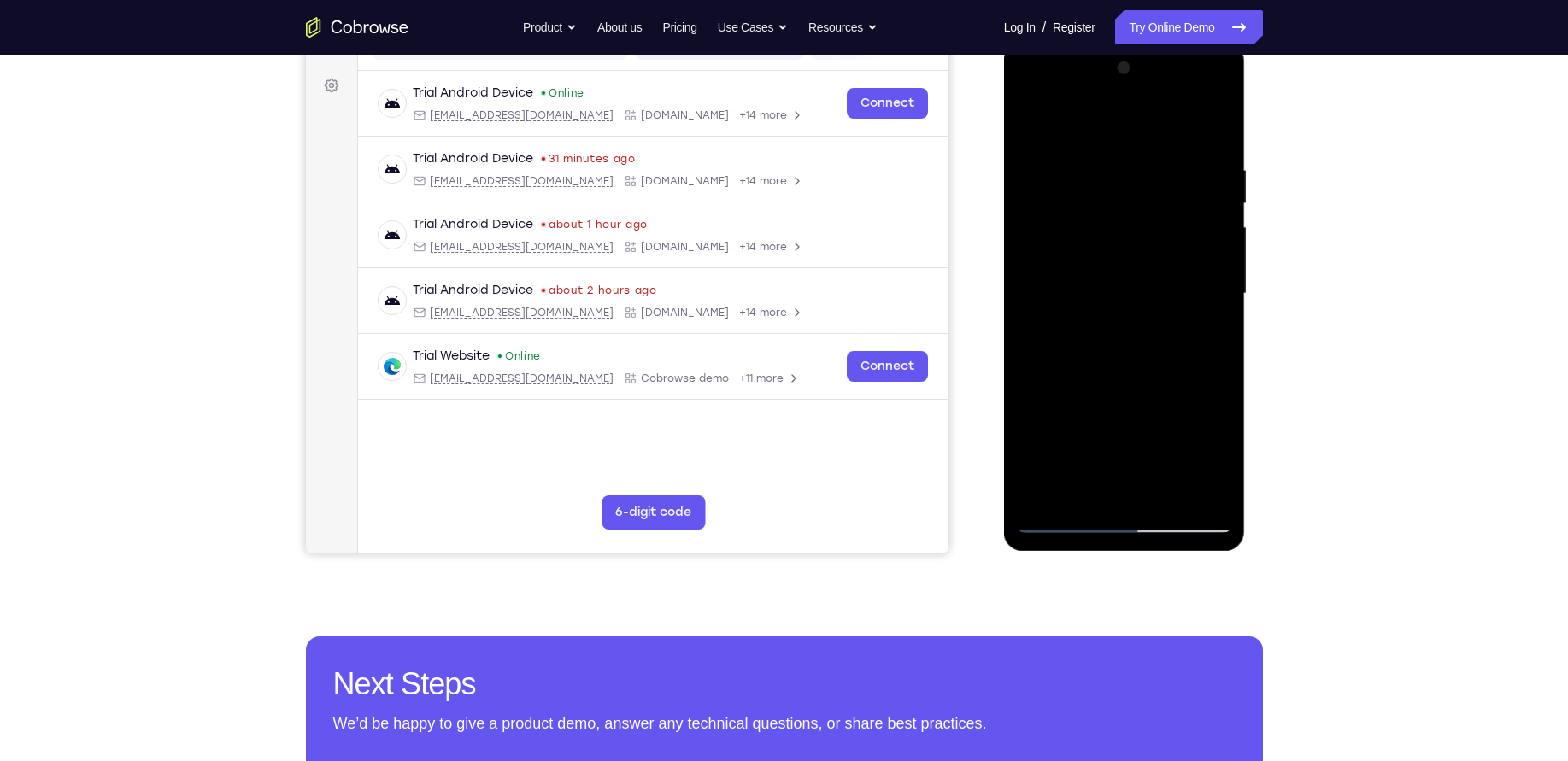
click at [1032, 120] on div at bounding box center [1124, 294] width 216 height 478
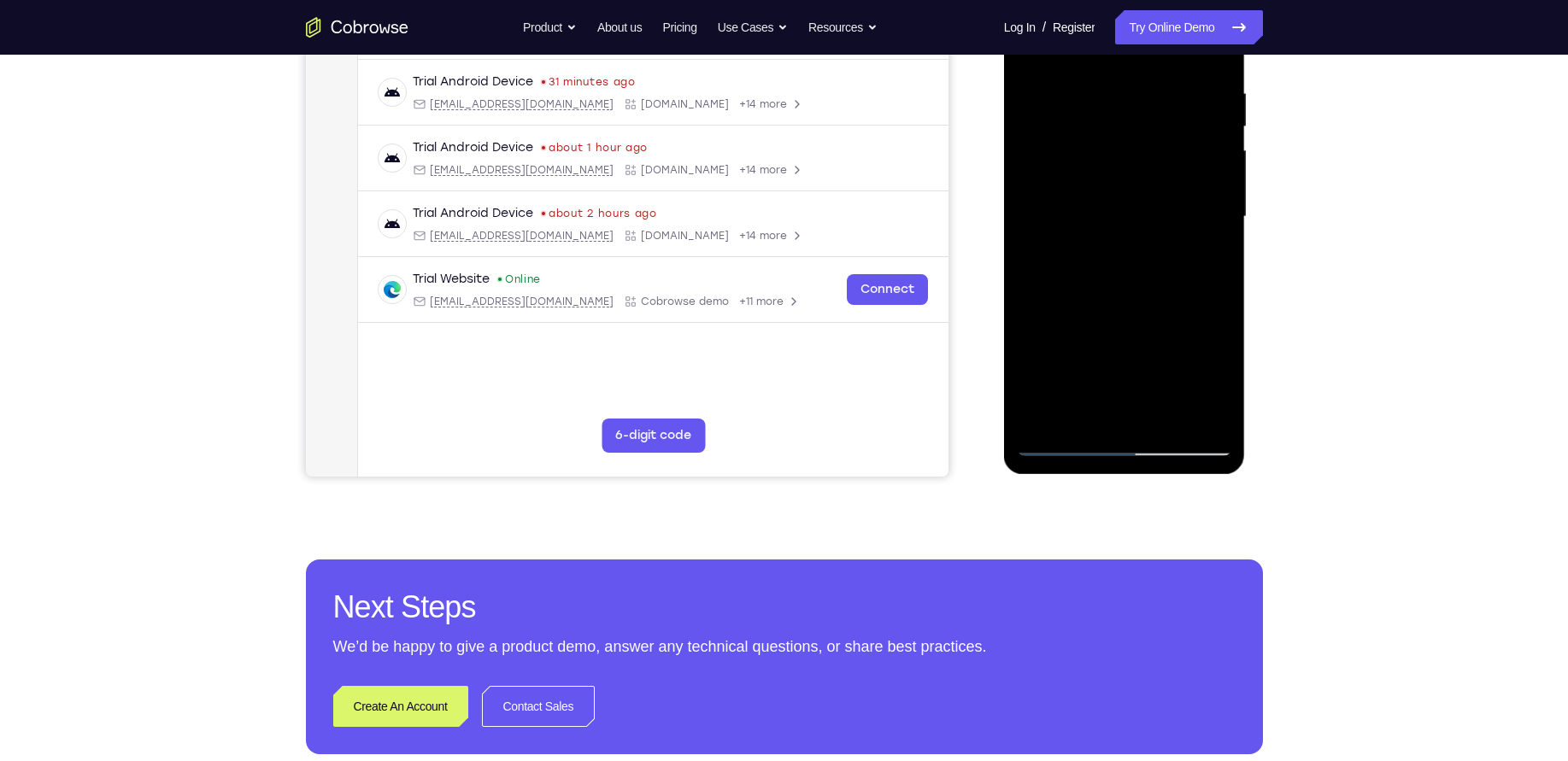
scroll to position [327, 0]
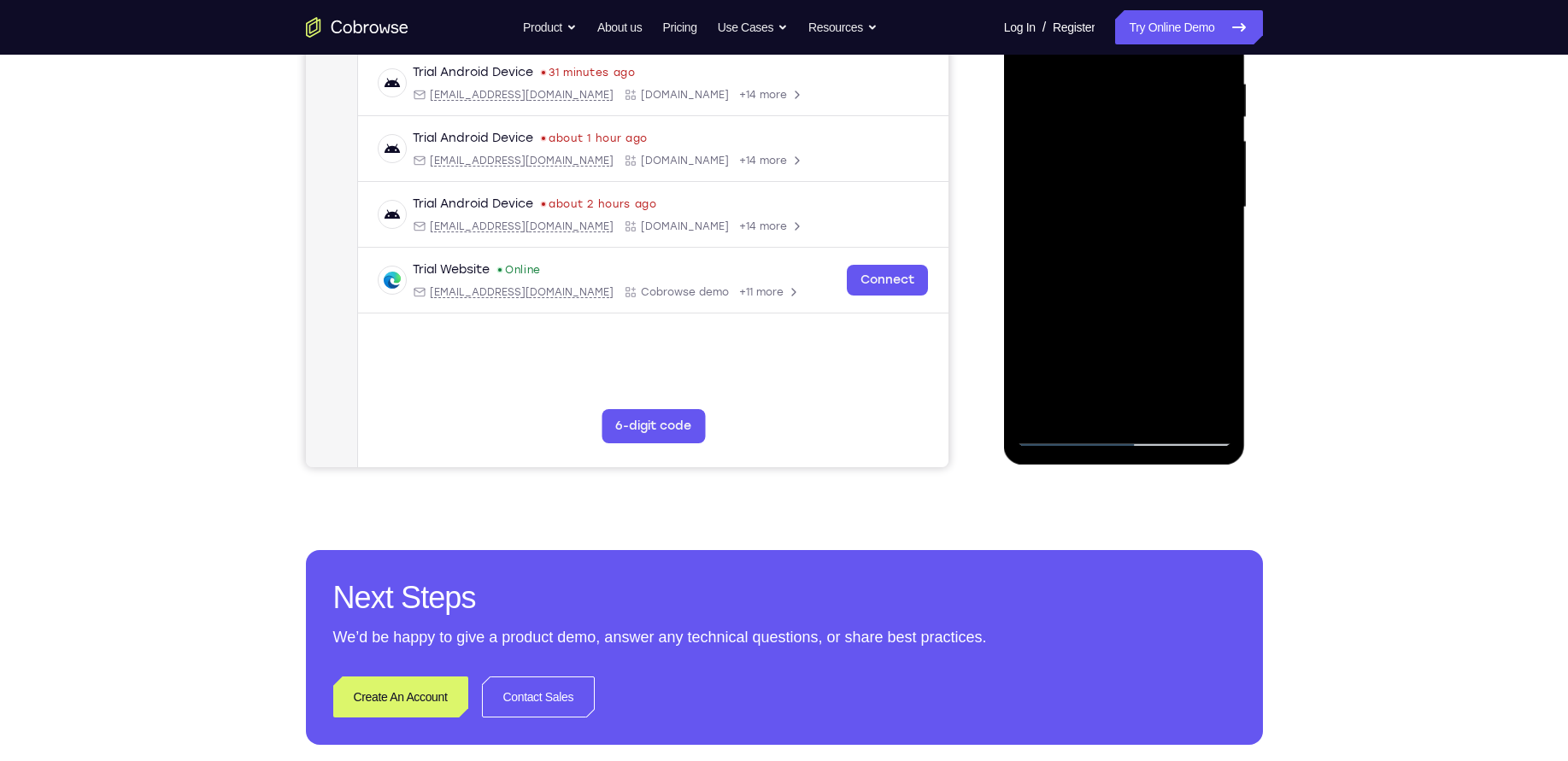
click at [1228, 416] on div at bounding box center [1124, 207] width 216 height 478
click at [1211, 407] on div at bounding box center [1124, 207] width 216 height 478
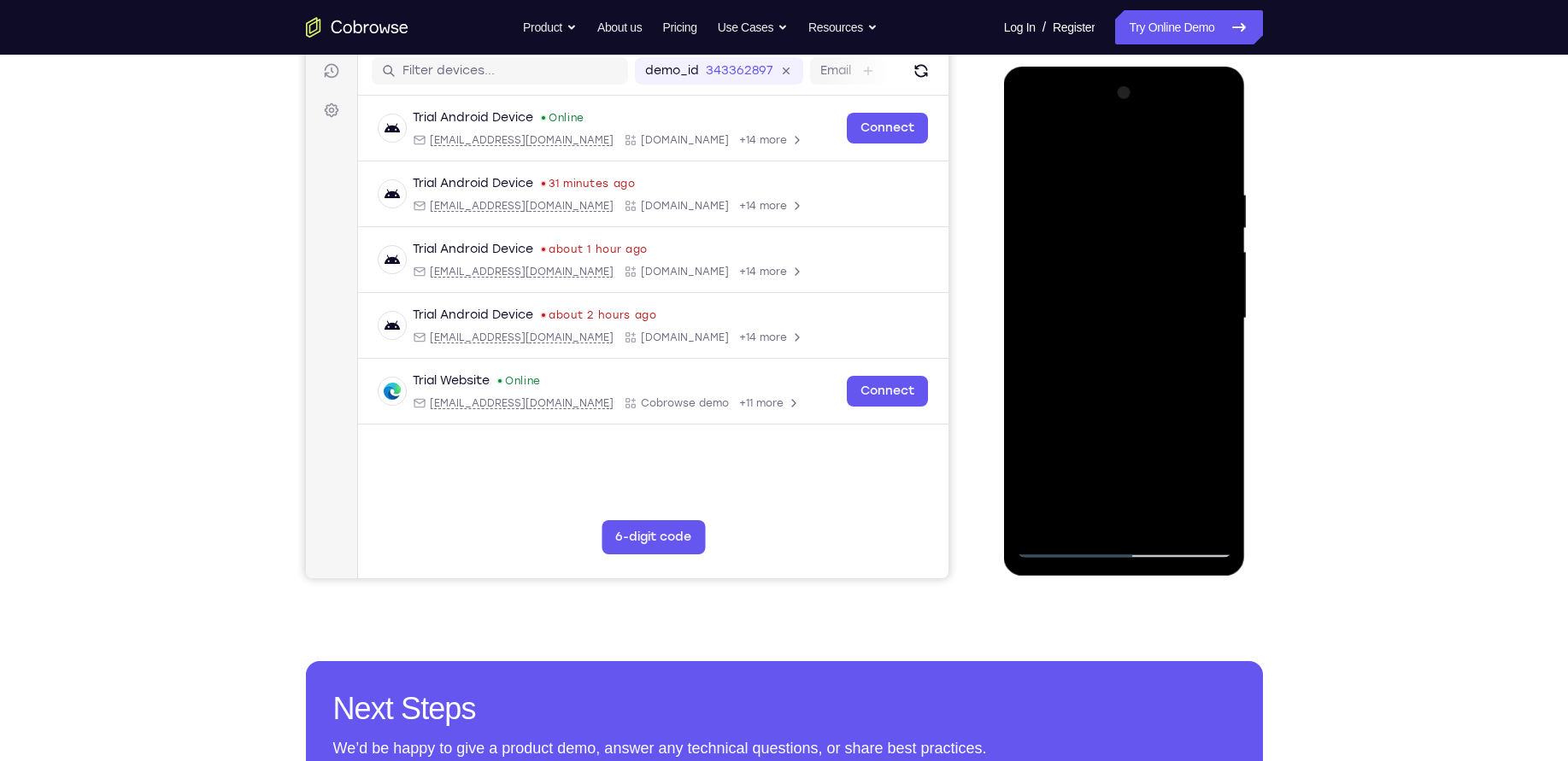
scroll to position [215, 0]
click at [1219, 145] on div at bounding box center [1124, 319] width 216 height 478
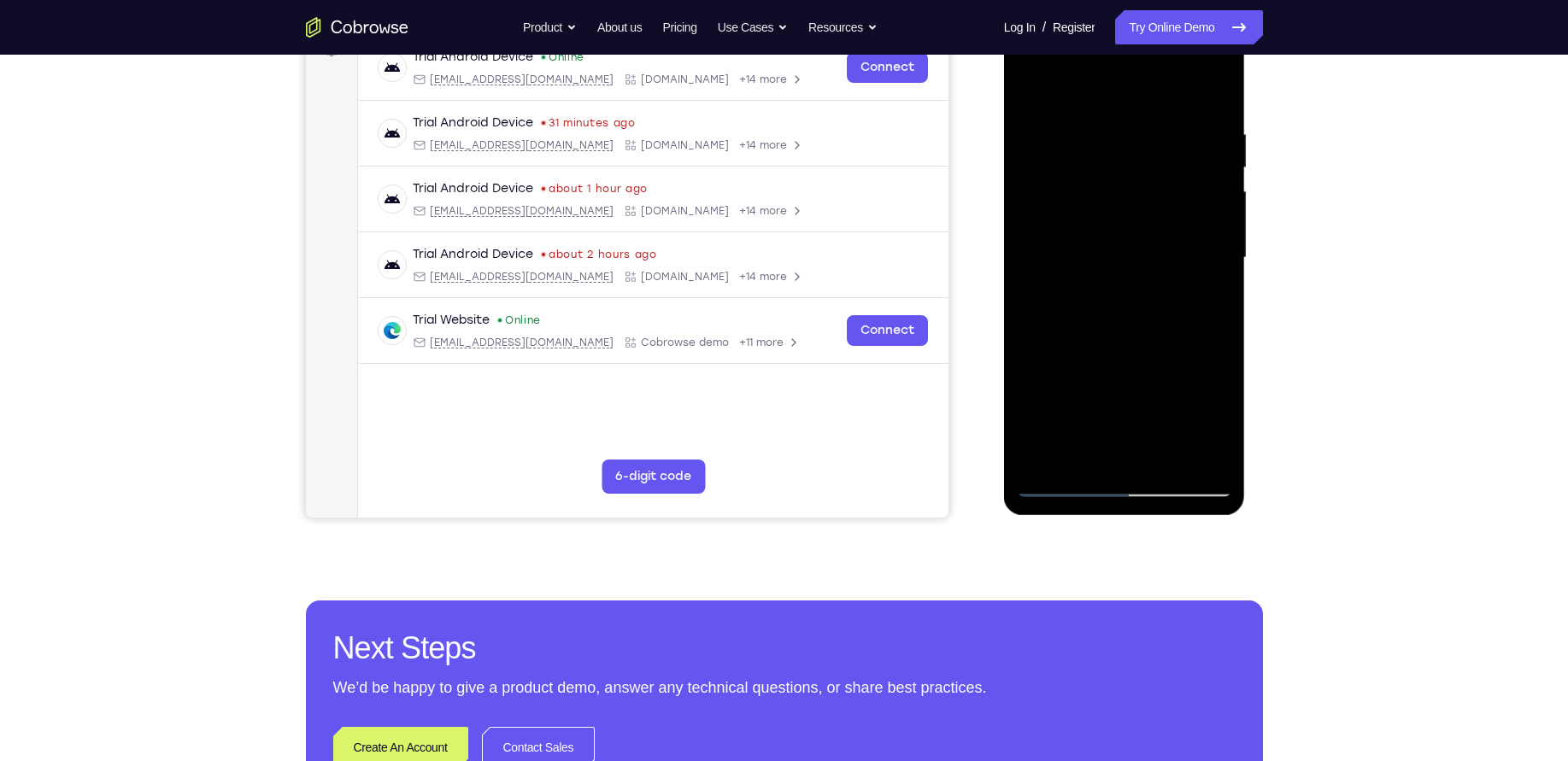
click at [1131, 344] on div at bounding box center [1124, 258] width 216 height 478
click at [1073, 111] on div at bounding box center [1124, 258] width 216 height 478
click at [1142, 398] on div at bounding box center [1124, 258] width 216 height 478
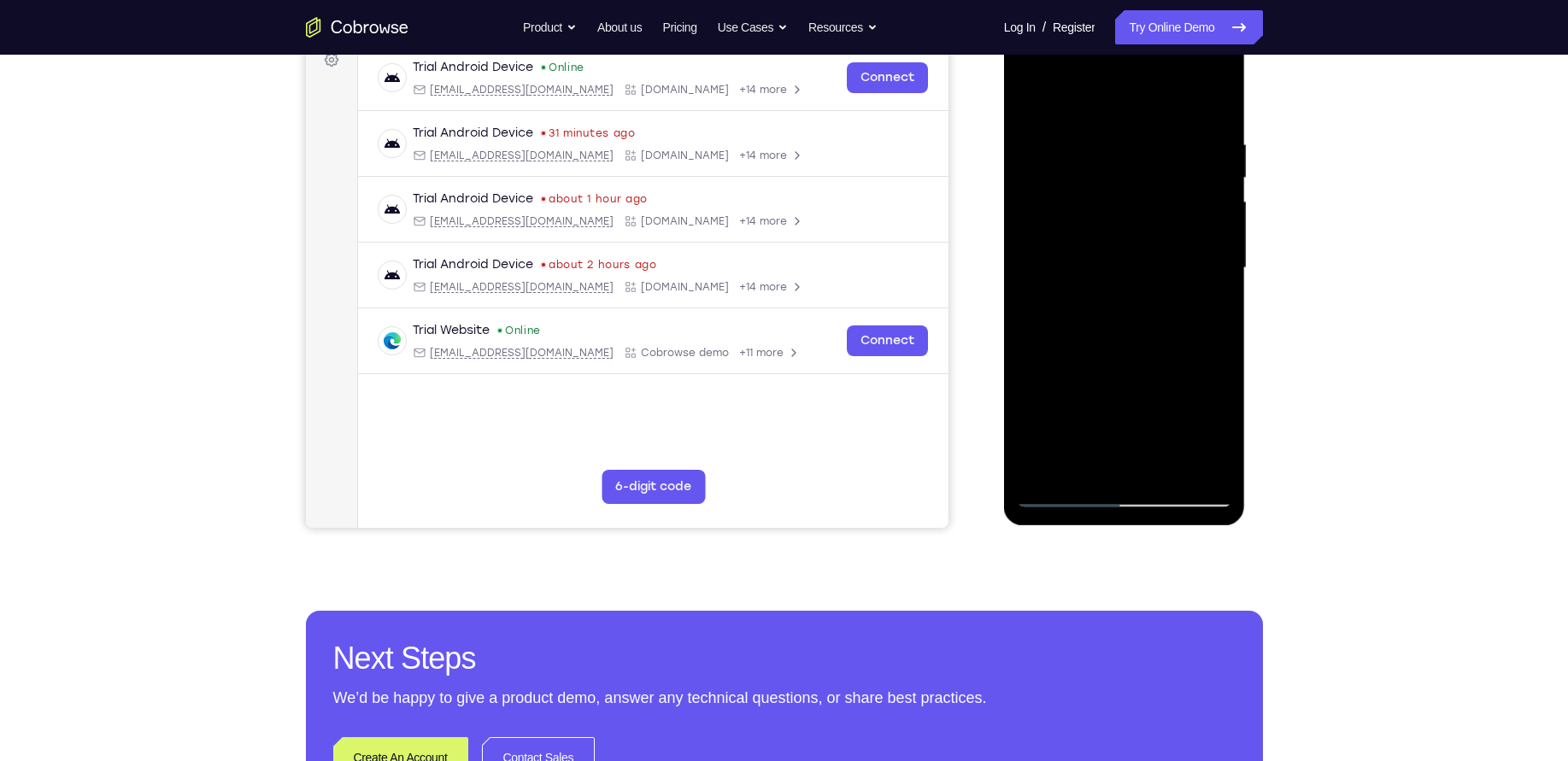
scroll to position [252, 0]
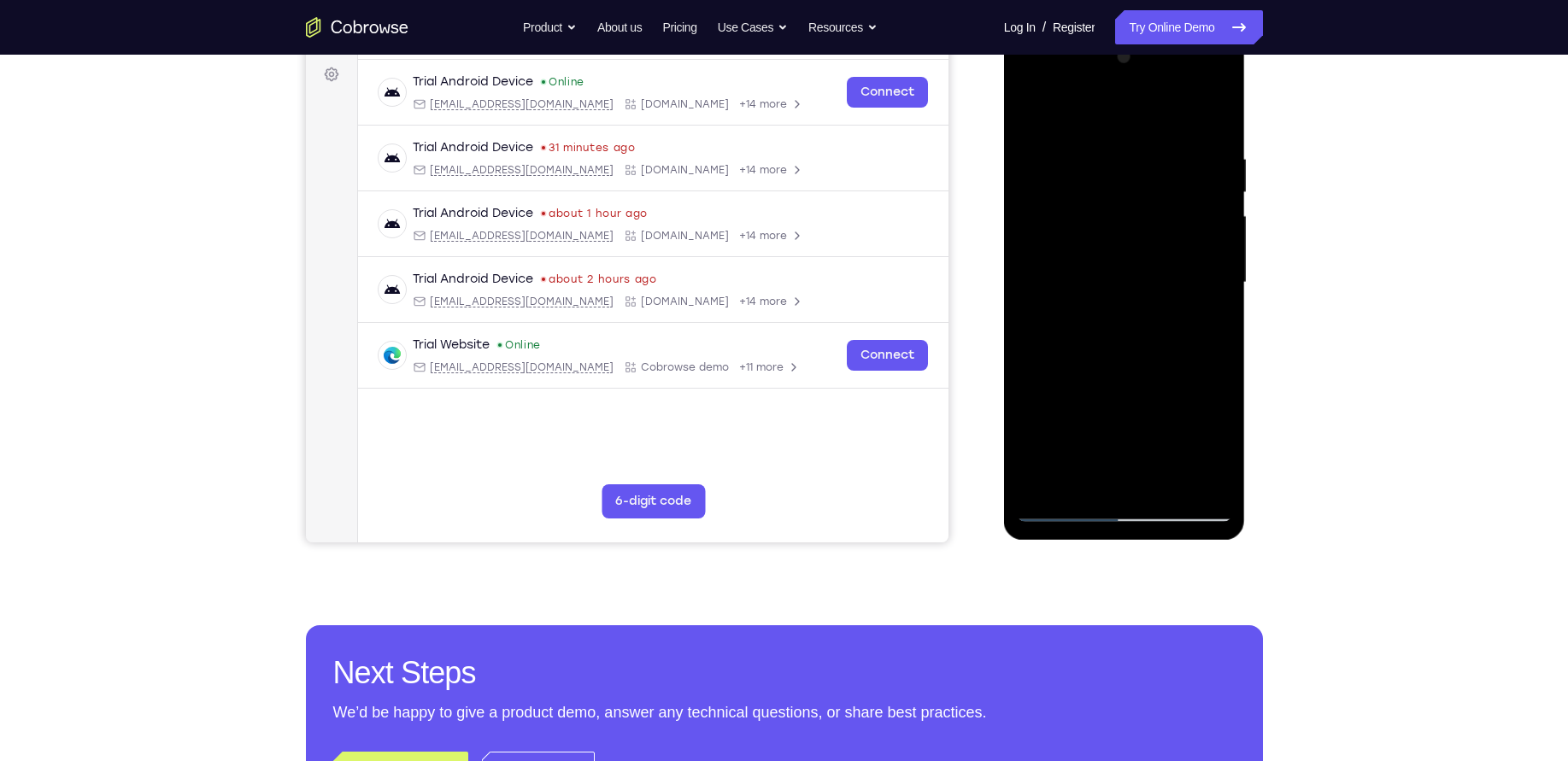
drag, startPoint x: 1156, startPoint y: 386, endPoint x: 1129, endPoint y: 236, distance: 152.4
click at [1129, 236] on div at bounding box center [1124, 283] width 216 height 478
drag, startPoint x: 1155, startPoint y: 369, endPoint x: 1161, endPoint y: 187, distance: 182.1
click at [1161, 187] on div at bounding box center [1124, 283] width 216 height 478
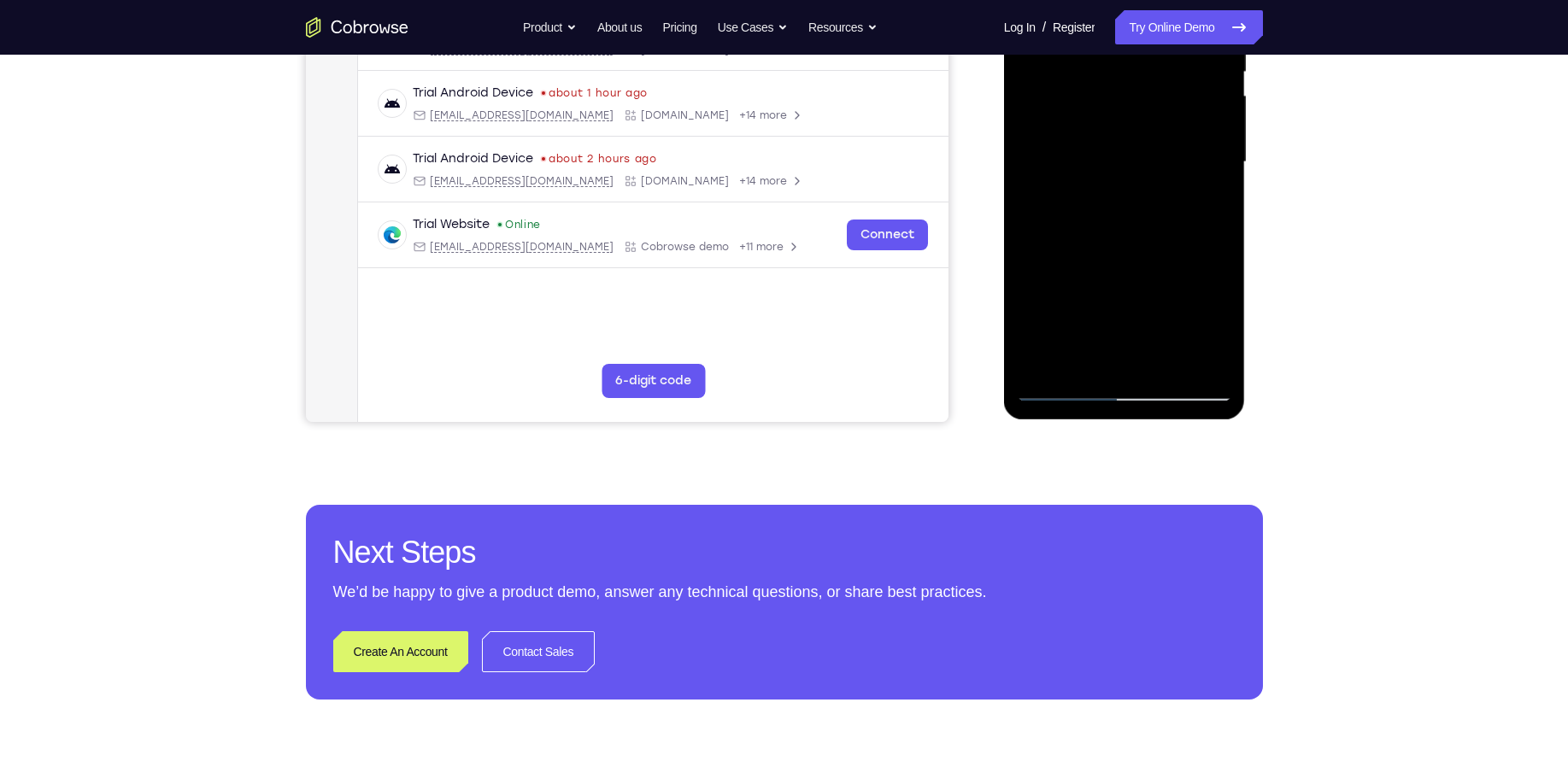
scroll to position [375, 0]
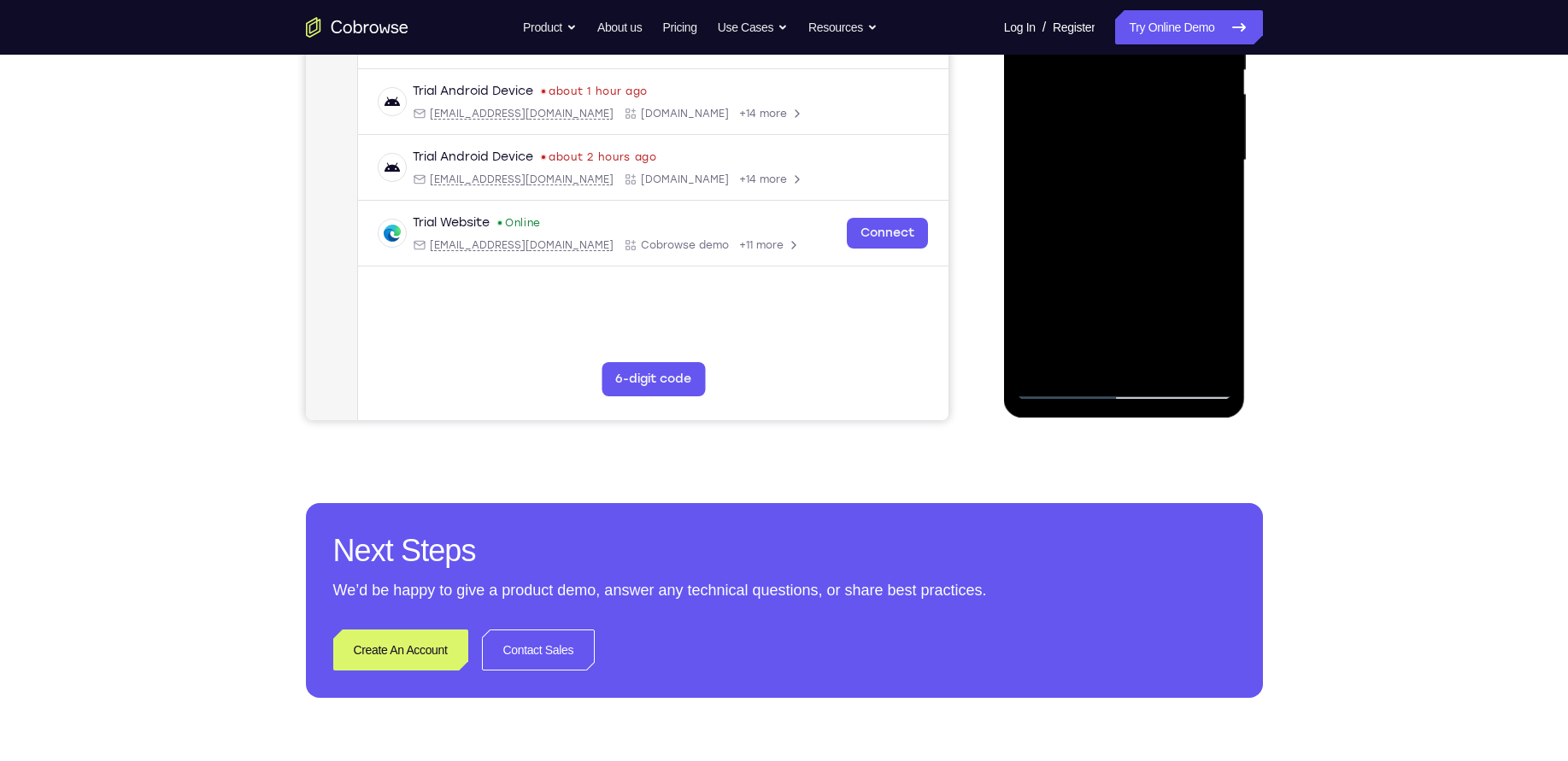
drag, startPoint x: 1162, startPoint y: 288, endPoint x: 1158, endPoint y: 161, distance: 127.1
click at [1158, 161] on div at bounding box center [1124, 161] width 216 height 478
drag, startPoint x: 1116, startPoint y: 280, endPoint x: 1100, endPoint y: 438, distance: 158.8
click at [1100, 421] on html "Online web based iOS Simulators and Android Emulators. Run iPhone, iPad, Mobile…" at bounding box center [1126, 165] width 244 height 513
click at [1119, 362] on div at bounding box center [1124, 161] width 216 height 478
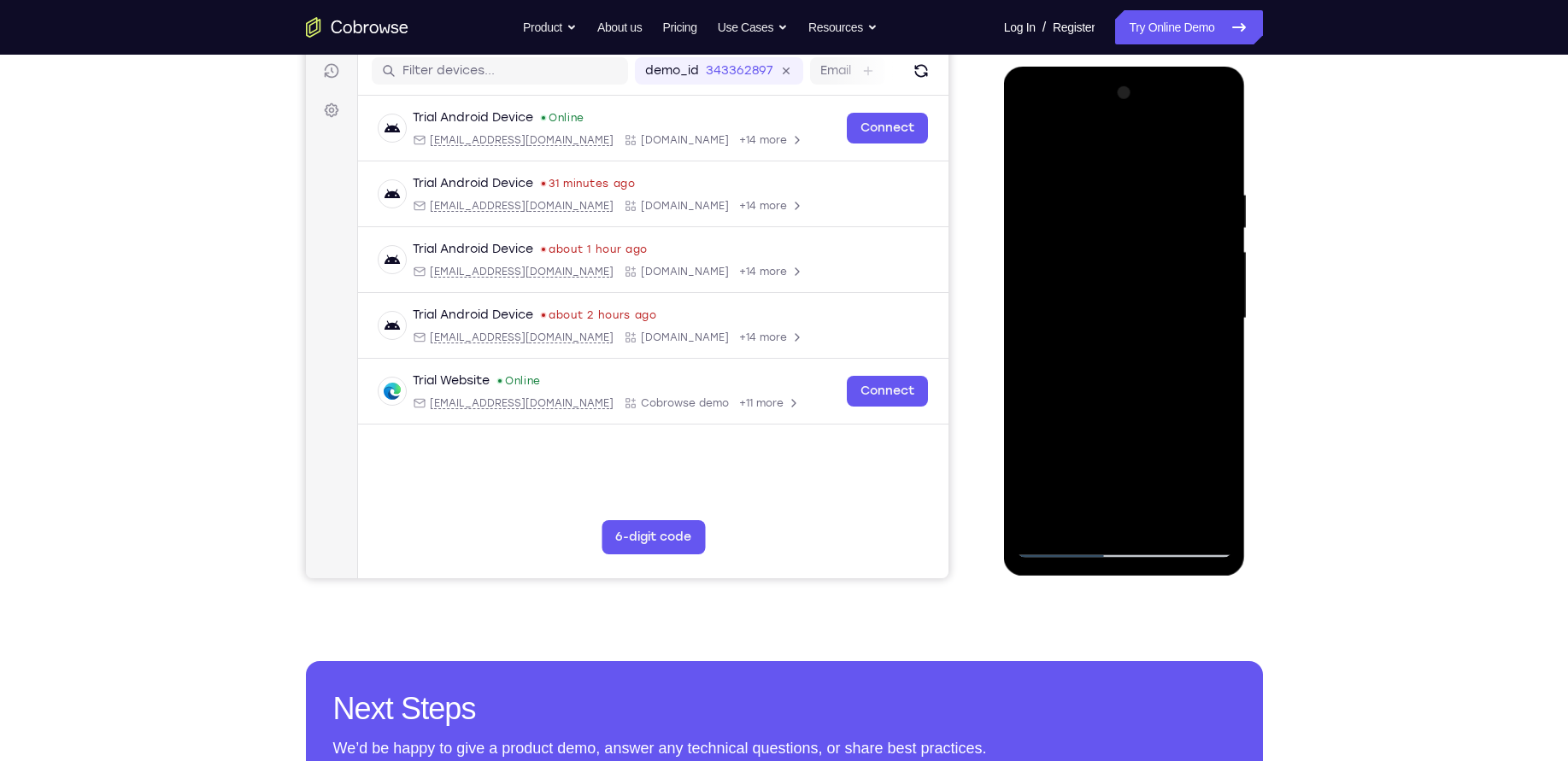
scroll to position [205, 0]
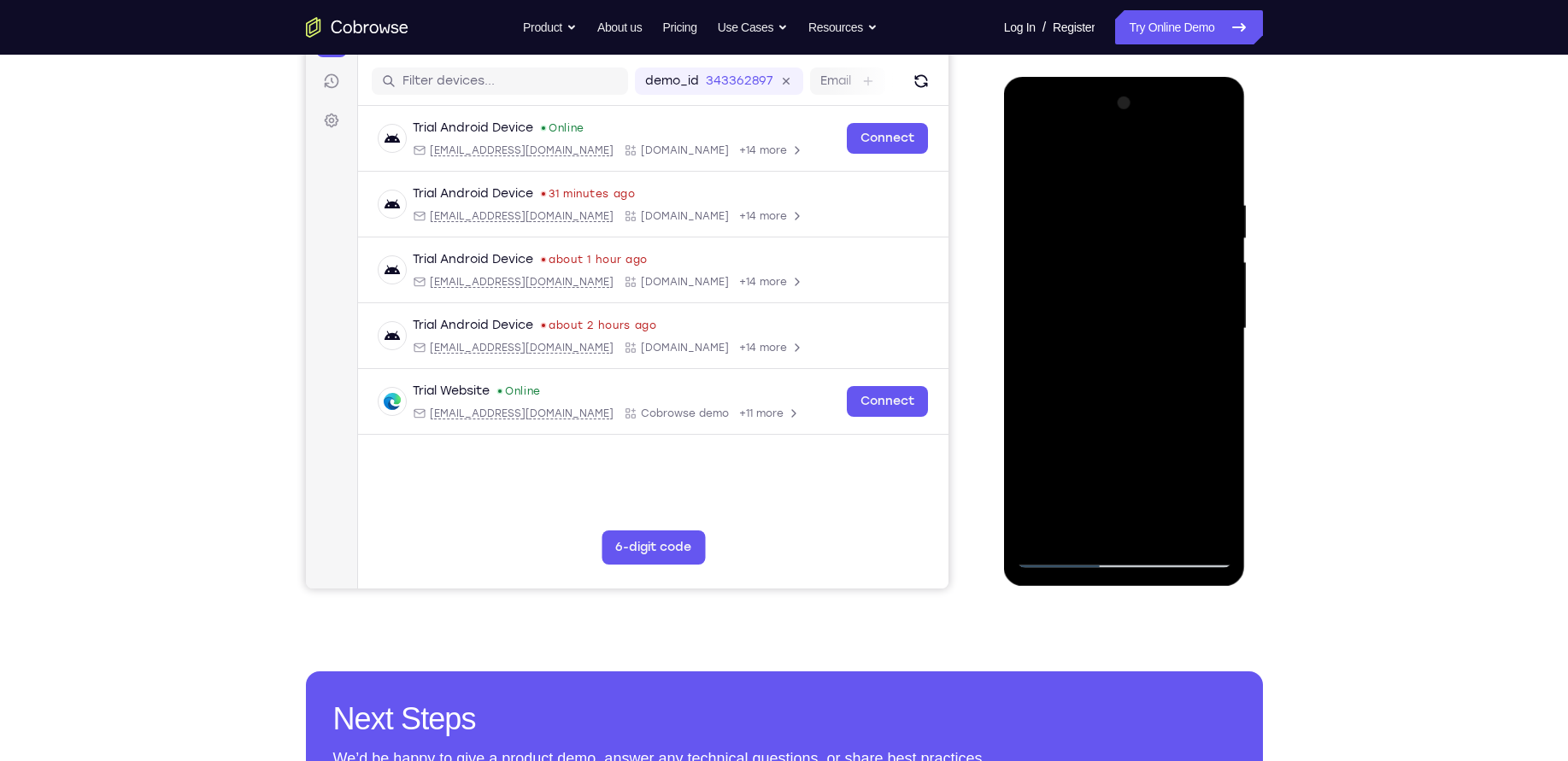
click at [1211, 169] on div at bounding box center [1124, 329] width 216 height 478
drag, startPoint x: 1116, startPoint y: 327, endPoint x: 1109, endPoint y: 225, distance: 102.2
click at [1109, 225] on div at bounding box center [1124, 329] width 216 height 478
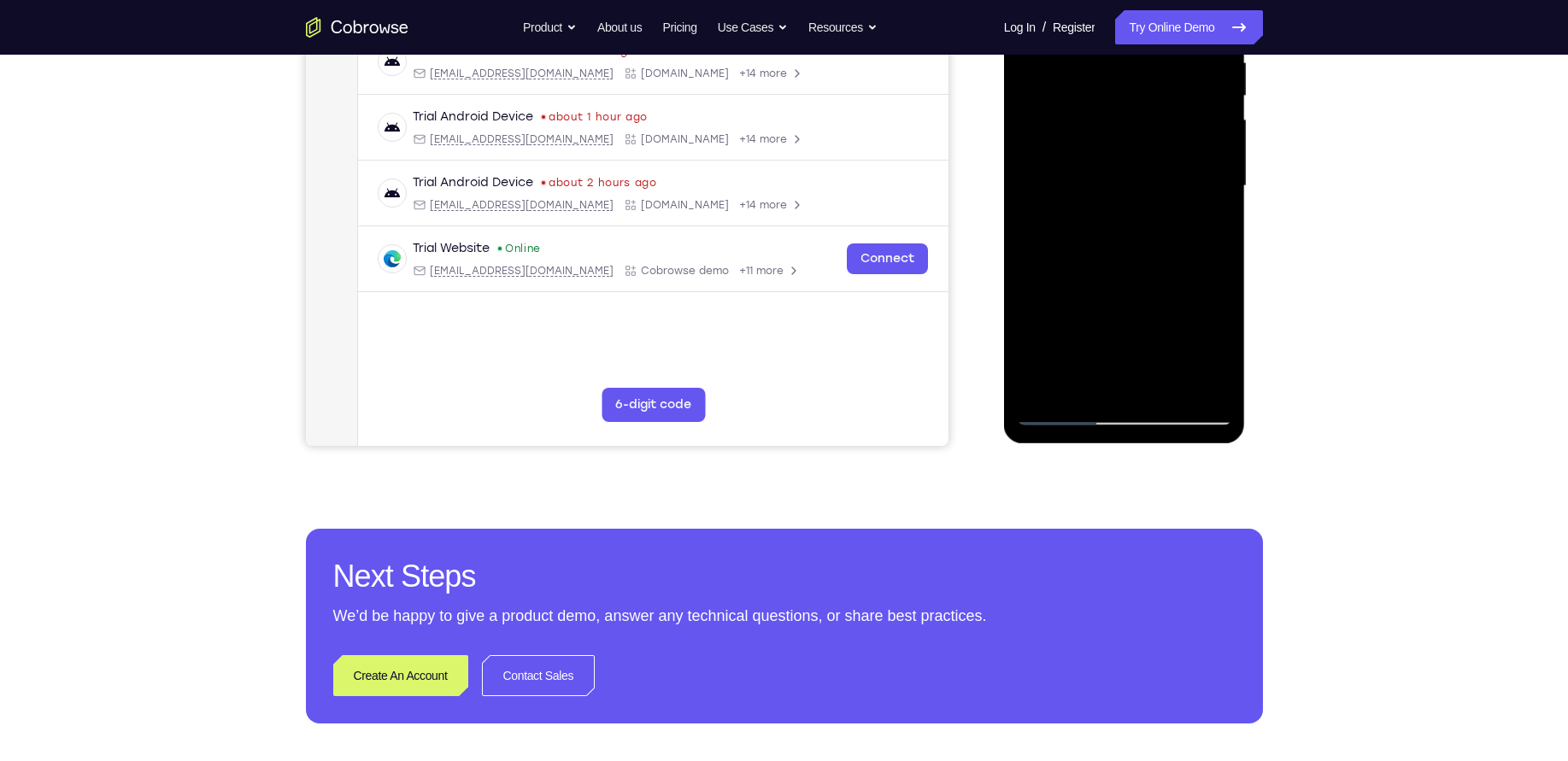
scroll to position [353, 0]
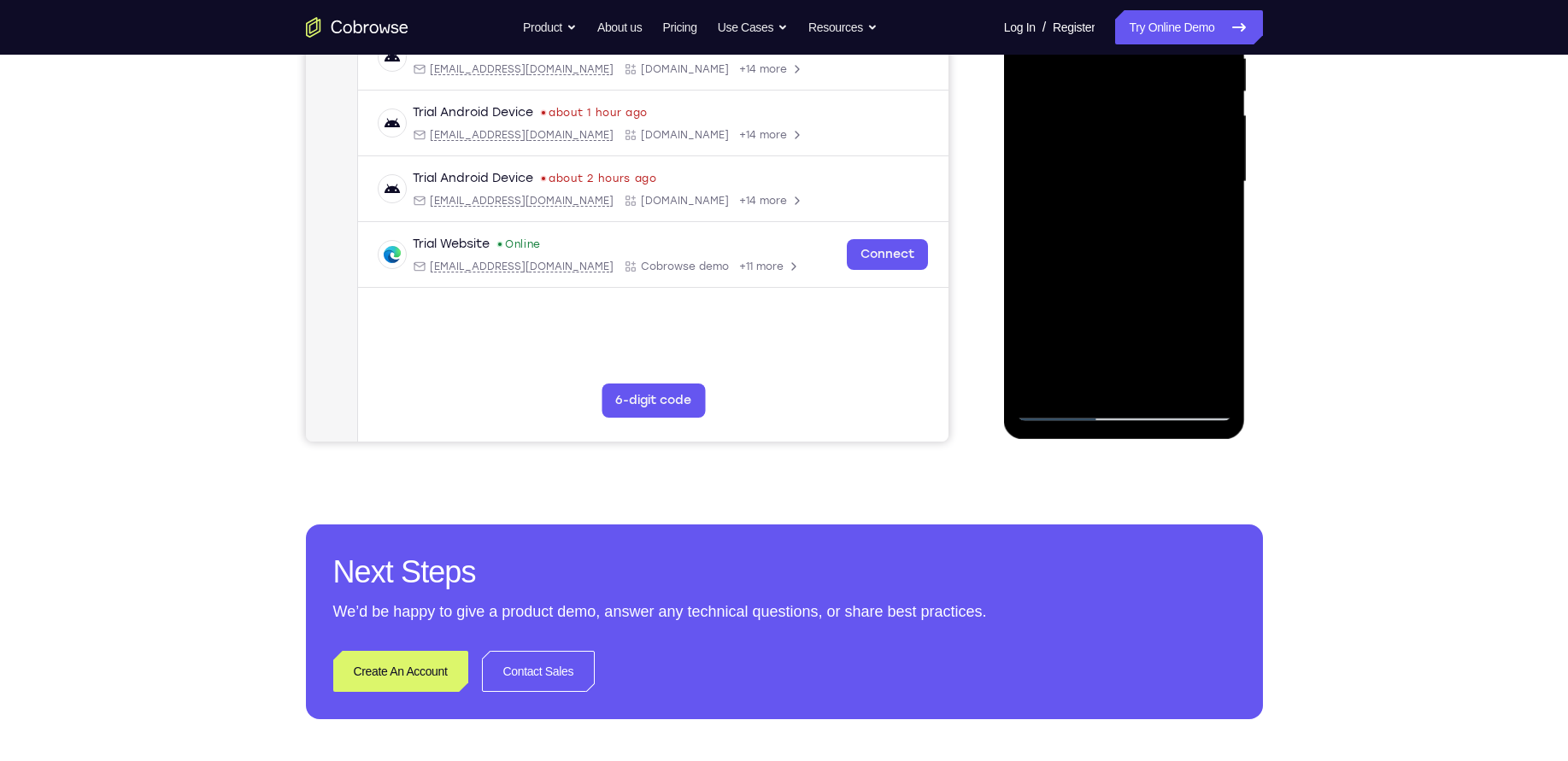
click at [1063, 410] on div at bounding box center [1124, 182] width 216 height 478
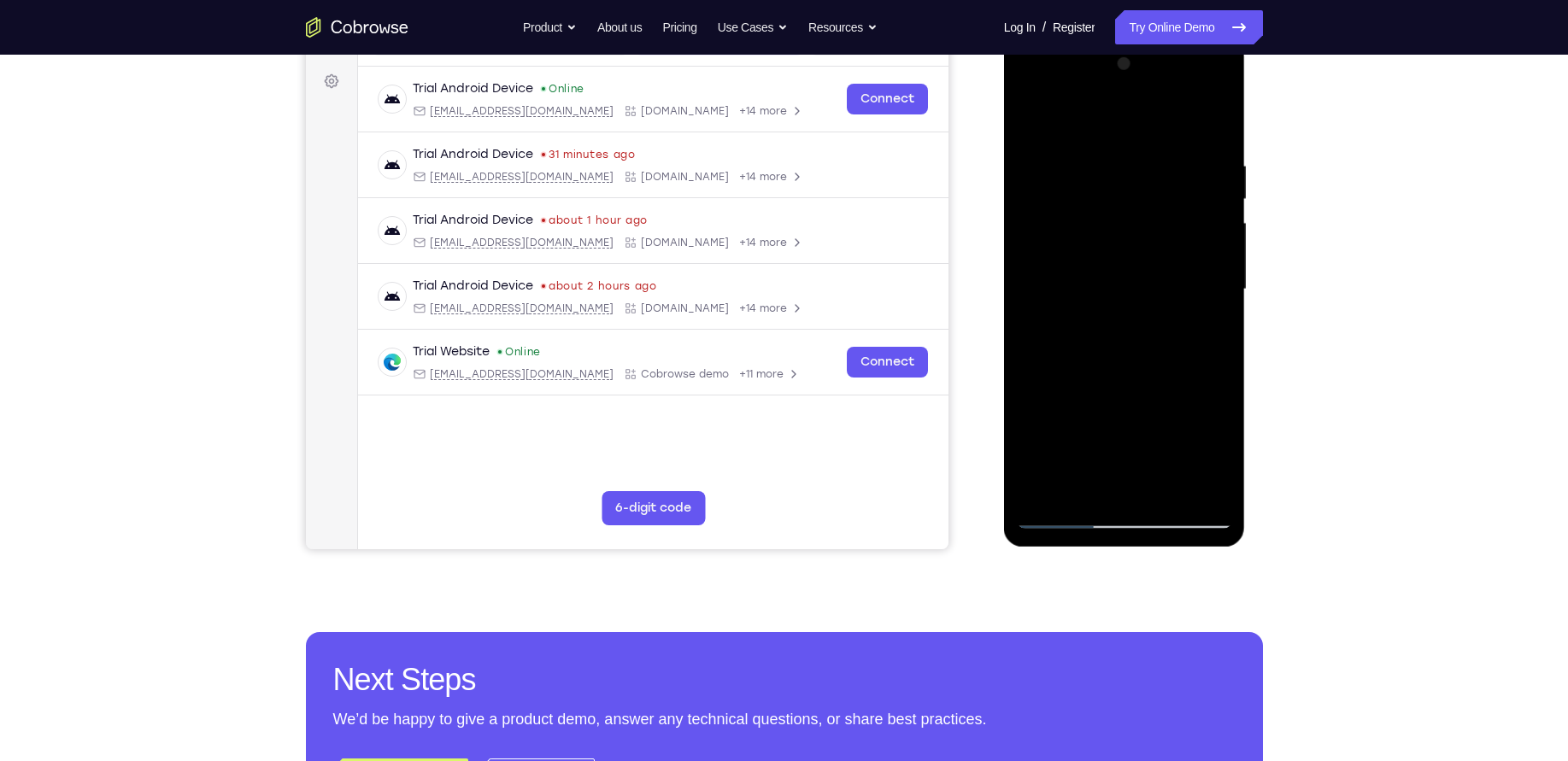
scroll to position [246, 0]
drag, startPoint x: 1132, startPoint y: 305, endPoint x: 1122, endPoint y: 160, distance: 145.3
click at [1122, 160] on div at bounding box center [1124, 288] width 216 height 478
drag, startPoint x: 1150, startPoint y: 377, endPoint x: 1141, endPoint y: 225, distance: 152.3
click at [1141, 225] on div at bounding box center [1124, 288] width 216 height 478
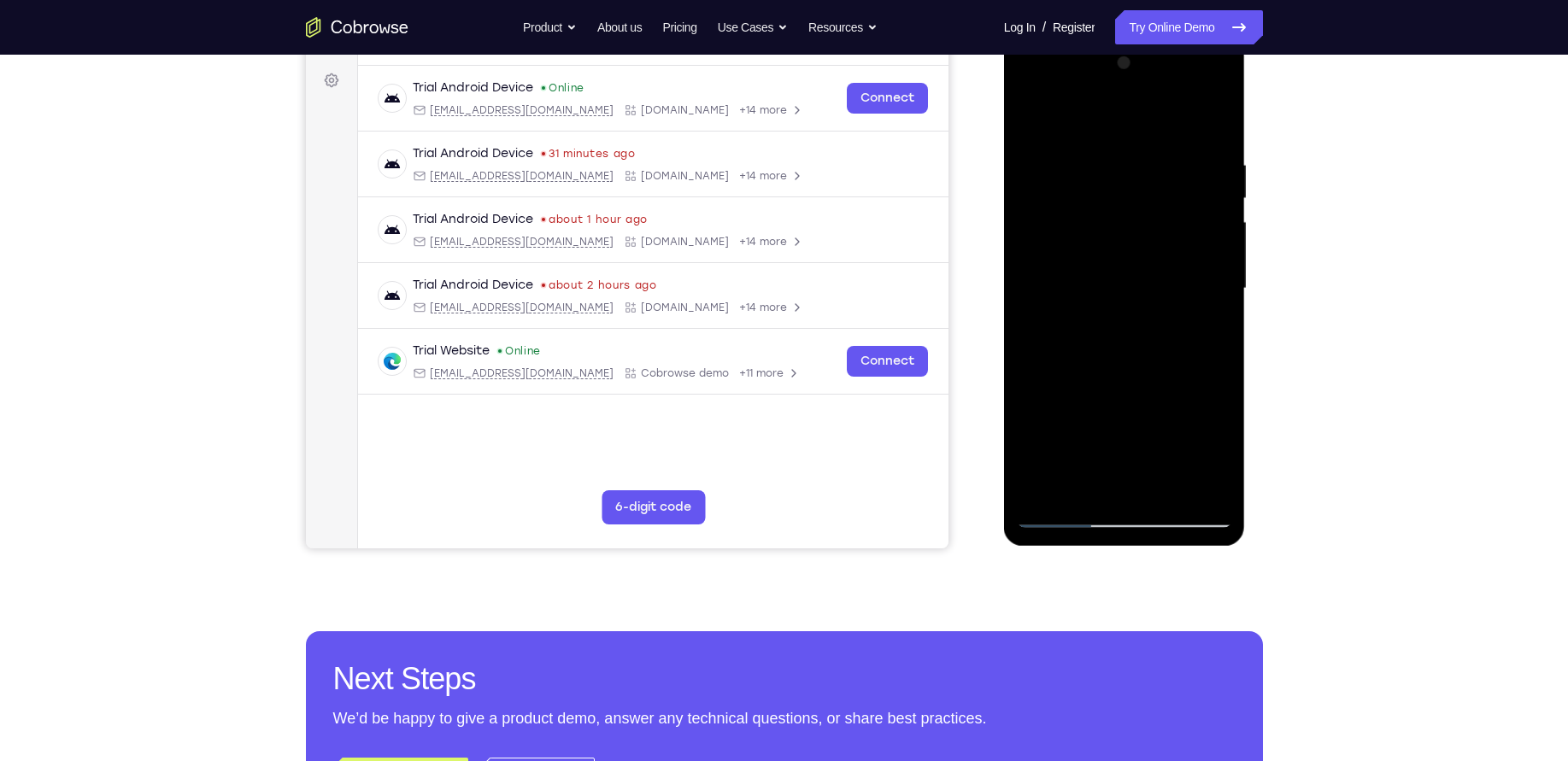
drag, startPoint x: 1161, startPoint y: 446, endPoint x: 1140, endPoint y: 247, distance: 200.1
click at [1140, 247] on div at bounding box center [1124, 288] width 216 height 478
drag, startPoint x: 1154, startPoint y: 404, endPoint x: 1143, endPoint y: 210, distance: 194.3
click at [1143, 210] on div at bounding box center [1124, 288] width 216 height 478
drag, startPoint x: 1157, startPoint y: 318, endPoint x: 1140, endPoint y: 67, distance: 251.6
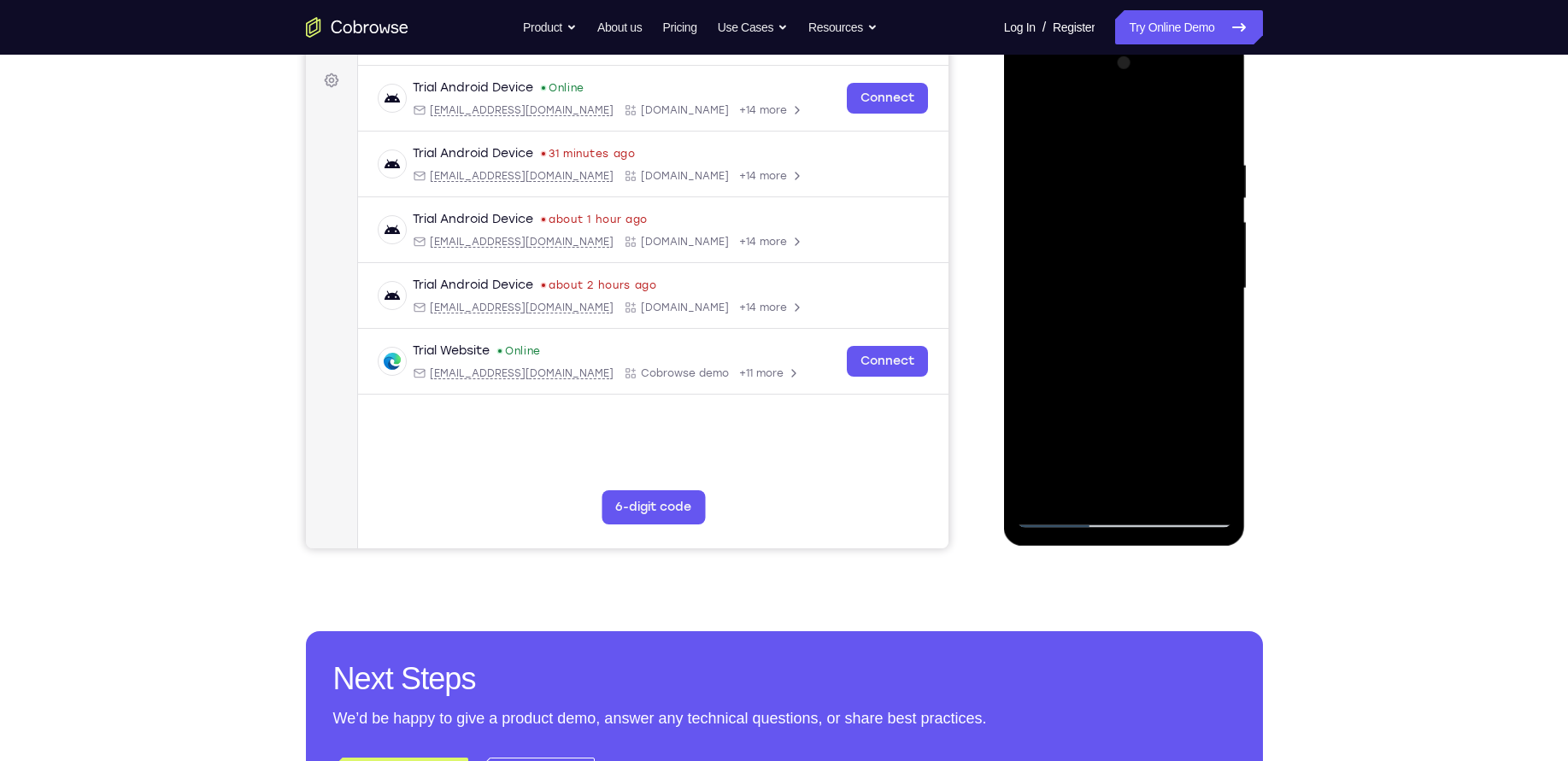
click at [1140, 67] on div at bounding box center [1124, 288] width 216 height 478
drag, startPoint x: 1141, startPoint y: 291, endPoint x: 1120, endPoint y: 147, distance: 145.5
click at [1120, 147] on div at bounding box center [1124, 288] width 216 height 478
drag, startPoint x: 1143, startPoint y: 306, endPoint x: 1131, endPoint y: 187, distance: 119.6
click at [1131, 187] on div at bounding box center [1124, 288] width 216 height 478
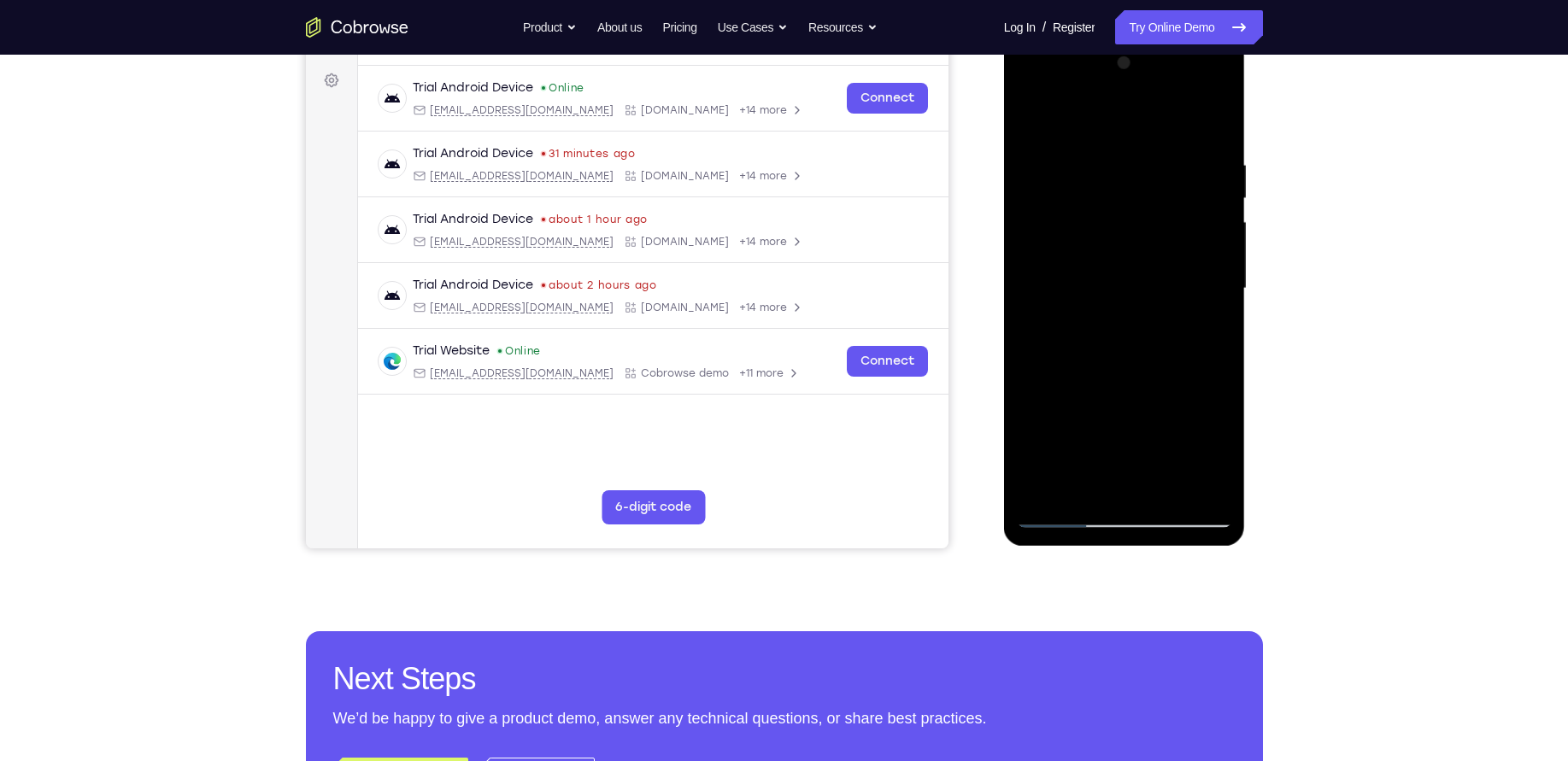
drag, startPoint x: 1143, startPoint y: 351, endPoint x: 1139, endPoint y: 160, distance: 191.0
click at [1139, 160] on div at bounding box center [1124, 288] width 216 height 478
drag, startPoint x: 1146, startPoint y: 355, endPoint x: 1126, endPoint y: 156, distance: 200.0
click at [1126, 156] on div at bounding box center [1124, 288] width 216 height 478
drag, startPoint x: 1107, startPoint y: 298, endPoint x: 1101, endPoint y: 217, distance: 81.2
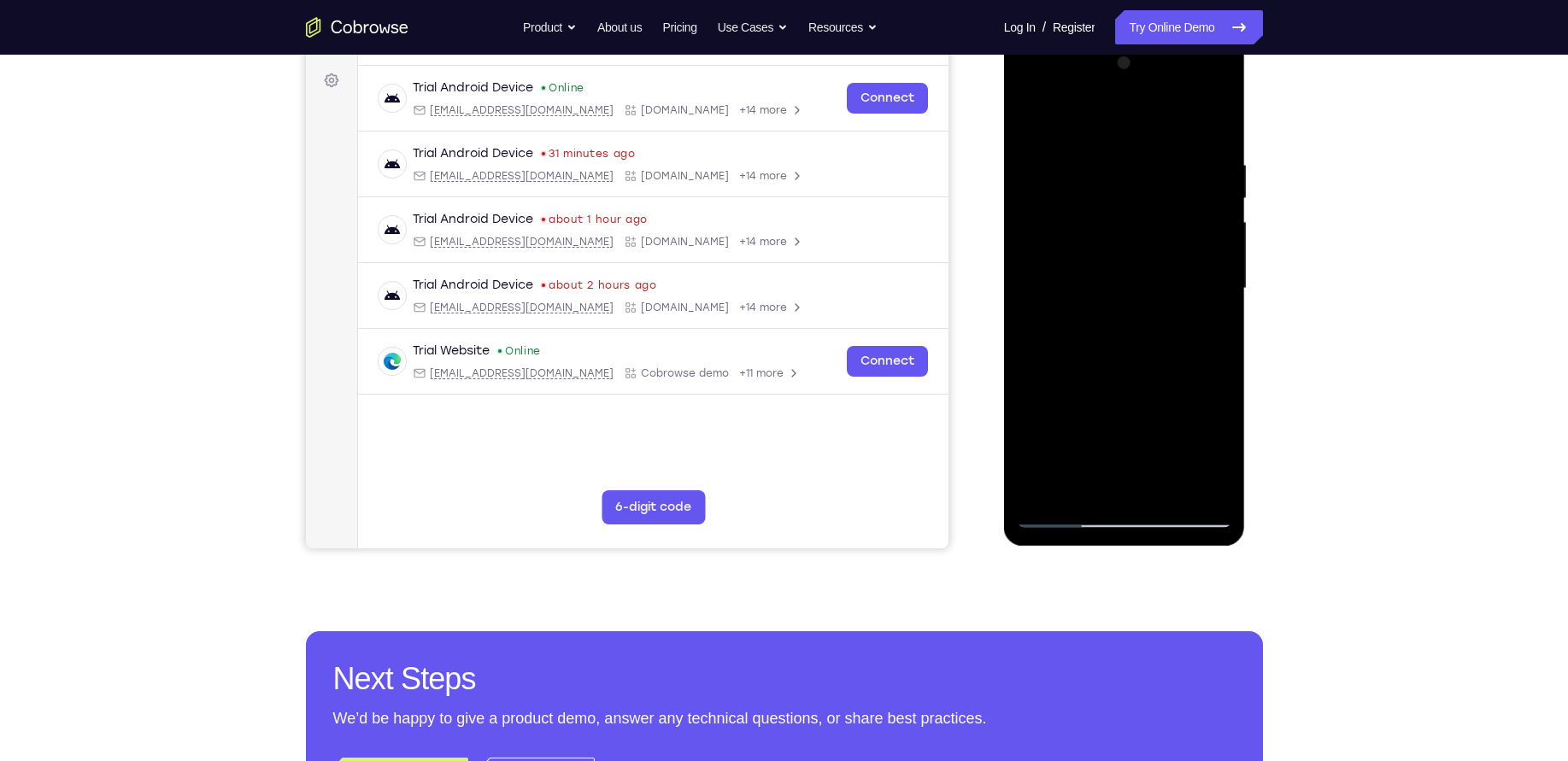
click at [1101, 217] on div at bounding box center [1124, 288] width 216 height 478
drag, startPoint x: 1109, startPoint y: 409, endPoint x: 1109, endPoint y: 256, distance: 153.0
click at [1109, 256] on div at bounding box center [1124, 288] width 216 height 478
drag, startPoint x: 1172, startPoint y: 406, endPoint x: 1171, endPoint y: 217, distance: 189.0
click at [1171, 217] on div at bounding box center [1124, 288] width 216 height 478
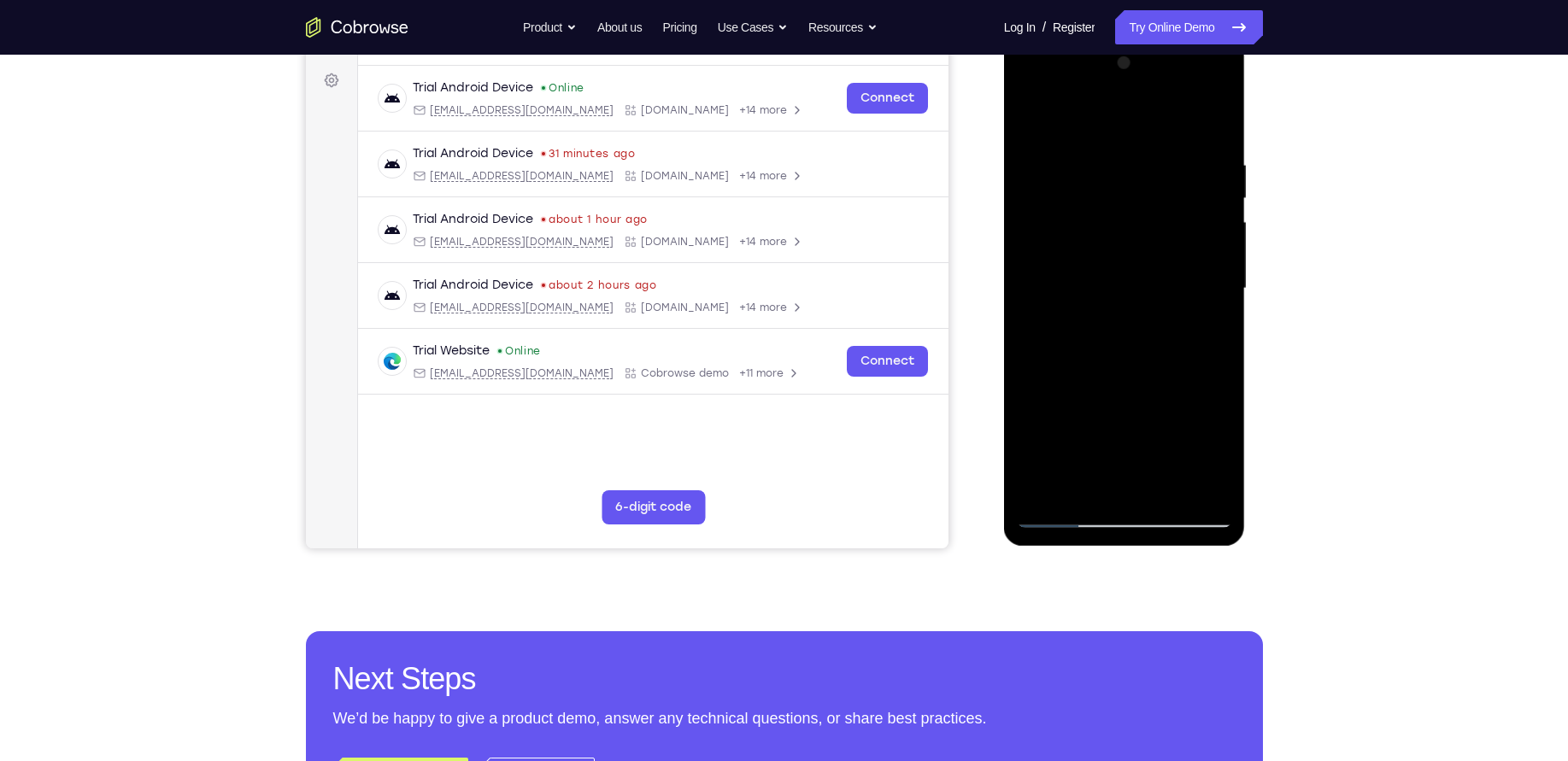
scroll to position [367, 0]
